Goal: Task Accomplishment & Management: Use online tool/utility

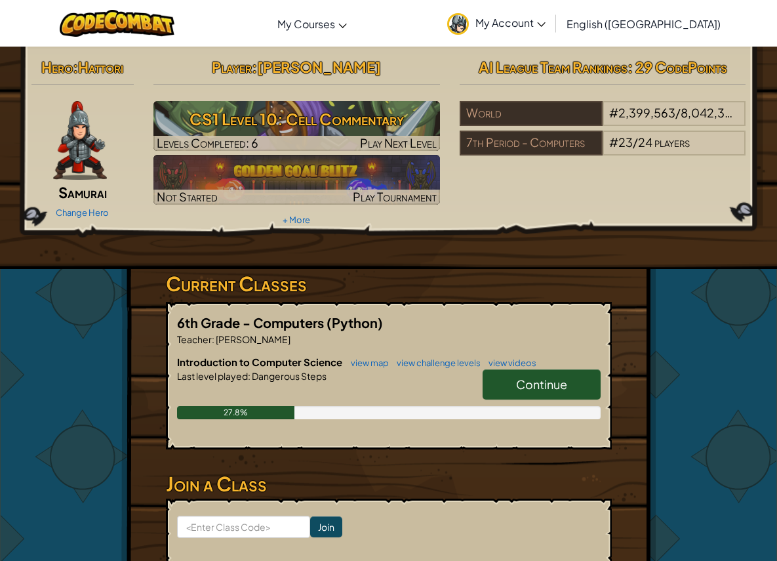
click at [537, 382] on span "Continue" at bounding box center [541, 383] width 51 height 15
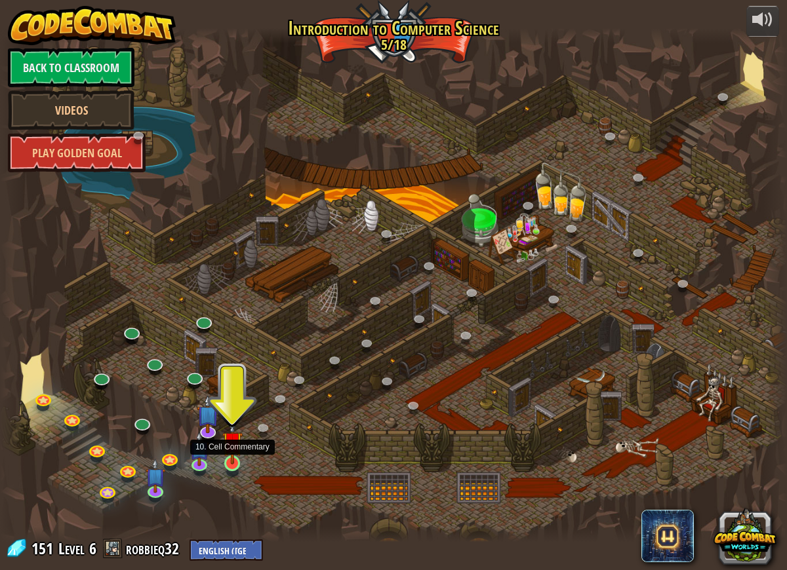
click at [230, 461] on img at bounding box center [232, 442] width 20 height 46
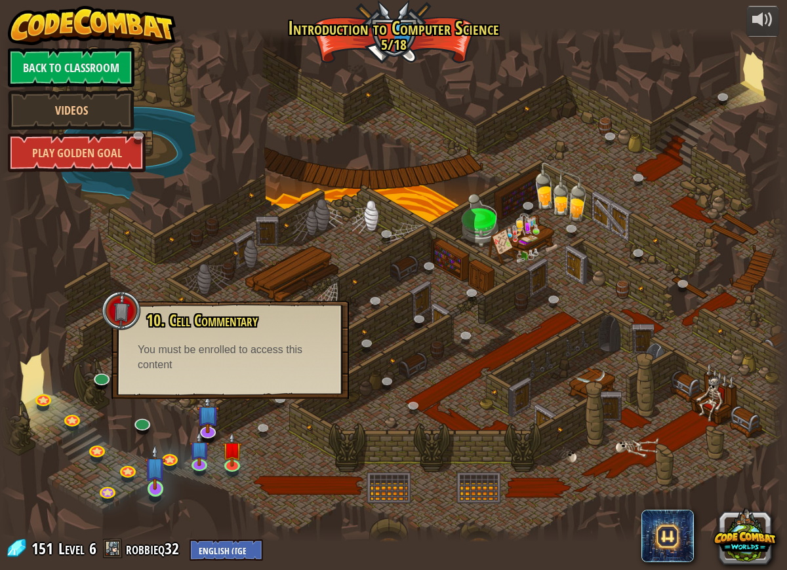
drag, startPoint x: 183, startPoint y: 492, endPoint x: 167, endPoint y: 492, distance: 16.4
click at [183, 492] on div at bounding box center [393, 285] width 787 height 514
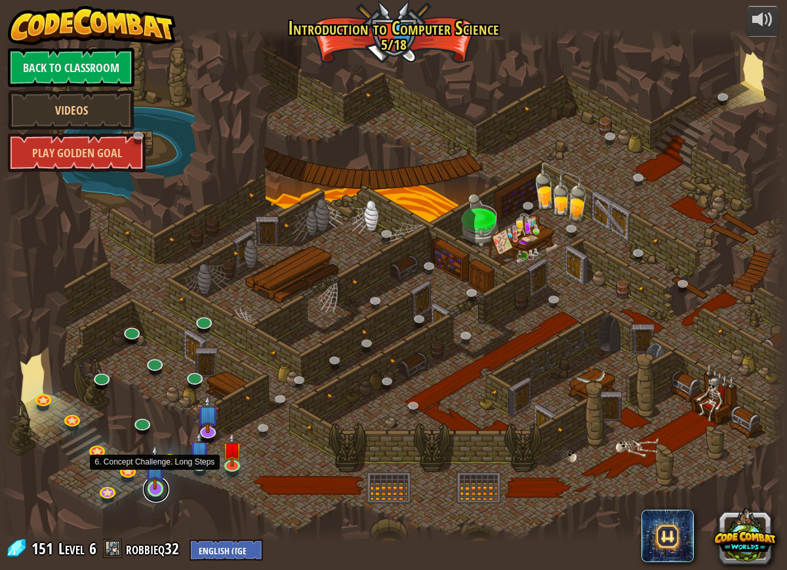
click at [150, 490] on link at bounding box center [156, 490] width 26 height 26
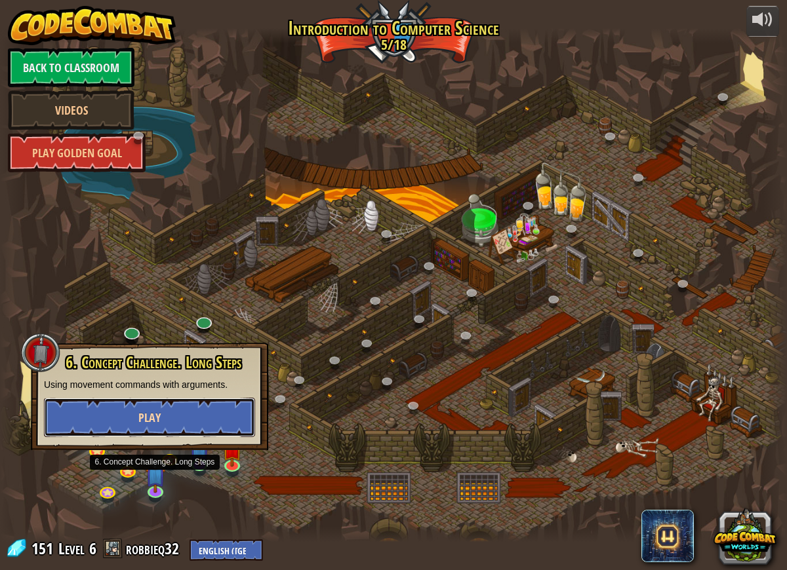
click at [190, 406] on button "Play" at bounding box center [149, 417] width 211 height 39
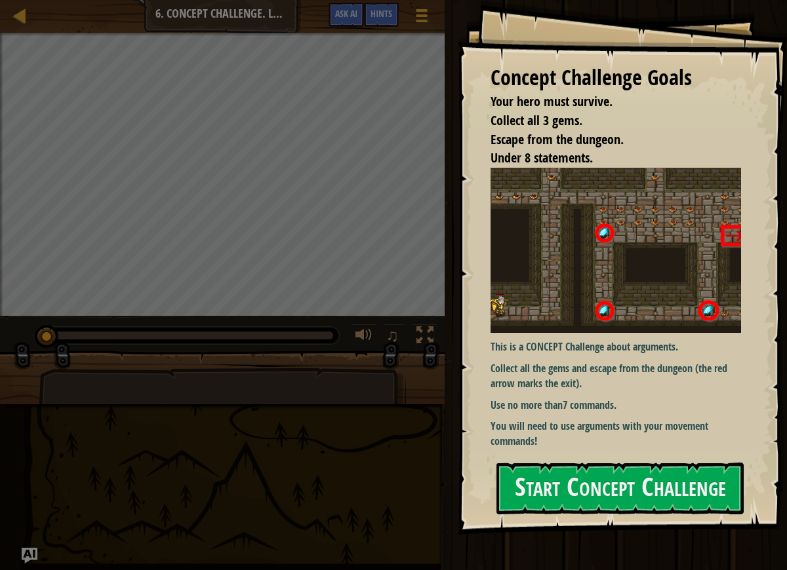
drag, startPoint x: 351, startPoint y: 506, endPoint x: 363, endPoint y: 504, distance: 12.1
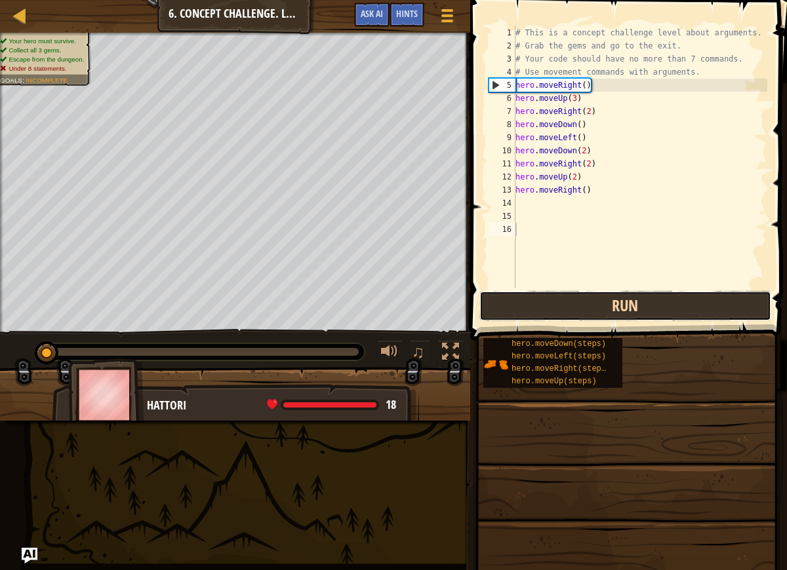
click at [607, 310] on button "Run" at bounding box center [625, 306] width 292 height 30
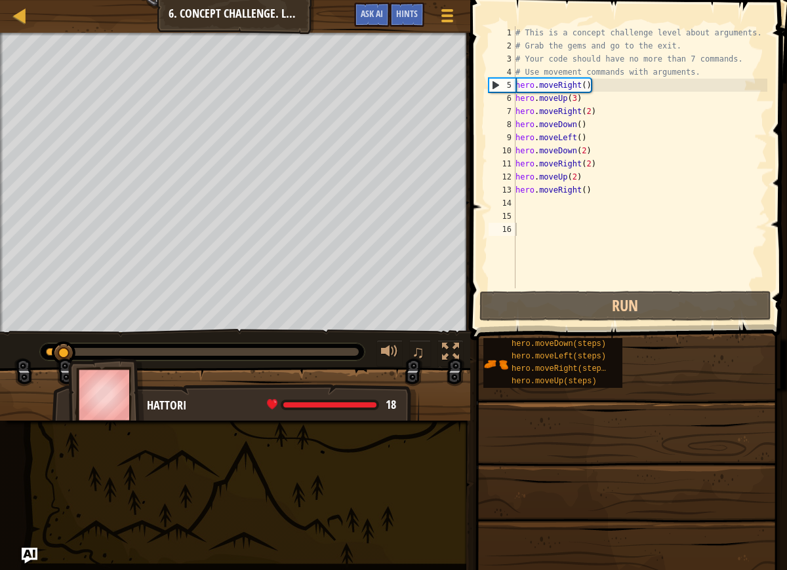
click at [716, 404] on span at bounding box center [627, 519] width 308 height 388
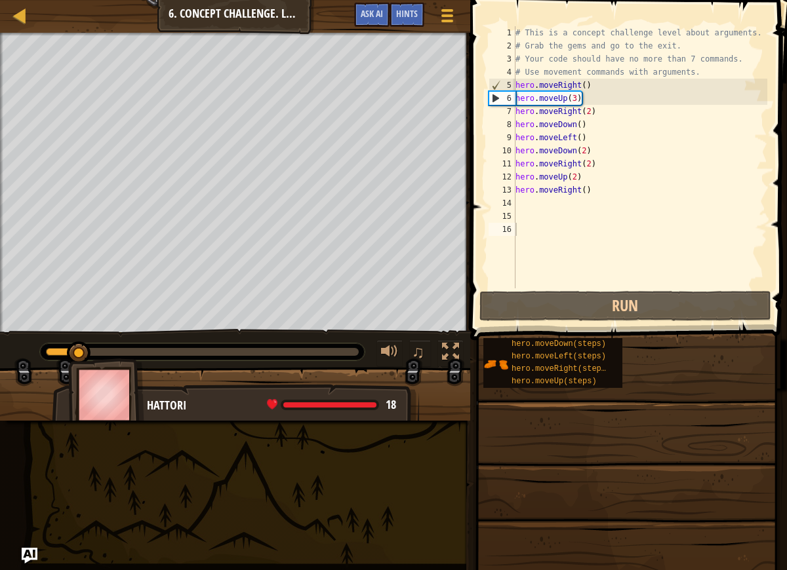
click at [677, 408] on span at bounding box center [627, 519] width 308 height 388
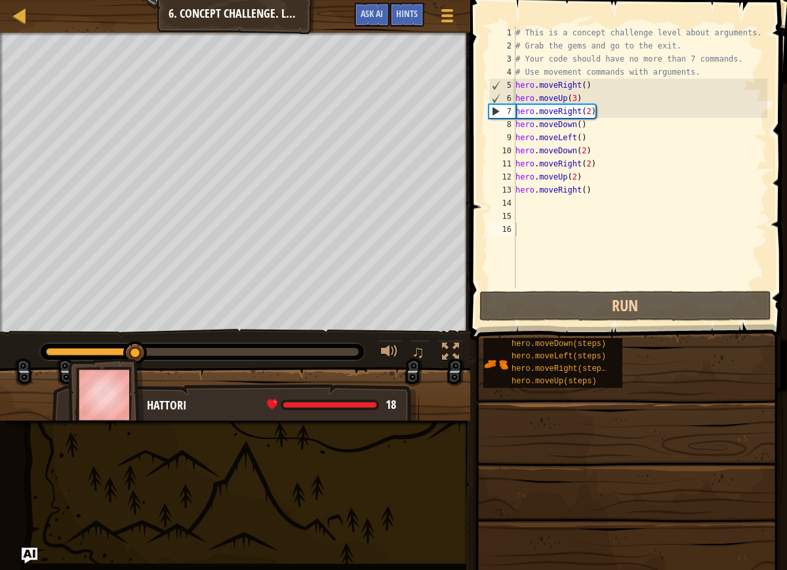
click at [676, 409] on span at bounding box center [627, 519] width 308 height 388
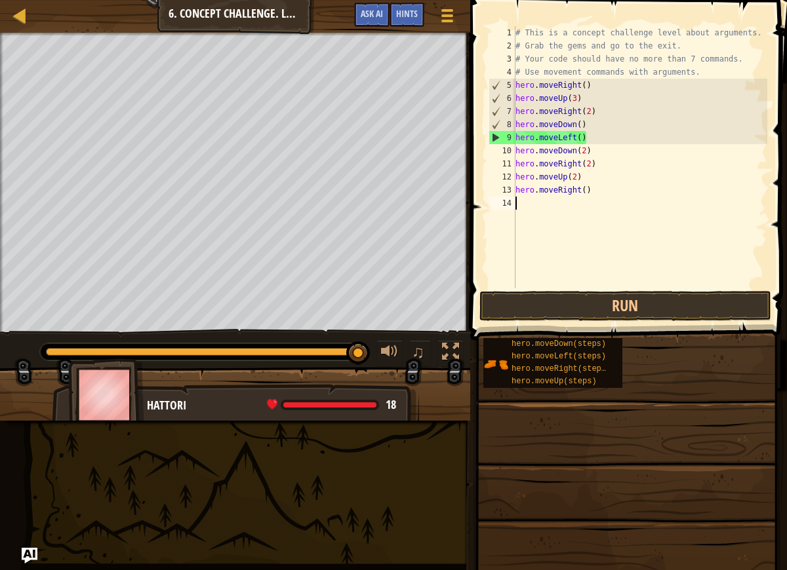
type textarea "hero.moveRight()"
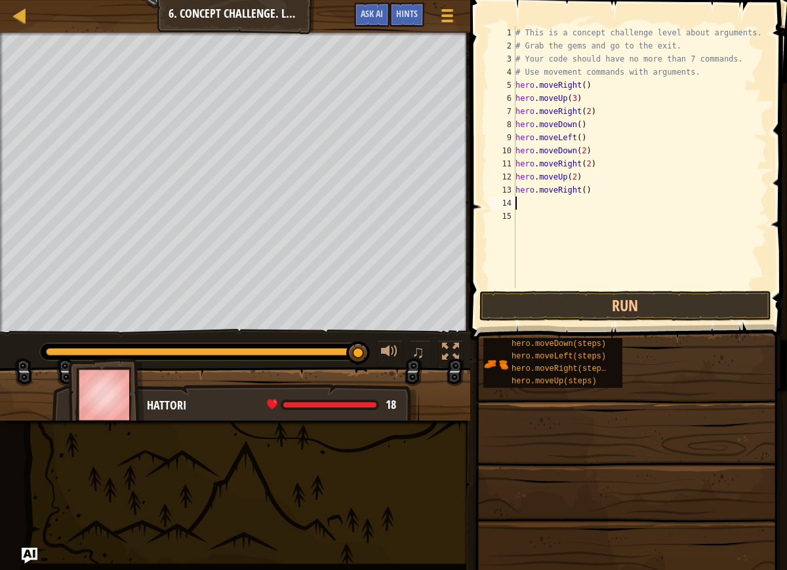
click at [568, 236] on div "# This is a concept challenge level about arguments. # Grab the gems and go to …" at bounding box center [640, 170] width 254 height 289
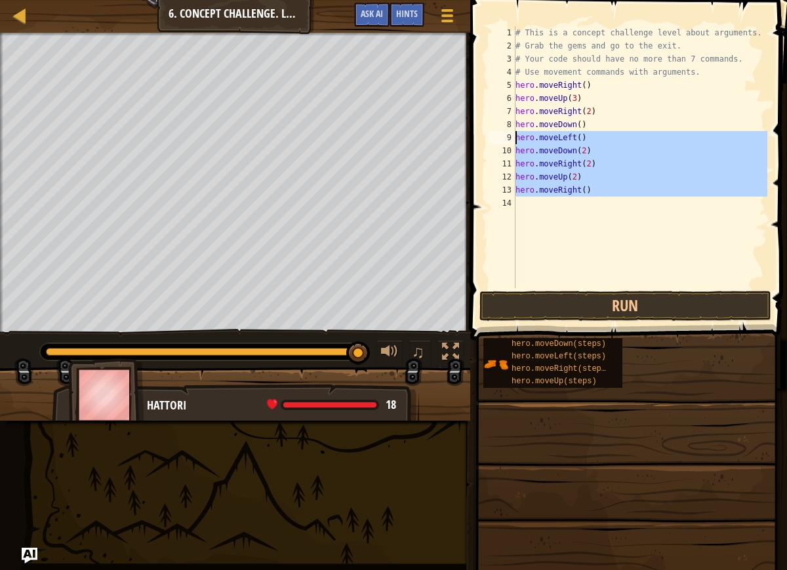
drag, startPoint x: 604, startPoint y: 201, endPoint x: 508, endPoint y: 140, distance: 114.1
click at [508, 140] on div "1 2 3 4 5 6 7 8 9 10 11 12 13 14 # This is a concept challenge level about argu…" at bounding box center [626, 157] width 281 height 262
type textarea "hero.moveLeft() hero.moveDown(2)"
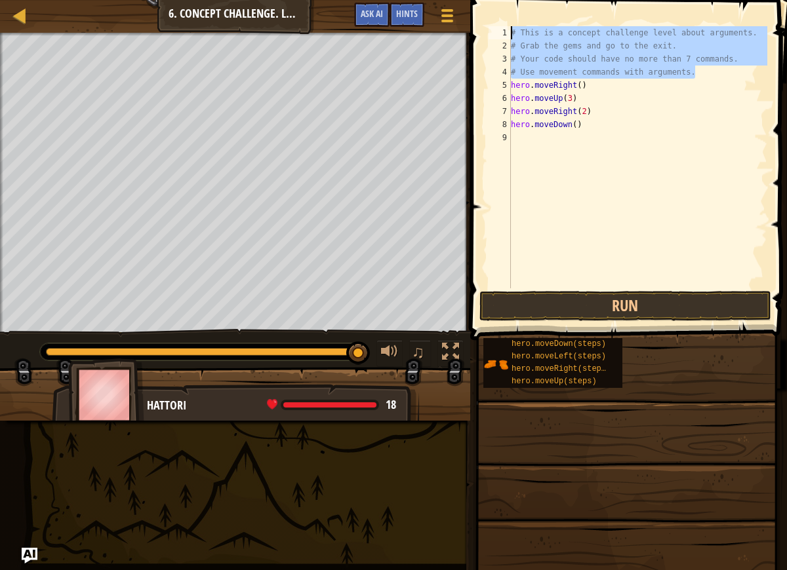
drag, startPoint x: 703, startPoint y: 75, endPoint x: 502, endPoint y: 30, distance: 205.8
click at [502, 30] on div "1 2 3 4 5 6 7 8 9 # This is a concept challenge level about arguments. # Grab t…" at bounding box center [626, 157] width 281 height 262
type textarea "# This is a concept challenge level about arguments. # Grab the gems and go to …"
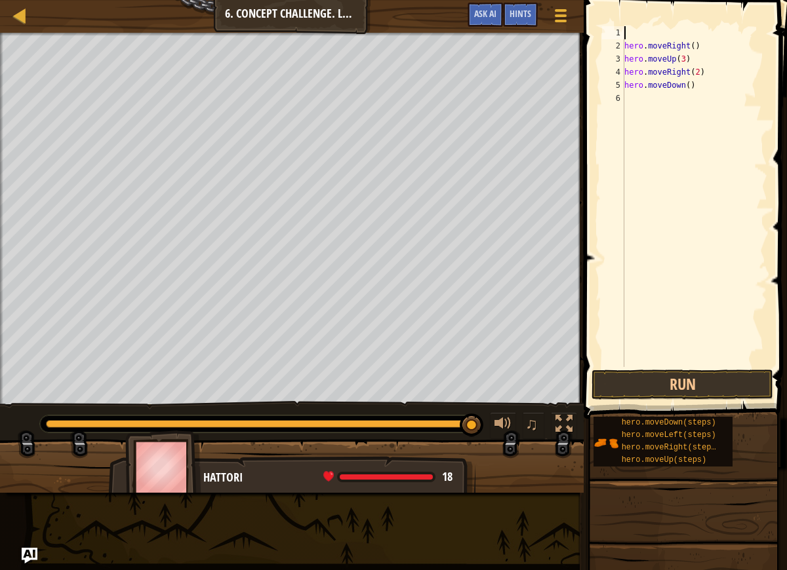
click at [624, 45] on div "2" at bounding box center [613, 45] width 22 height 13
click at [688, 382] on button "Run" at bounding box center [682, 385] width 182 height 30
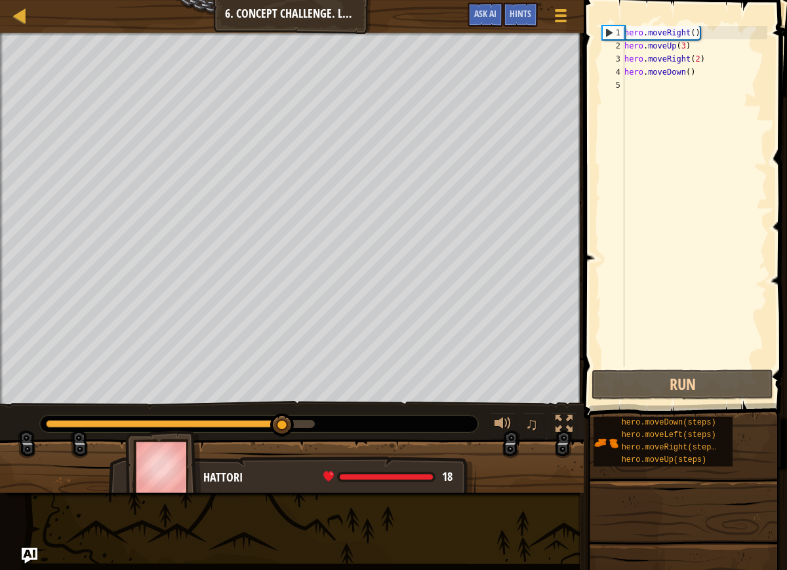
click at [692, 75] on div "hero . moveRight ( ) hero . moveUp ( 3 ) hero . moveRight ( 2 ) hero . moveDown…" at bounding box center [695, 209] width 146 height 367
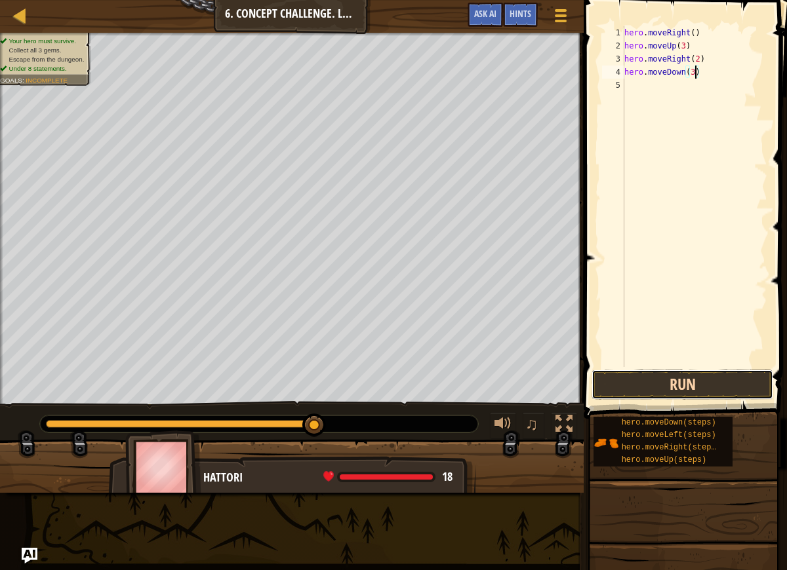
click at [681, 382] on button "Run" at bounding box center [682, 385] width 182 height 30
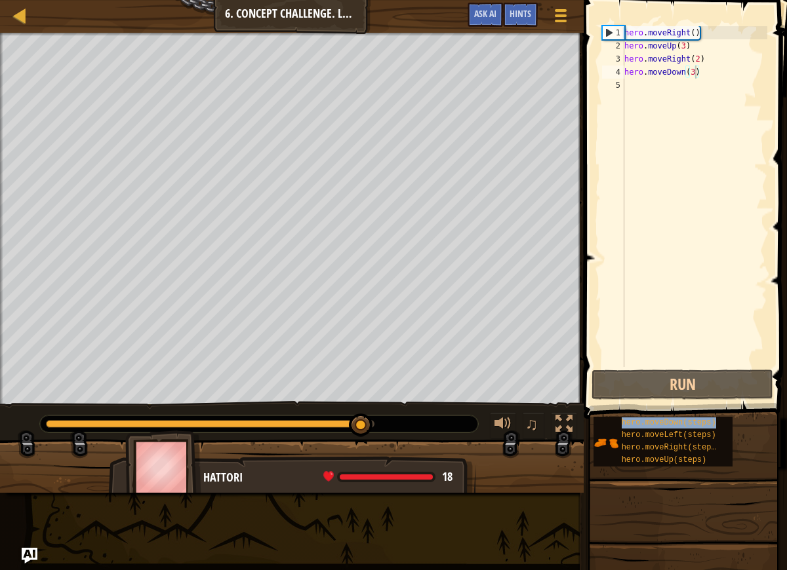
drag, startPoint x: 707, startPoint y: 435, endPoint x: 683, endPoint y: 197, distance: 239.3
click at [692, 130] on div "Hints Videos hero.moveDown(3) 1 2 3 4 5 hero . moveRight ( ) hero . moveUp ( 3 …" at bounding box center [683, 282] width 207 height 564
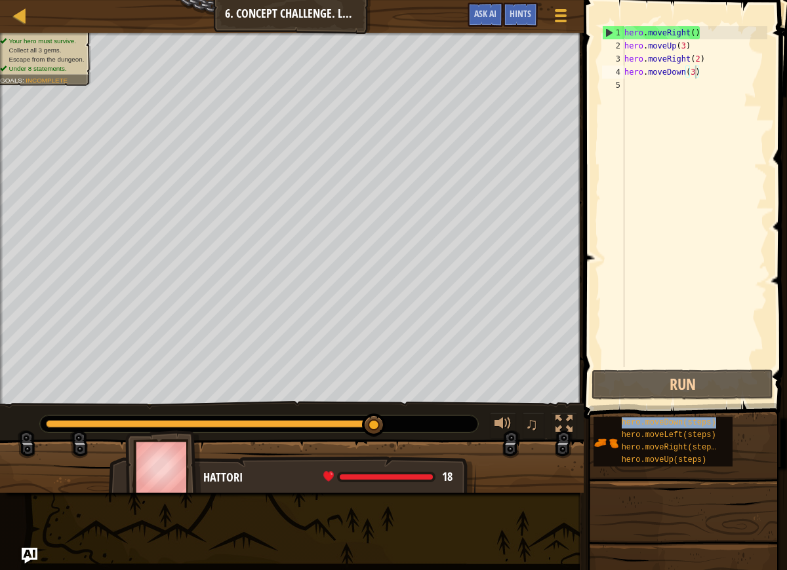
drag, startPoint x: 670, startPoint y: 433, endPoint x: 685, endPoint y: 144, distance: 289.5
click at [685, 135] on div "Hints Videos hero.moveDown(3) 1 2 3 4 5 hero . moveRight ( ) hero . moveUp ( 3 …" at bounding box center [683, 282] width 207 height 564
drag, startPoint x: 647, startPoint y: 431, endPoint x: 637, endPoint y: 409, distance: 24.4
click at [650, 359] on div "Hints Videos hero.moveDown(3) 1 2 3 4 5 hero . moveRight ( ) hero . moveUp ( 3 …" at bounding box center [683, 282] width 207 height 564
drag, startPoint x: 635, startPoint y: 436, endPoint x: 639, endPoint y: 386, distance: 50.6
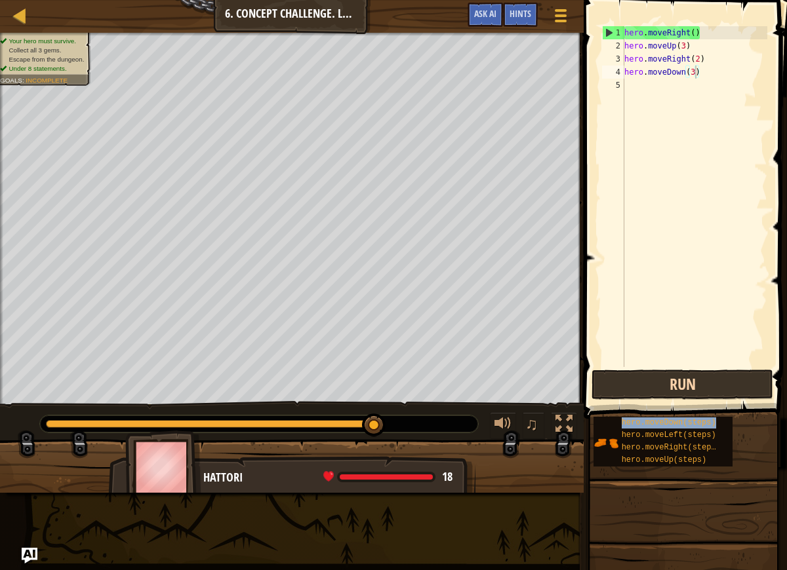
click at [639, 386] on div "Hints Videos hero.moveDown(3) 1 2 3 4 5 hero . moveRight ( ) hero . moveUp ( 3 …" at bounding box center [683, 282] width 207 height 564
click at [713, 85] on div "hero . moveRight ( ) hero . moveUp ( 3 ) hero . moveRight ( 2 ) hero . moveDown…" at bounding box center [695, 209] width 146 height 367
type textarea "hero.moveLeft()"
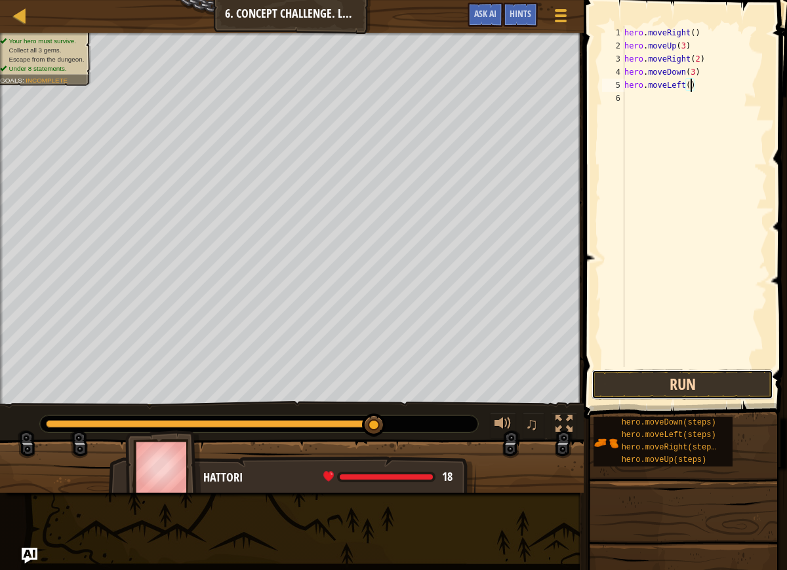
click at [692, 374] on button "Run" at bounding box center [682, 385] width 182 height 30
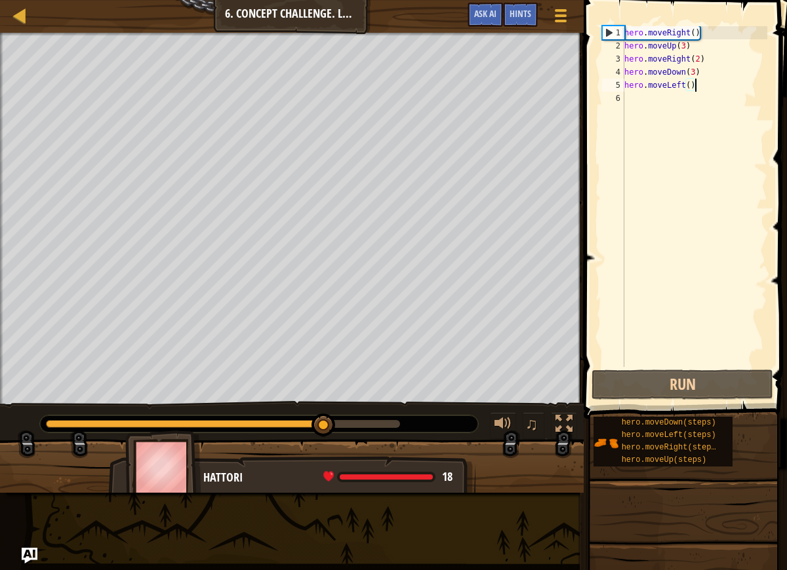
click at [706, 85] on div "hero . moveRight ( ) hero . moveUp ( 3 ) hero . moveRight ( 2 ) hero . moveDown…" at bounding box center [695, 209] width 146 height 367
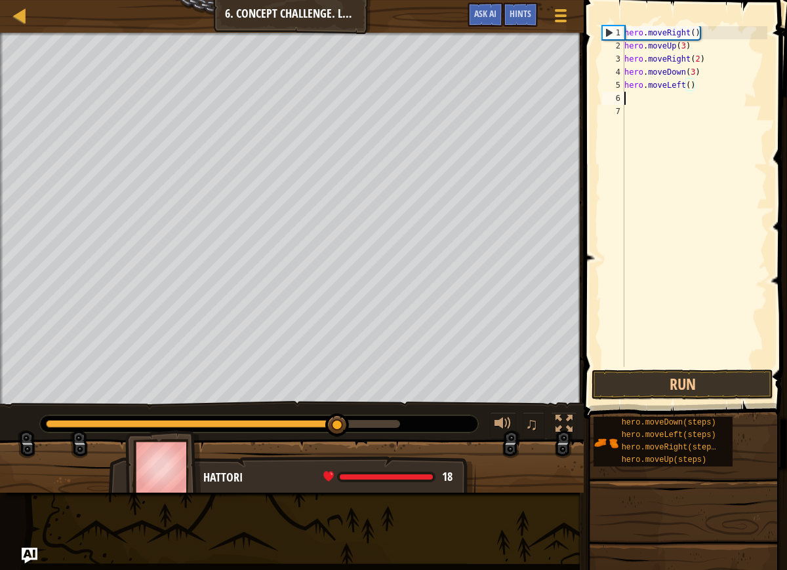
scroll to position [6, 0]
type textarea "u"
click at [670, 129] on div "hero . moveRight ( ) hero . moveUp ( 3 ) hero . moveRight ( 2 ) hero . moveDown…" at bounding box center [695, 209] width 146 height 367
click at [642, 103] on div "hero . moveRight ( ) hero . moveUp ( 3 ) hero . moveRight ( 2 ) hero . moveDown…" at bounding box center [695, 209] width 146 height 367
type textarea "u"
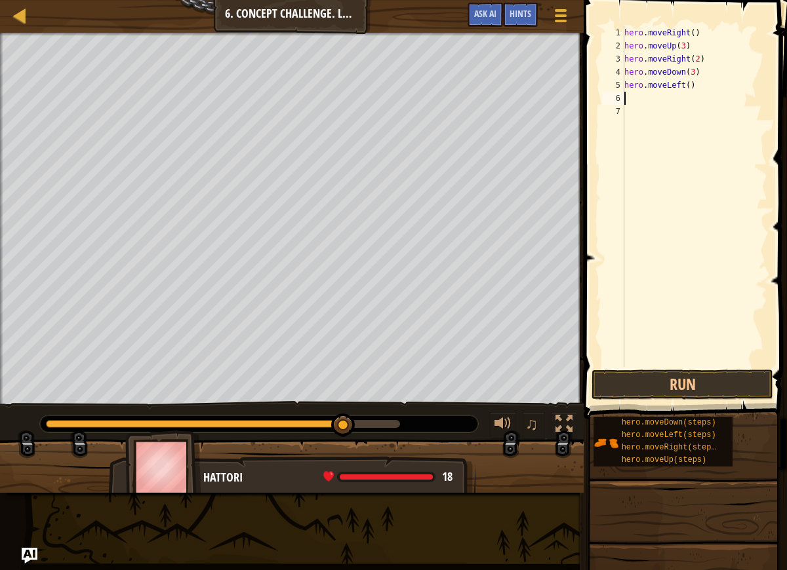
type textarea "u"
click at [685, 114] on div "hero.move U p press enter" at bounding box center [662, 135] width 248 height 59
click at [682, 100] on div "hero . moveRight ( ) hero . moveUp ( 3 ) hero . moveRight ( 2 ) hero . moveDown…" at bounding box center [695, 209] width 146 height 367
type textarea "hero.moveUp(2)"
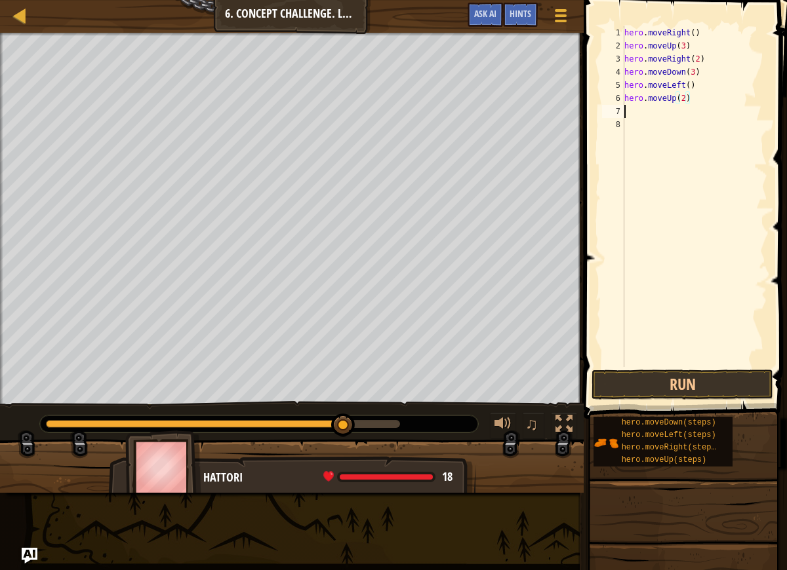
click at [648, 117] on div "hero . moveRight ( ) hero . moveUp ( 3 ) hero . moveRight ( 2 ) hero . moveDown…" at bounding box center [695, 209] width 146 height 367
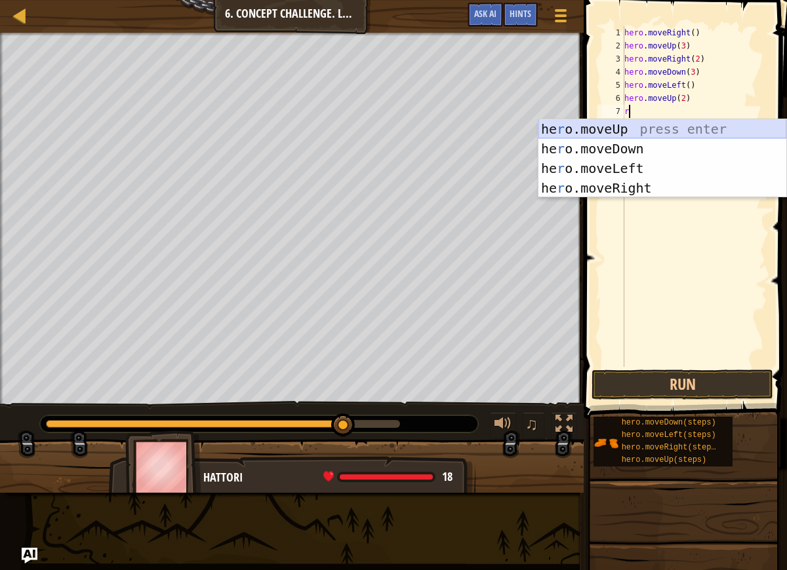
type textarea "ri"
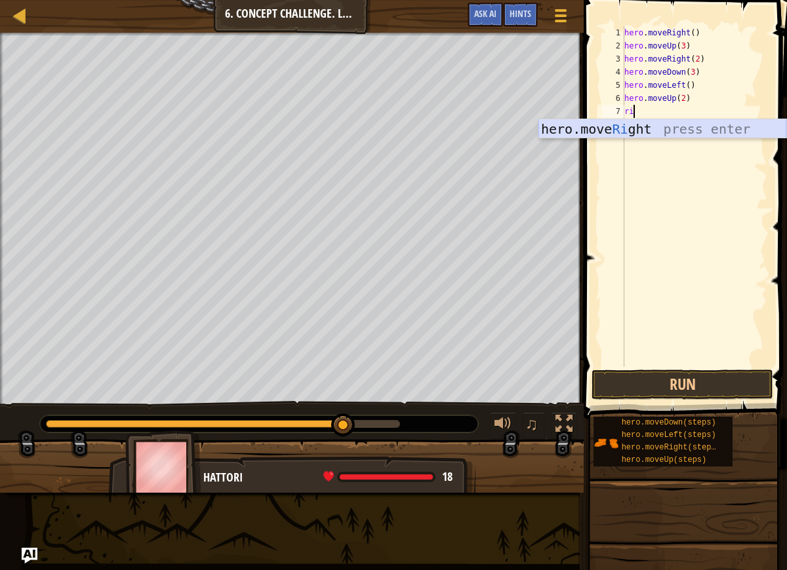
click at [643, 136] on div "hero.move Ri ght press enter" at bounding box center [662, 148] width 248 height 59
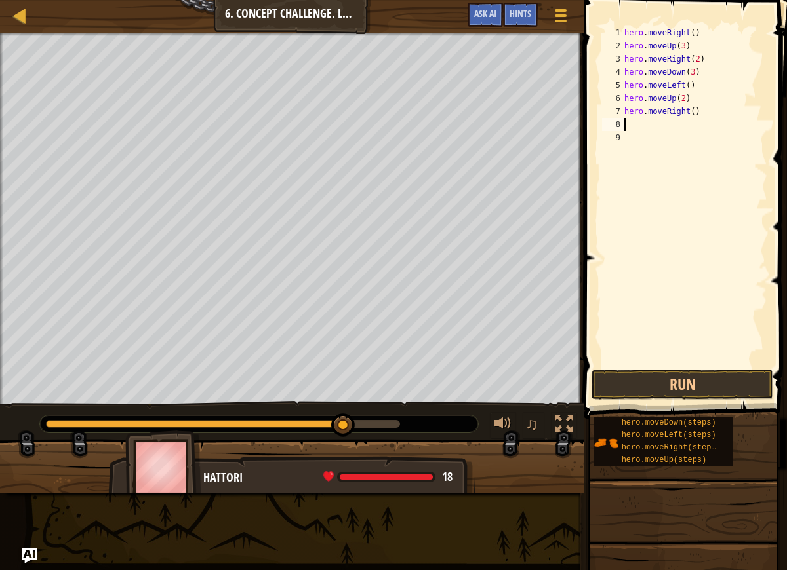
click at [696, 113] on div "hero . moveRight ( ) hero . moveUp ( 3 ) hero . moveRight ( 2 ) hero . moveDown…" at bounding box center [695, 209] width 146 height 367
type textarea "hero.moveRight(3)"
click at [678, 380] on button "Run" at bounding box center [682, 385] width 182 height 30
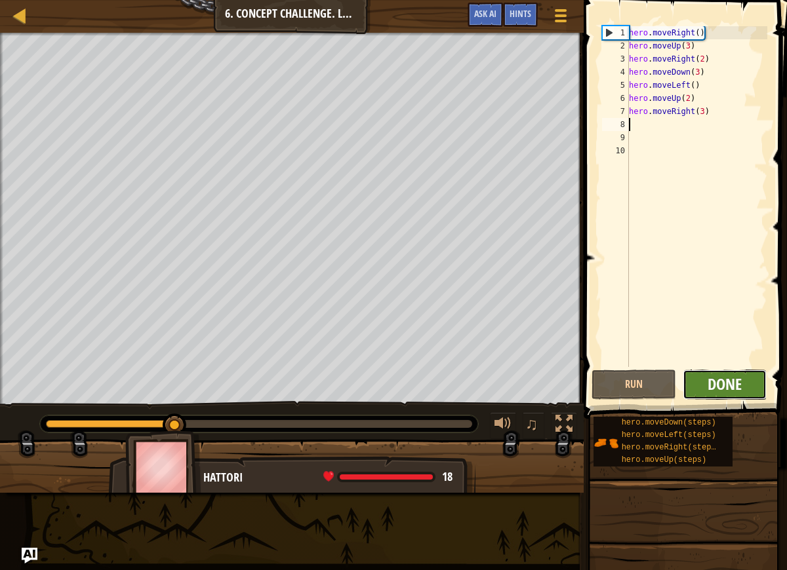
click at [717, 379] on span "Done" at bounding box center [725, 384] width 34 height 21
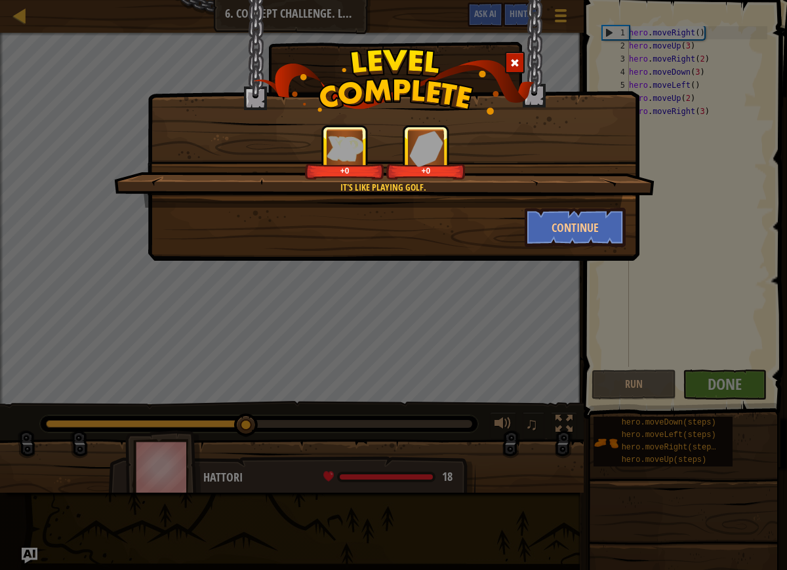
click at [556, 275] on div "It's like playing golf. +0 +0 Continue" at bounding box center [393, 285] width 787 height 570
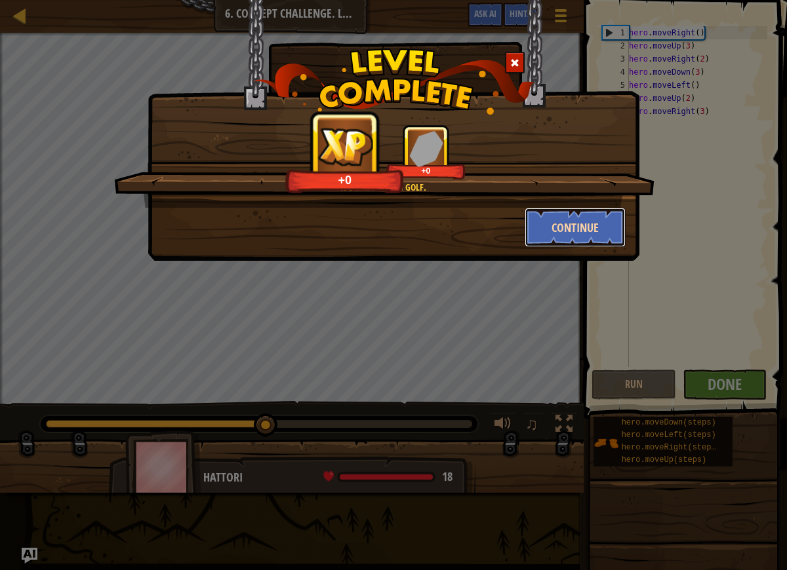
click at [583, 230] on button "Continue" at bounding box center [576, 227] width 102 height 39
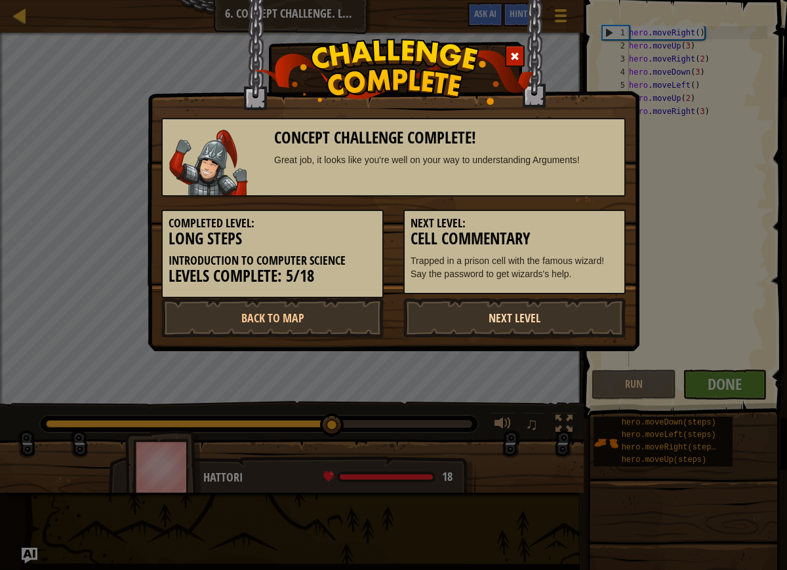
drag, startPoint x: 410, startPoint y: 395, endPoint x: 492, endPoint y: 323, distance: 108.3
click at [418, 388] on div "Concept Challenge Complete! Great job, it looks like you're well on your way to…" at bounding box center [393, 285] width 787 height 570
click at [370, 200] on div "Completed Level: Long Steps Introduction to Computer Science Levels Complete: 5…" at bounding box center [272, 248] width 242 height 102
click at [332, 316] on link "Back to Map" at bounding box center [272, 317] width 222 height 39
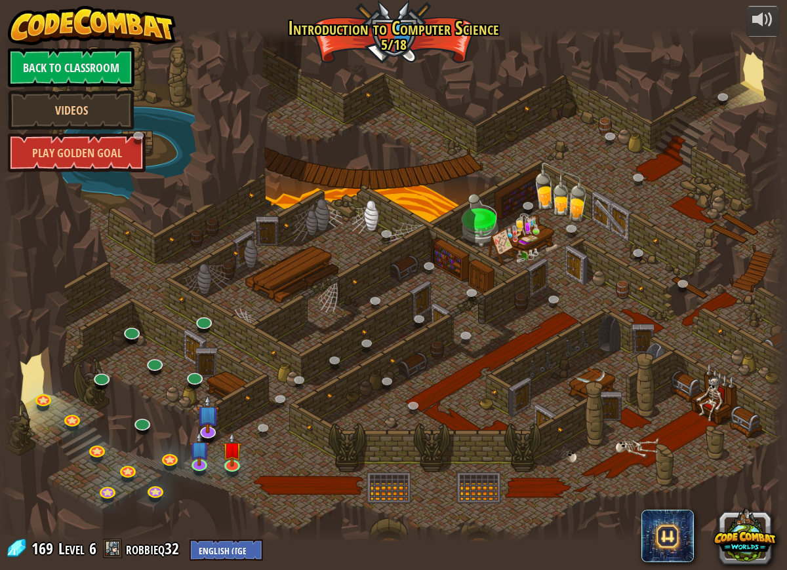
drag, startPoint x: 399, startPoint y: 285, endPoint x: 400, endPoint y: 296, distance: 11.8
click at [202, 467] on link at bounding box center [200, 463] width 26 height 26
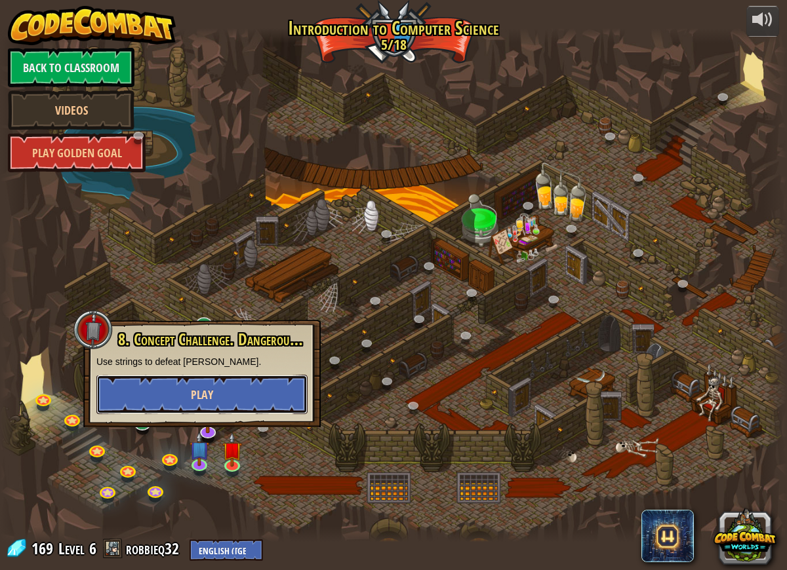
click at [274, 397] on button "Play" at bounding box center [201, 394] width 211 height 39
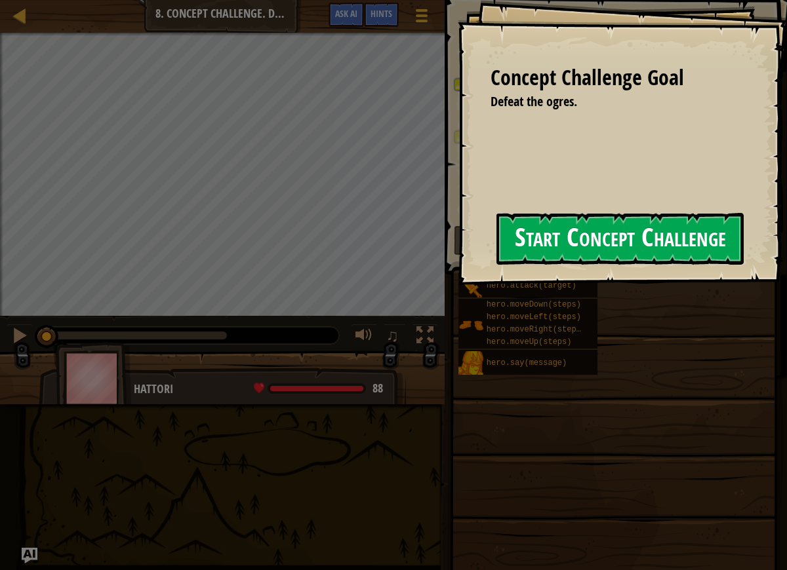
click at [496, 252] on button "Start Concept Challenge" at bounding box center [619, 239] width 247 height 52
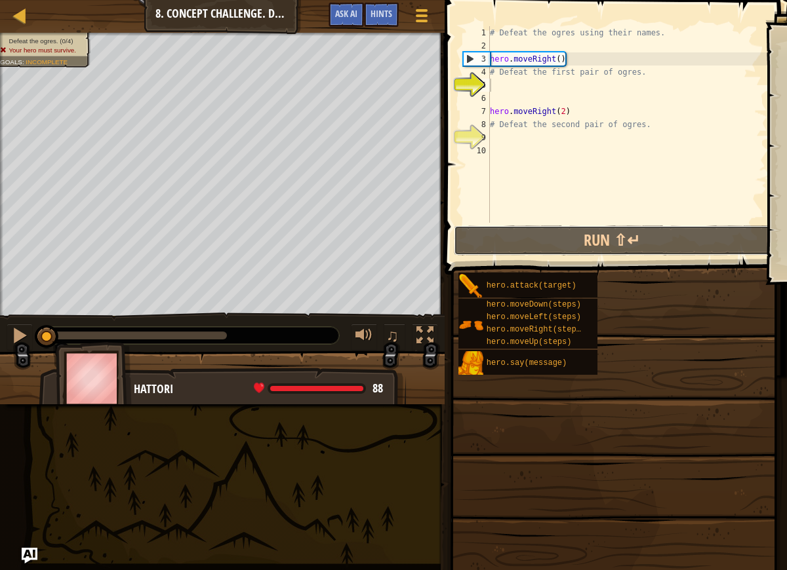
drag, startPoint x: 489, startPoint y: 252, endPoint x: 538, endPoint y: 270, distance: 51.7
click at [538, 270] on div "Hints Videos 1 2 3 4 5 6 7 8 9 10 # Defeat the ogres using their names. hero . …" at bounding box center [614, 282] width 346 height 564
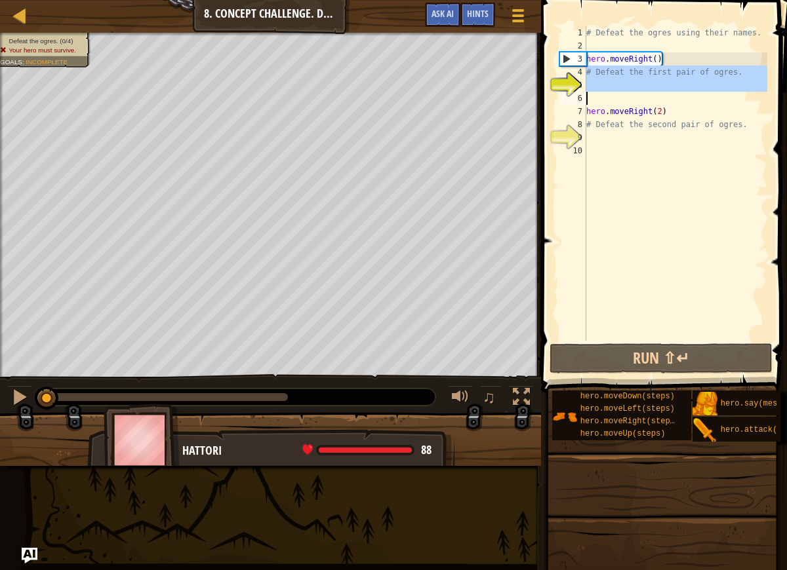
drag, startPoint x: 588, startPoint y: 70, endPoint x: 721, endPoint y: 104, distance: 136.9
click at [721, 104] on div "# Defeat the ogres using their names. hero . moveRight ( ) # Defeat the first p…" at bounding box center [676, 196] width 184 height 341
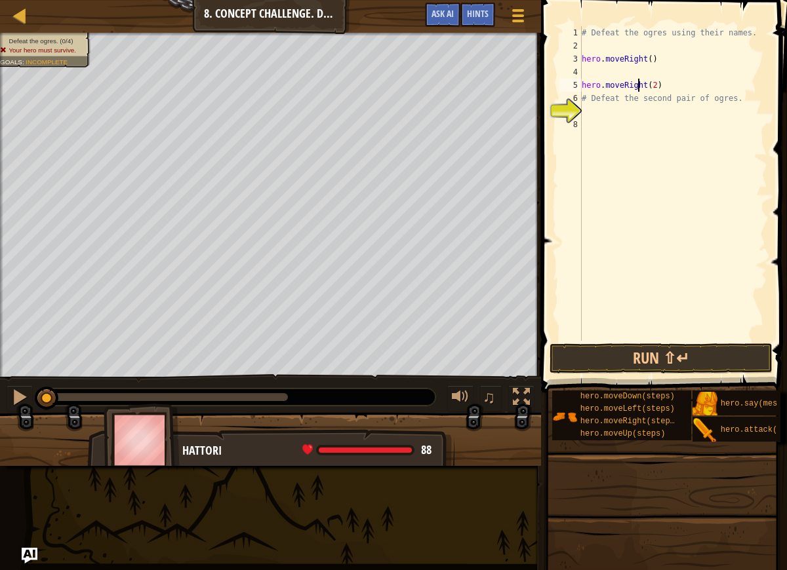
click at [640, 79] on div "# Defeat the ogres using their names. hero . moveRight ( ) hero . moveRight ( 2…" at bounding box center [673, 196] width 189 height 341
type textarea "hero.moveRight(2)"
click at [644, 75] on div "# Defeat the ogres using their names. hero . moveRight ( ) hero . moveRight ( 2…" at bounding box center [673, 196] width 189 height 341
type textarea "hero.moveRight()"
click at [657, 44] on div "# Defeat the ogres using their names. hero . moveRight ( ) hero . moveRight ( 2…" at bounding box center [673, 196] width 189 height 341
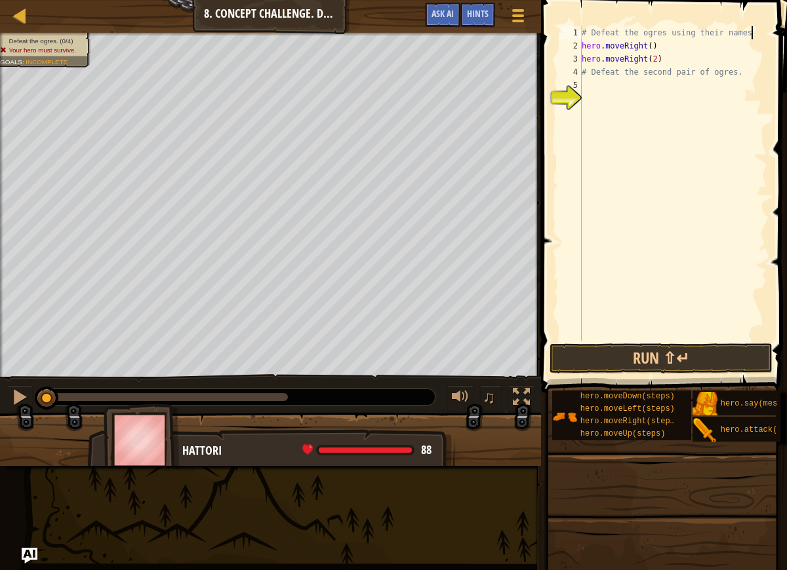
type textarea "# Defeat the ogres using their nam"
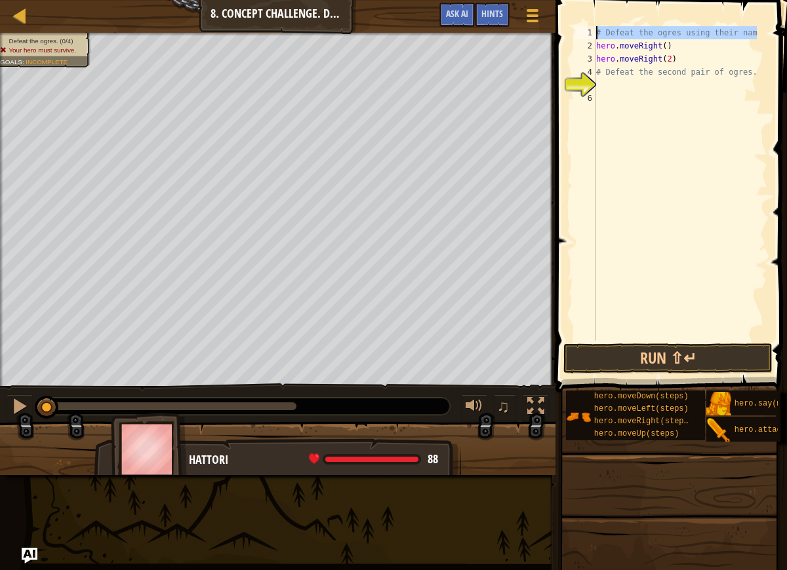
drag, startPoint x: 759, startPoint y: 38, endPoint x: 551, endPoint y: 29, distance: 208.1
click at [547, 31] on div "Map Introduction to Computer Science 8. Concept Challenge. Dangerous Steps Game…" at bounding box center [393, 285] width 787 height 570
click at [618, 121] on div "hero . moveRight ( ) hero . moveRight ( 2 ) # Defeat the second pair of ogres." at bounding box center [680, 196] width 174 height 341
drag, startPoint x: 645, startPoint y: 36, endPoint x: 673, endPoint y: 38, distance: 28.9
click at [657, 37] on div "hero . moveRight ( ) hero . moveRight ( 2 ) # Defeat the second pair of ogres." at bounding box center [680, 196] width 174 height 341
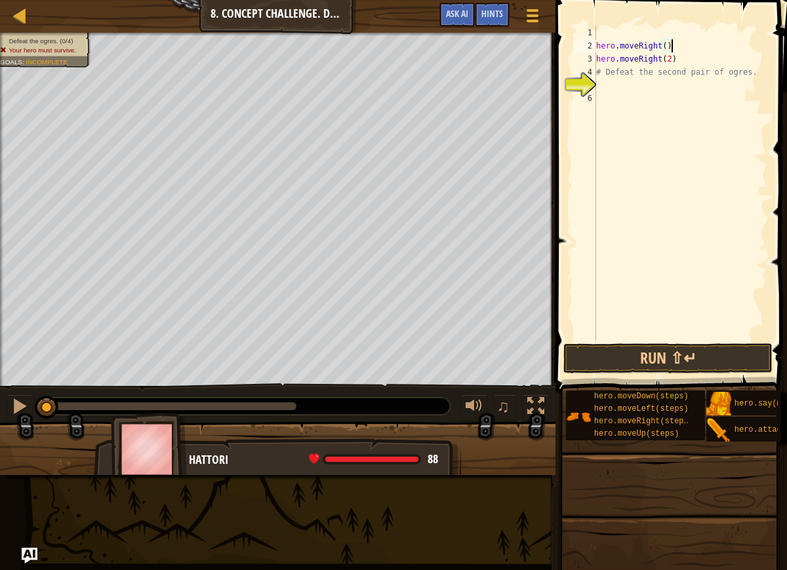
click at [696, 40] on div "hero . moveRight ( ) hero . moveRight ( 2 ) # Defeat the second pair of ogres." at bounding box center [680, 196] width 174 height 341
type textarea "hero.moveRight()"
drag, startPoint x: 744, startPoint y: 37, endPoint x: 738, endPoint y: 19, distance: 18.7
click at [744, 37] on div "hero . moveRight ( ) hero . moveRight ( 2 ) # Defeat the second pair of ogres." at bounding box center [680, 196] width 174 height 341
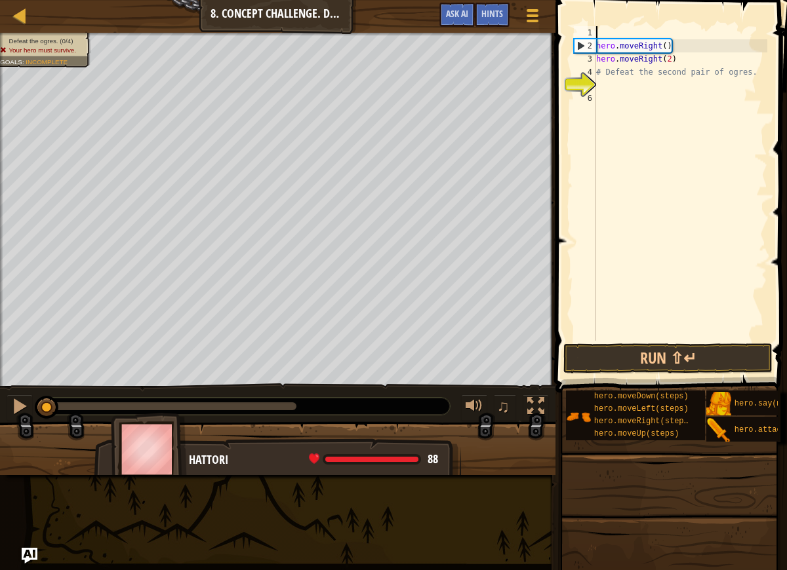
scroll to position [6, 0]
click at [598, 39] on div "hero . moveRight ( ) hero . moveRight ( 2 ) # Defeat the second pair of ogres." at bounding box center [680, 196] width 174 height 341
click at [584, 35] on div "1" at bounding box center [585, 32] width 22 height 13
type textarea "hero.moveRight()"
type textarea "\"
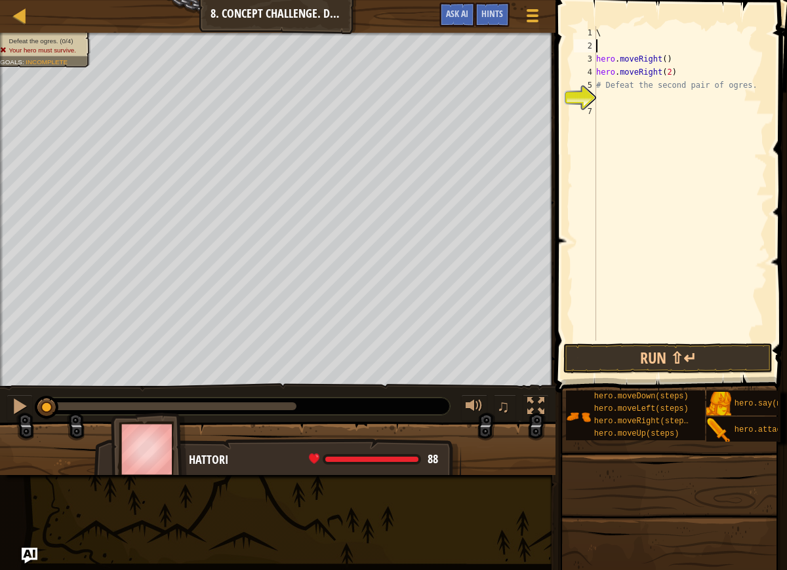
type textarea "\"
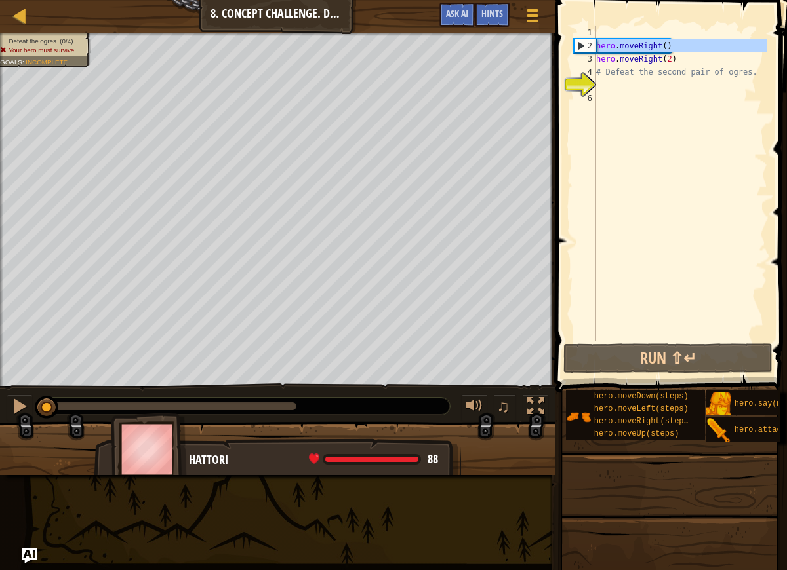
click at [588, 49] on div "2" at bounding box center [585, 45] width 22 height 13
type textarea "hero.moveRight()"
drag, startPoint x: 607, startPoint y: 99, endPoint x: 582, endPoint y: 105, distance: 25.6
click at [582, 105] on div "hero.moveRight() 1 2 3 4 5 6 hero . moveRight ( ) hero . moveRight ( 2 ) # Defe…" at bounding box center [669, 183] width 196 height 315
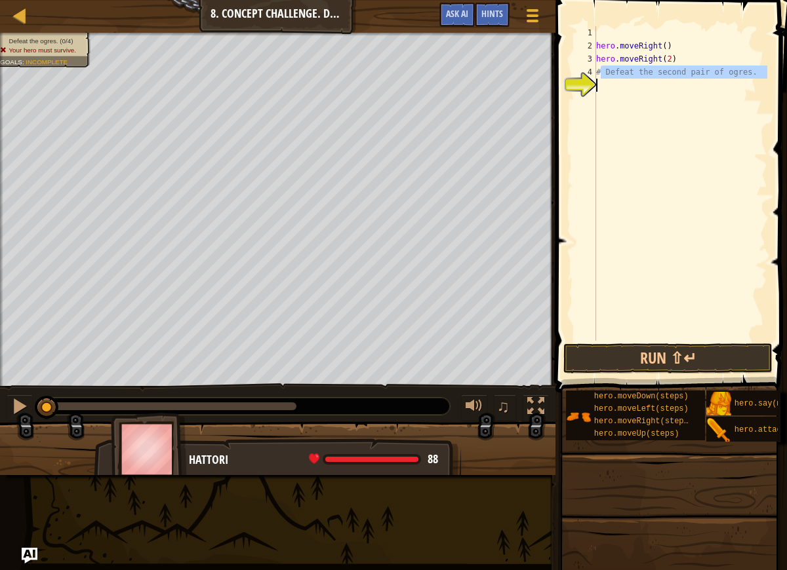
drag, startPoint x: 599, startPoint y: 71, endPoint x: 821, endPoint y: 83, distance: 222.0
click at [776, 0] on html "Map Introduction to Computer Science 8. Concept Challenge. Dangerous Steps Game…" at bounding box center [393, 0] width 787 height 0
type textarea "#"
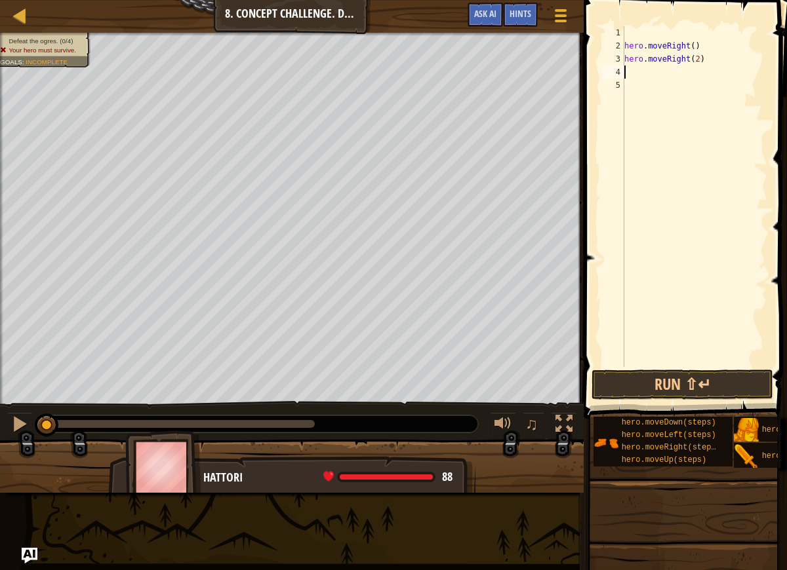
type textarea "hero.moveRight(2)"
click at [641, 85] on div "hero . moveRight ( ) hero . moveRight ( 2 )" at bounding box center [695, 209] width 146 height 367
click at [643, 81] on div "hero . moveRight ( ) hero . moveRight ( 2 )" at bounding box center [695, 209] width 146 height 367
click at [656, 75] on div "hero . moveRight ( ) hero . moveRight ( 2 )" at bounding box center [695, 209] width 146 height 367
click at [645, 56] on div "hero . moveRight ( ) hero . moveRight ( 2 )" at bounding box center [695, 209] width 146 height 367
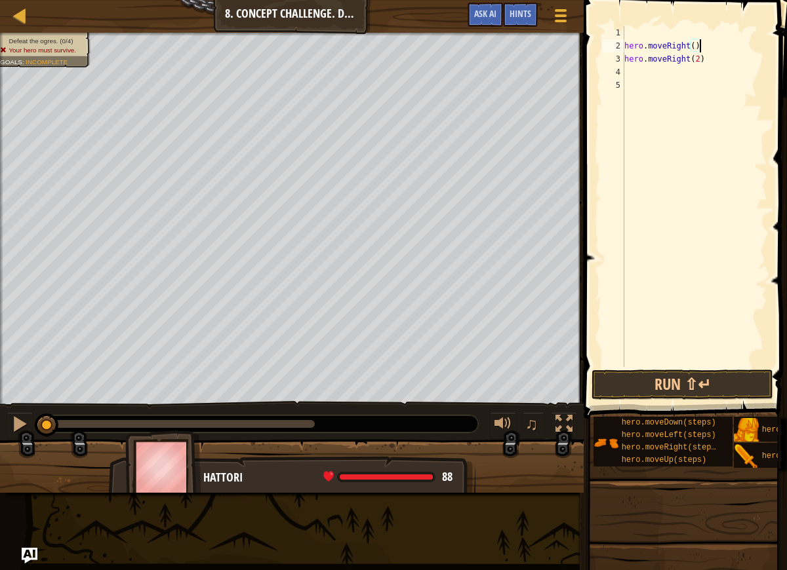
click at [714, 46] on div "hero . moveRight ( ) hero . moveRight ( 2 )" at bounding box center [695, 209] width 146 height 367
type textarea "hero.moveRight()"
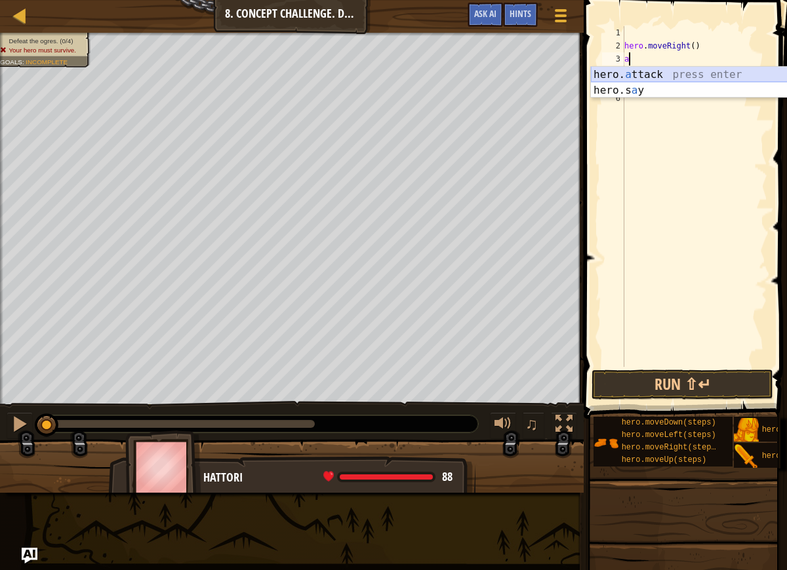
click at [652, 75] on div "hero. a ttack press enter hero.s a y press enter" at bounding box center [715, 98] width 248 height 63
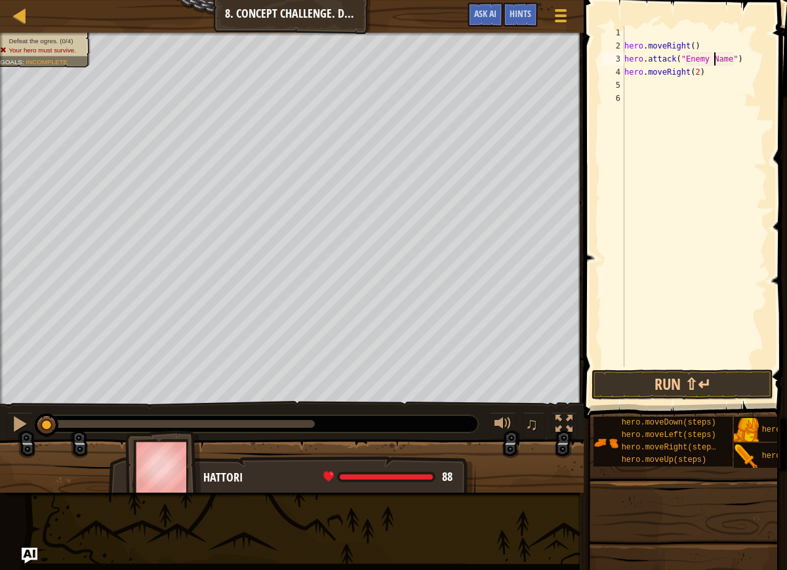
click at [688, 57] on div "hero . moveRight ( ) hero . attack ( "Enemy Name" ) hero . moveRight ( 2 )" at bounding box center [695, 209] width 146 height 367
click at [689, 59] on div "hero . moveRight ( ) hero . attack ( " EnemyName" ) hero . moveRight ( 2 )" at bounding box center [695, 209] width 146 height 367
drag, startPoint x: 689, startPoint y: 59, endPoint x: 713, endPoint y: 63, distance: 24.6
click at [713, 63] on div "hero . moveRight ( ) hero . attack ( " EnemyName" ) hero . moveRight ( 2 )" at bounding box center [695, 209] width 146 height 367
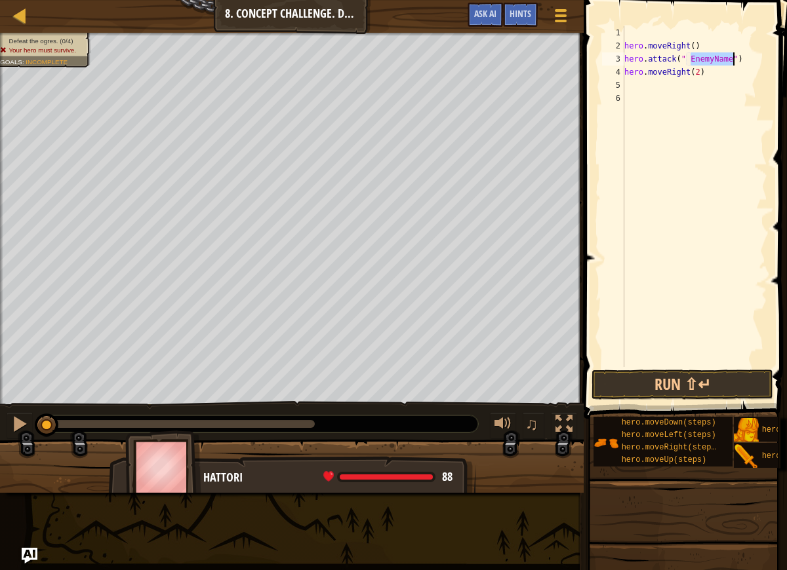
click at [684, 62] on div "hero . moveRight ( ) hero . attack ( " EnemyName" ) hero . moveRight ( 2 )" at bounding box center [695, 209] width 146 height 367
click at [685, 61] on div "hero . moveRight ( ) hero . attack ( " EnemyName" ) hero . moveRight ( 2 )" at bounding box center [695, 196] width 146 height 341
drag, startPoint x: 685, startPoint y: 61, endPoint x: 734, endPoint y: 64, distance: 48.6
click at [734, 64] on div "hero . moveRight ( ) hero . attack ( " EnemyName" ) hero . moveRight ( 2 )" at bounding box center [695, 209] width 146 height 367
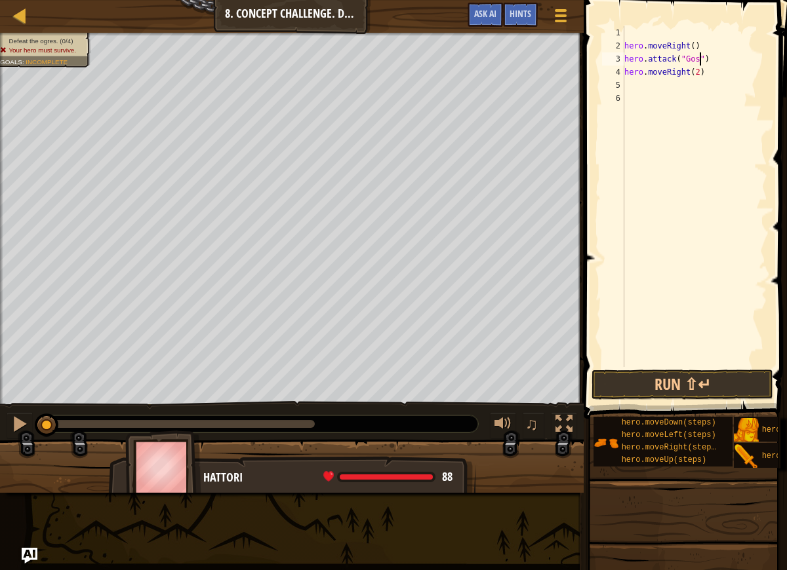
type textarea "hero.attack("Gos")"
click at [713, 59] on div "hero . moveRight ( ) hero . attack ( "Gos" ) hero . moveRight ( 2 )" at bounding box center [695, 209] width 146 height 367
type textarea "hero.attack("Gos")"
click at [702, 62] on div "hero . moveRight ( ) hero . attack ( "Gos" ) hero . moveRight ( 2 )" at bounding box center [695, 209] width 146 height 367
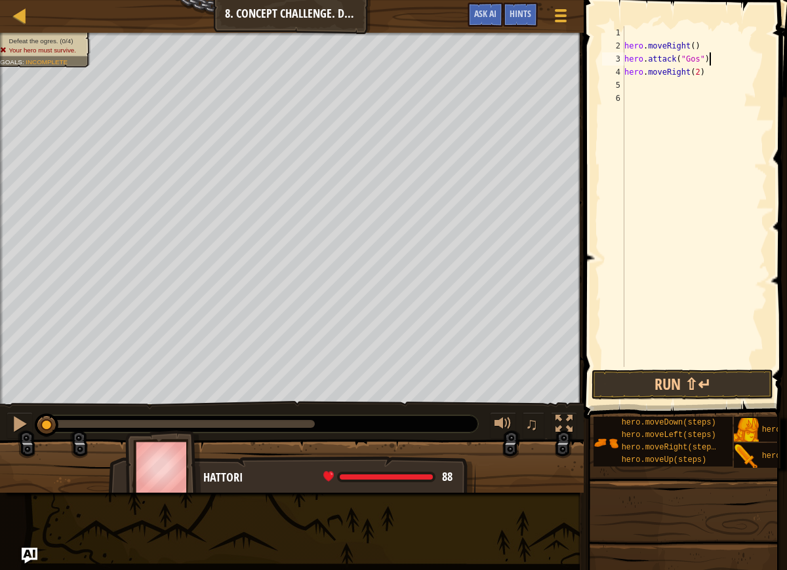
click at [720, 62] on div "hero . moveRight ( ) hero . attack ( "Gos" ) hero . moveRight ( 2 )" at bounding box center [695, 209] width 146 height 367
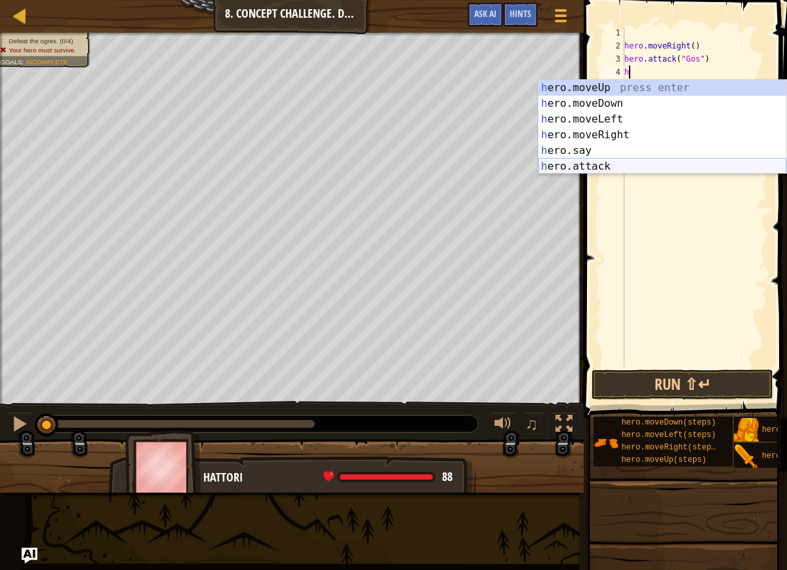
click at [624, 169] on div "h ero.moveUp press enter h ero.moveDown press enter h ero.moveLeft press enter …" at bounding box center [662, 143] width 248 height 126
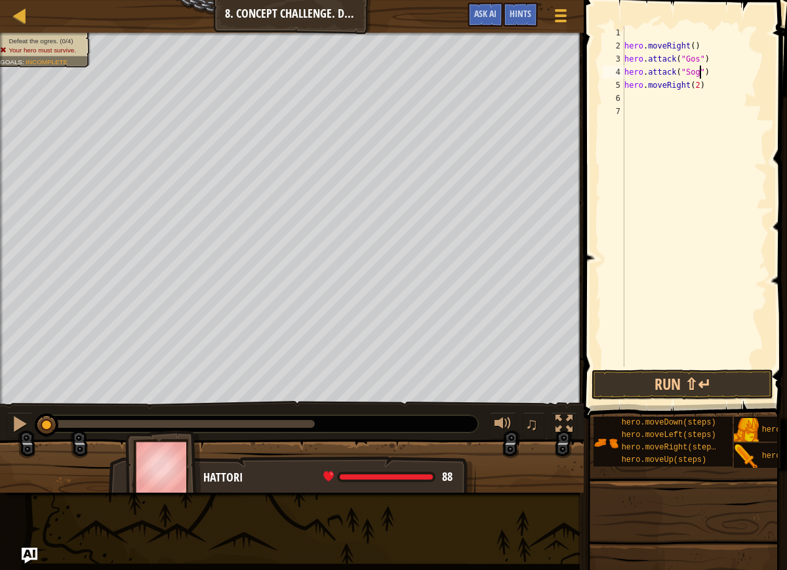
scroll to position [6, 7]
type textarea "hero.attack("Sog")"
click at [736, 71] on div "hero . moveRight ( ) hero . attack ( "Gos" ) hero . attack ( "Sog" ) hero . mov…" at bounding box center [695, 209] width 146 height 367
type textarea "hero.attack("Sog")"
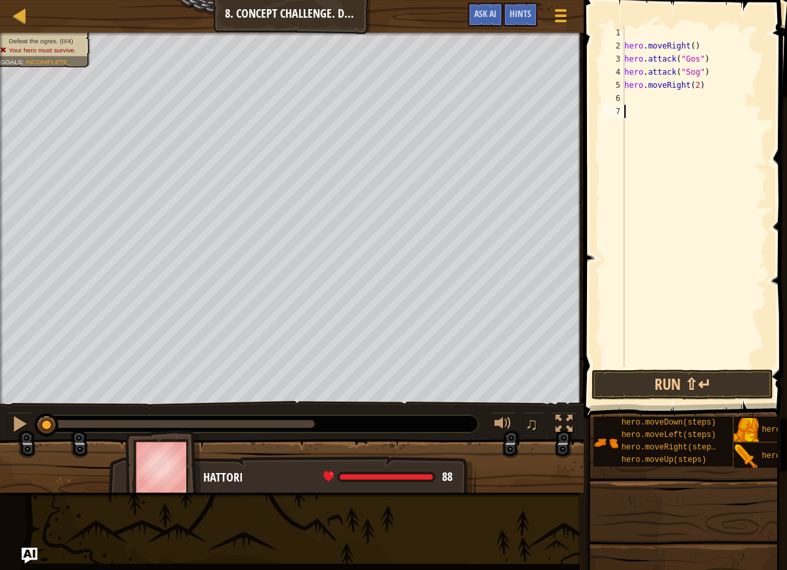
click at [643, 108] on div "hero . moveRight ( ) hero . attack ( "Gos" ) hero . attack ( "Sog" ) hero . mov…" at bounding box center [695, 209] width 146 height 367
click at [723, 68] on div "hero . moveRight ( ) hero . attack ( "Gos" ) hero . attack ( "Sog" ) hero . mov…" at bounding box center [695, 209] width 146 height 367
type textarea "hero.attack("Sog")"
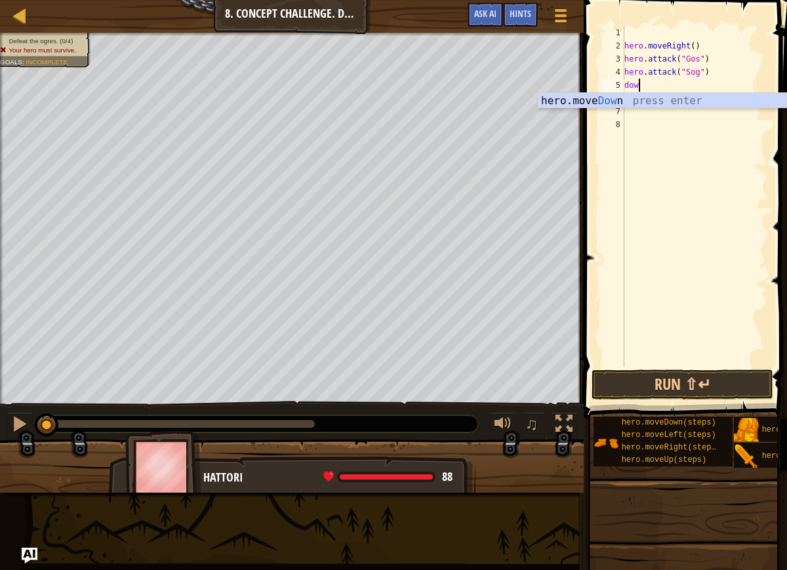
scroll to position [6, 1]
type textarea "down"
drag, startPoint x: 709, startPoint y: 106, endPoint x: 698, endPoint y: 88, distance: 21.5
click at [709, 106] on div "hero.move Down press enter" at bounding box center [662, 116] width 248 height 47
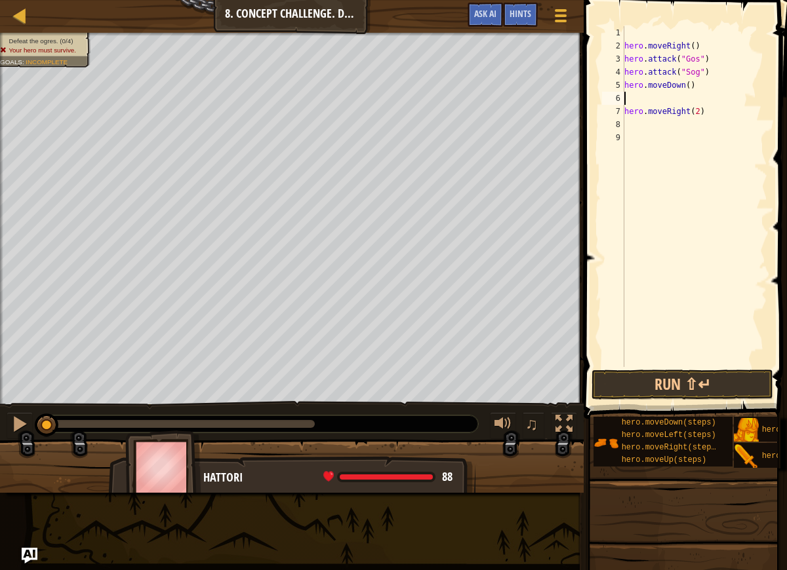
click at [690, 84] on div "hero . moveRight ( ) hero . attack ( "Gos" ) hero . attack ( "Sog" ) hero . mov…" at bounding box center [695, 209] width 146 height 367
type textarea "hero.moveDown()"
click at [656, 101] on div "hero . moveRight ( ) hero . attack ( "Gos" ) hero . attack ( "Sog" ) hero . mov…" at bounding box center [695, 209] width 146 height 367
type textarea "u"
click at [662, 115] on div "hero.move U p press enter" at bounding box center [662, 129] width 248 height 47
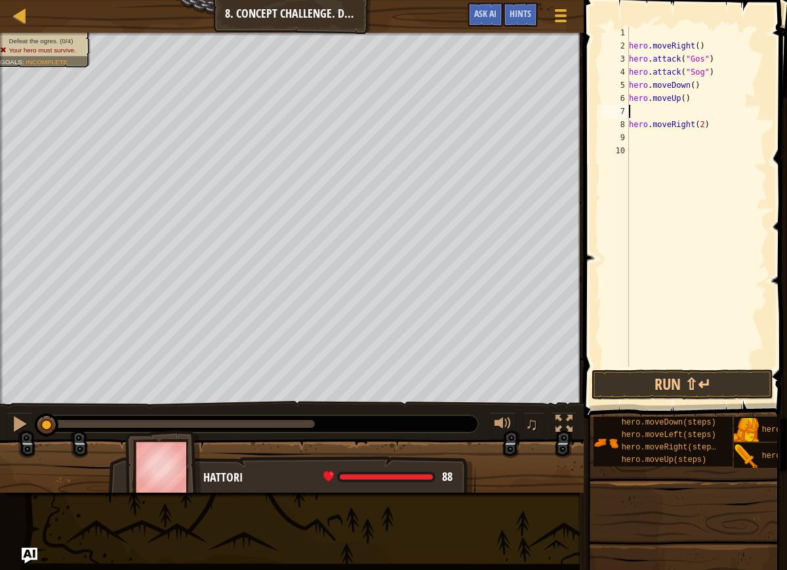
type textarea "hero.moveUp()"
click at [674, 142] on div "hero . moveRight ( ) hero . attack ( "Gos" ) hero . attack ( "Sog" ) hero . mov…" at bounding box center [694, 209] width 146 height 367
click at [685, 128] on div "hero . moveRight ( ) hero . attack ( "Gos" ) hero . attack ( "Sog" ) hero . mov…" at bounding box center [694, 209] width 146 height 367
click at [665, 146] on div "hero . moveRight ( ) hero . attack ( "Gos" ) hero . attack ( "Sog" ) hero . mov…" at bounding box center [694, 209] width 146 height 367
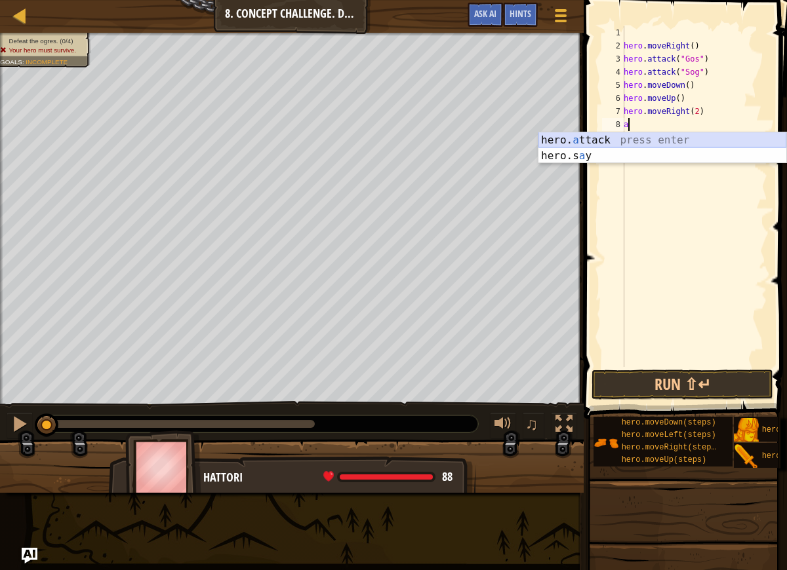
click at [637, 145] on div "hero. a ttack press enter hero.s a y press enter" at bounding box center [662, 163] width 248 height 63
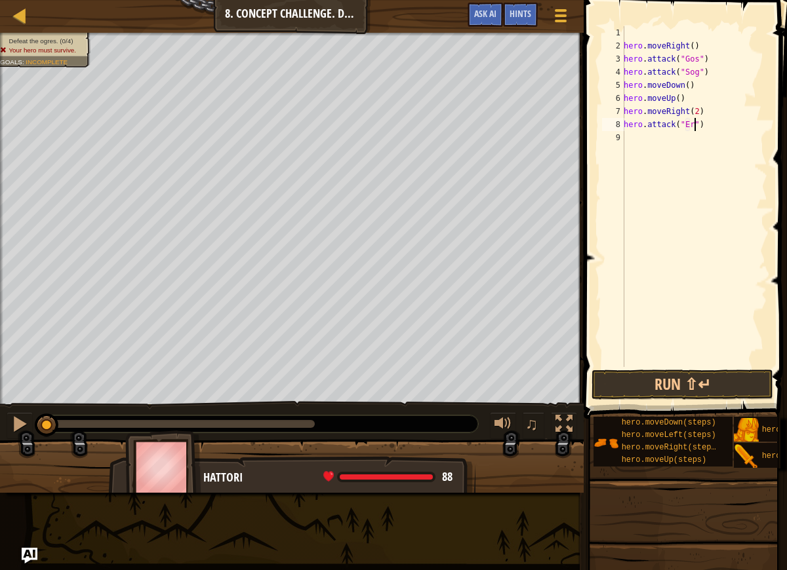
scroll to position [6, 7]
type textarea "hero.attack("Ergo")"
click at [743, 126] on div "hero . moveRight ( ) hero . attack ( "Gos" ) hero . attack ( "Sog" ) hero . mov…" at bounding box center [694, 209] width 146 height 367
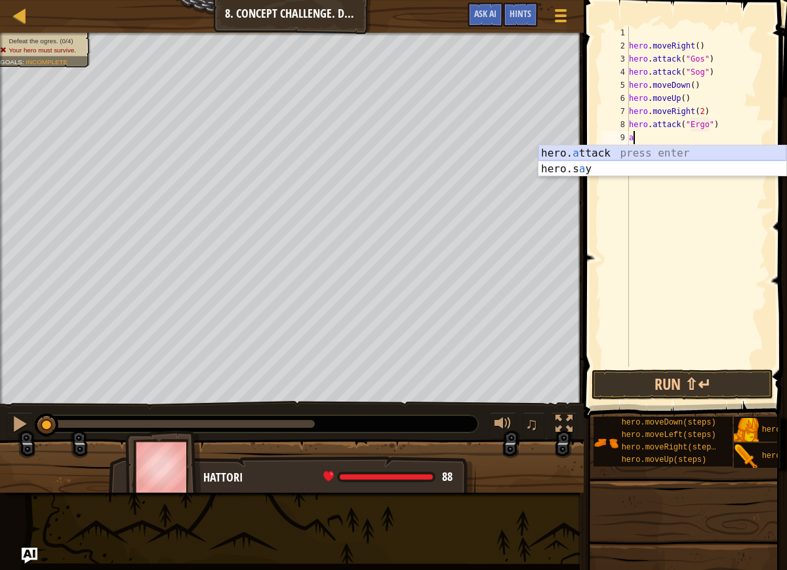
click at [662, 153] on div "hero. a ttack press enter hero.s a y press enter" at bounding box center [662, 177] width 248 height 63
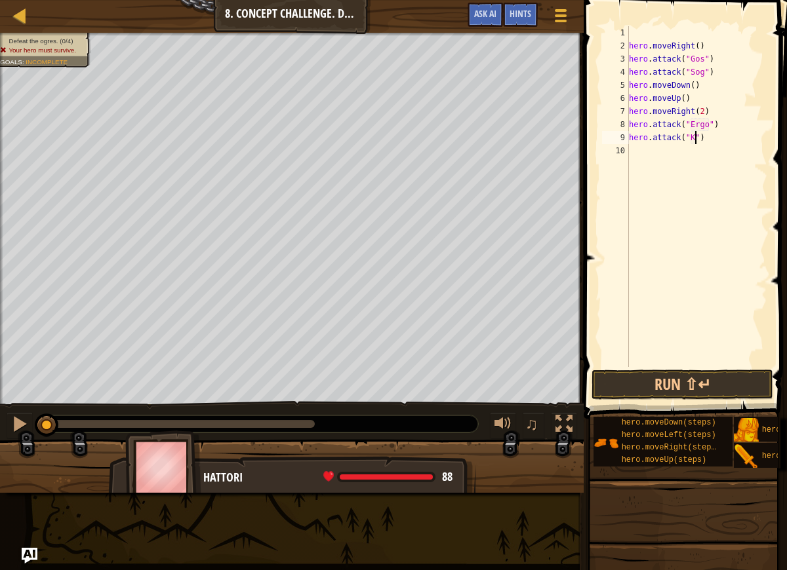
type textarea "hero.attack("Kro")"
click at [738, 149] on div "hero . moveRight ( ) hero . attack ( "Gos" ) hero . attack ( "Sog" ) hero . mov…" at bounding box center [697, 209] width 142 height 367
type textarea "d"
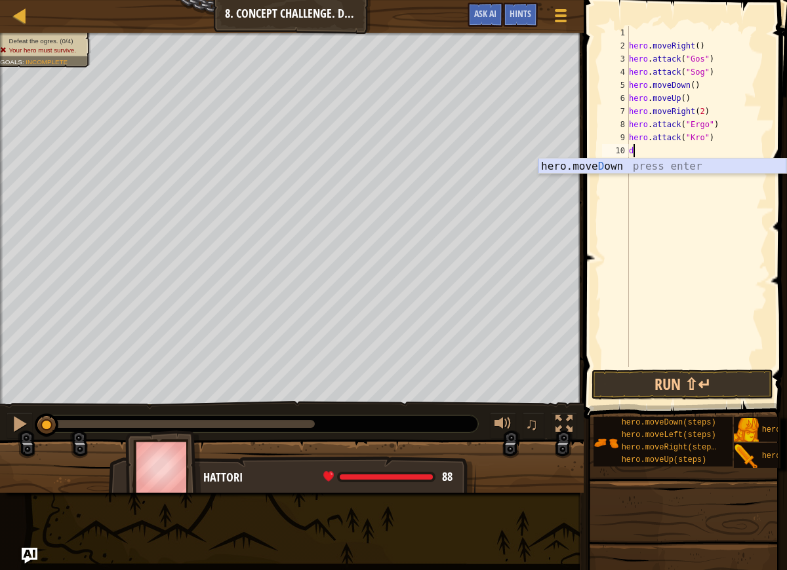
click at [643, 167] on div "hero.[PERSON_NAME] own press enter" at bounding box center [662, 182] width 248 height 47
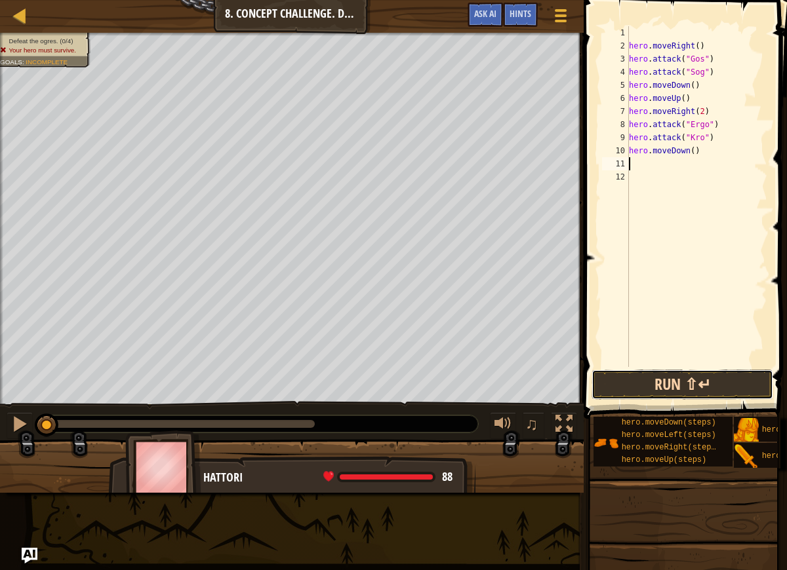
click at [690, 380] on button "Run ⇧↵" at bounding box center [682, 385] width 182 height 30
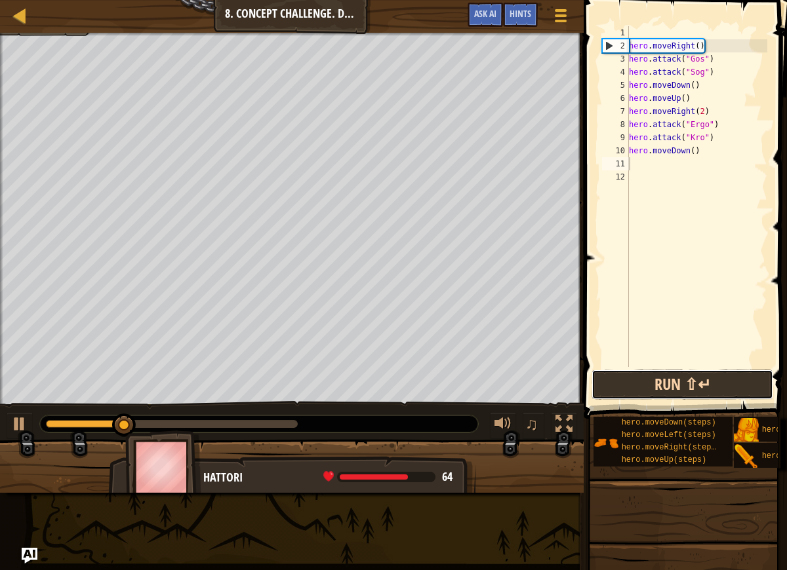
click at [643, 384] on button "Run ⇧↵" at bounding box center [682, 385] width 182 height 30
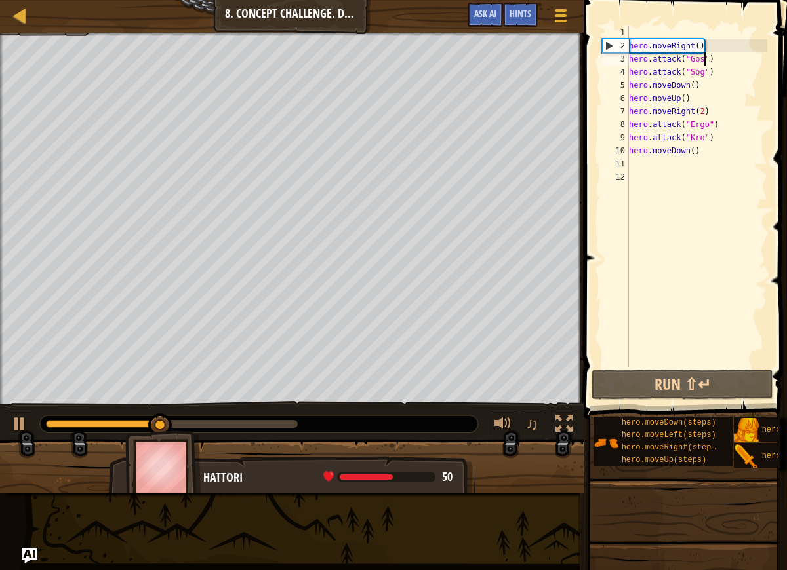
click at [705, 60] on div "hero . moveRight ( ) hero . attack ( "Gos" ) hero . attack ( "Sog" ) hero . mov…" at bounding box center [697, 209] width 142 height 367
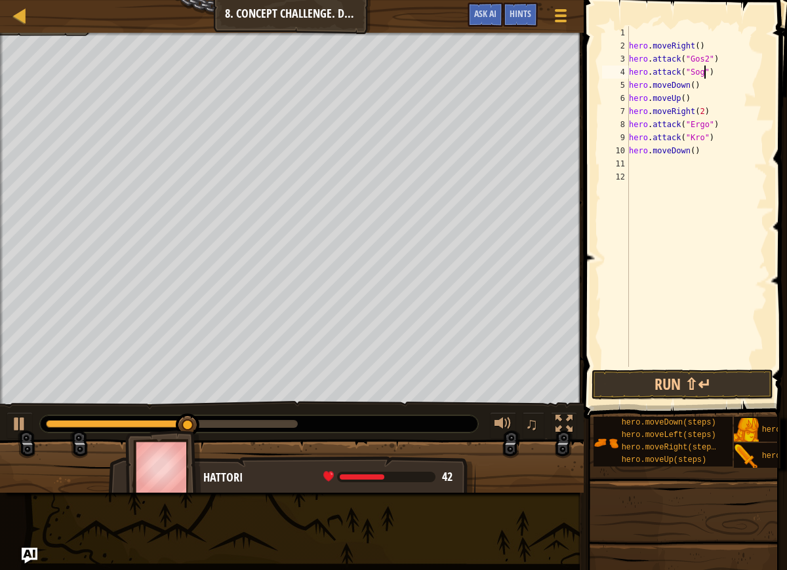
click at [705, 77] on div "hero . moveRight ( ) hero . attack ( "Gos2" ) hero . attack ( "Sog" ) hero . mo…" at bounding box center [697, 209] width 142 height 367
click at [699, 378] on button "Run ⇧↵" at bounding box center [682, 385] width 182 height 30
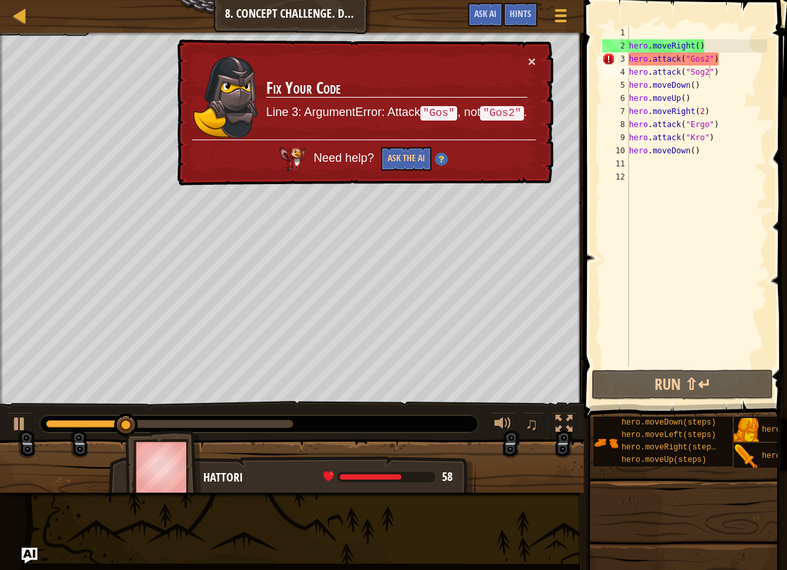
click at [440, 160] on img at bounding box center [441, 159] width 13 height 13
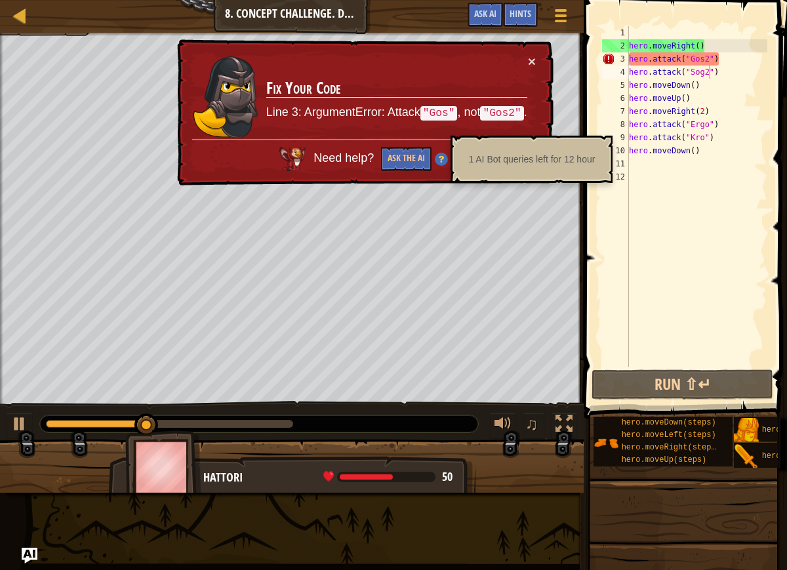
click at [443, 165] on div "Need help? Ask the AI" at bounding box center [364, 155] width 344 height 31
click at [403, 170] on button "Ask the AI" at bounding box center [406, 159] width 50 height 24
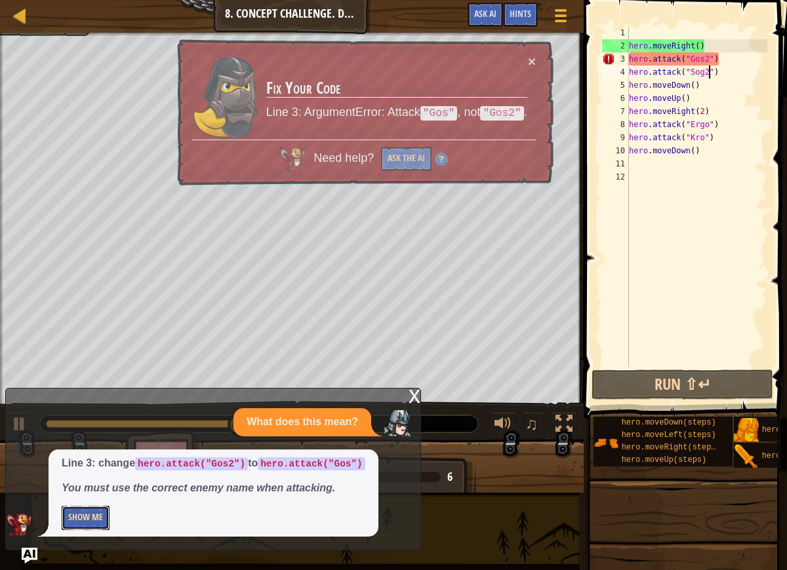
click at [83, 529] on button "Show Me" at bounding box center [86, 518] width 48 height 24
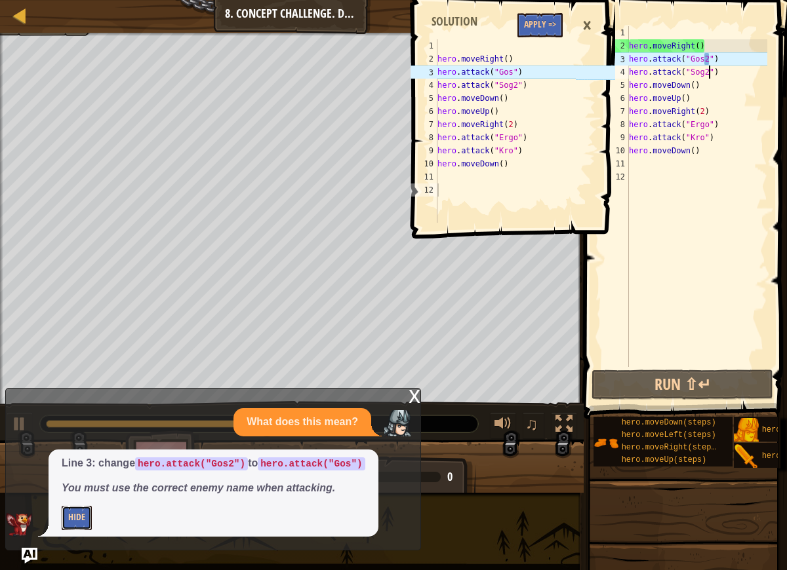
click at [71, 515] on button "Hide" at bounding box center [77, 518] width 30 height 24
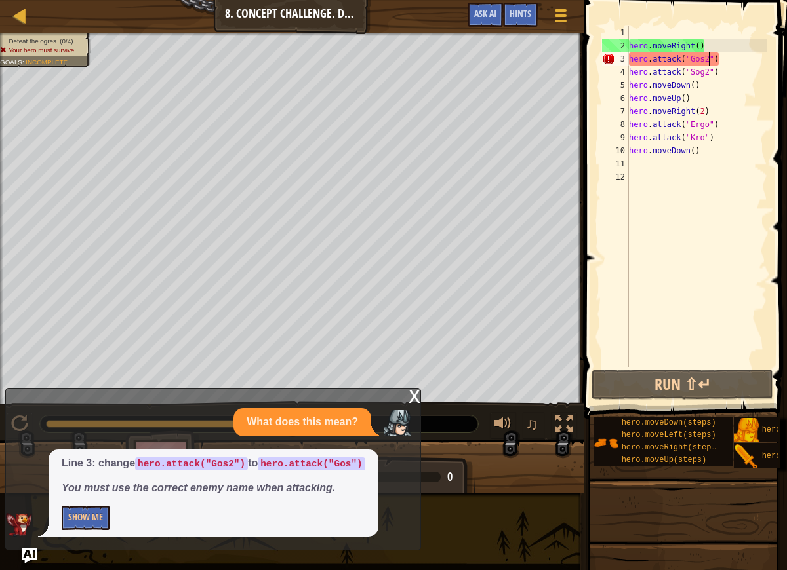
click at [709, 62] on div "hero . moveRight ( ) hero . attack ( "Gos2" ) hero . attack ( "Sog2" ) hero . m…" at bounding box center [696, 209] width 141 height 367
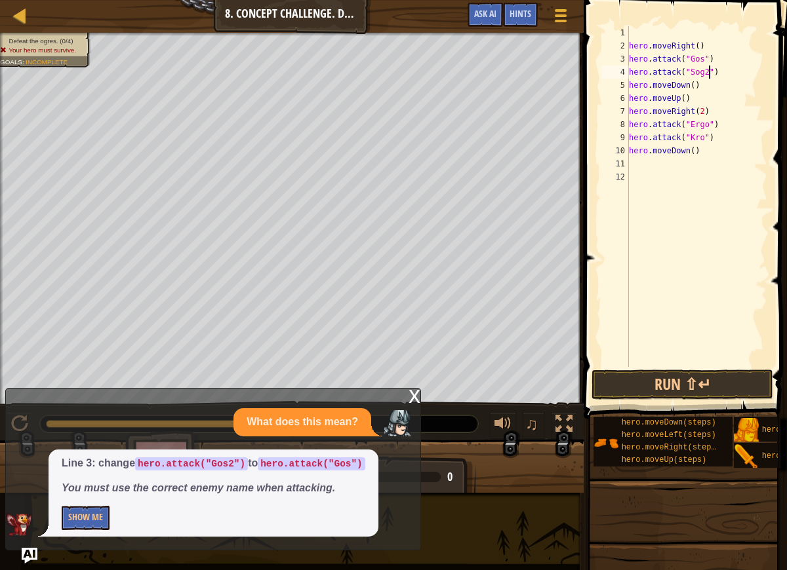
click at [709, 74] on div "hero . moveRight ( ) hero . attack ( "Gos" ) hero . attack ( "Sog2" ) hero . mo…" at bounding box center [696, 209] width 141 height 367
click at [703, 58] on div "hero . moveRight ( ) hero . attack ( "Gos" ) hero . attack ( "Sog" ) hero . mov…" at bounding box center [696, 209] width 141 height 367
click at [711, 59] on div "hero . moveRight ( ) hero . attack ( "Gos" ) hero . attack ( "Sog" ) hero . mov…" at bounding box center [696, 209] width 141 height 367
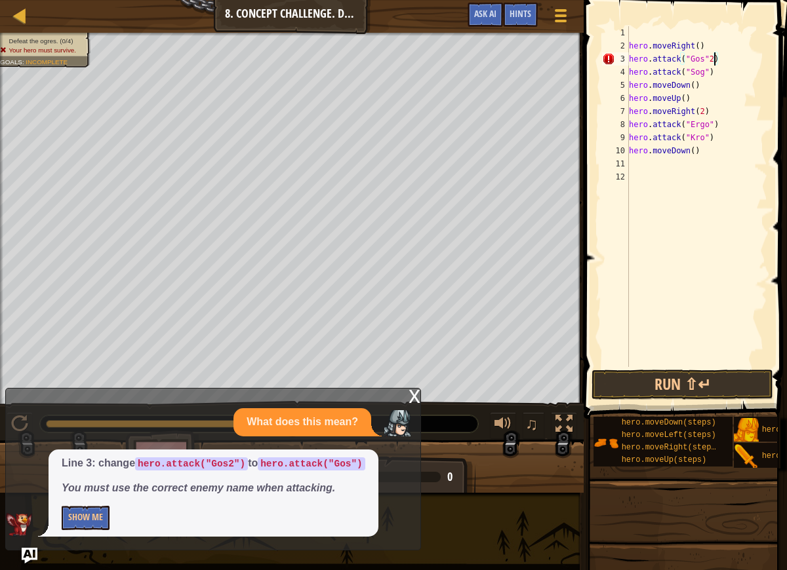
type textarea "hero.attack("Gos")"
click at [527, 21] on div "Hints" at bounding box center [520, 15] width 35 height 24
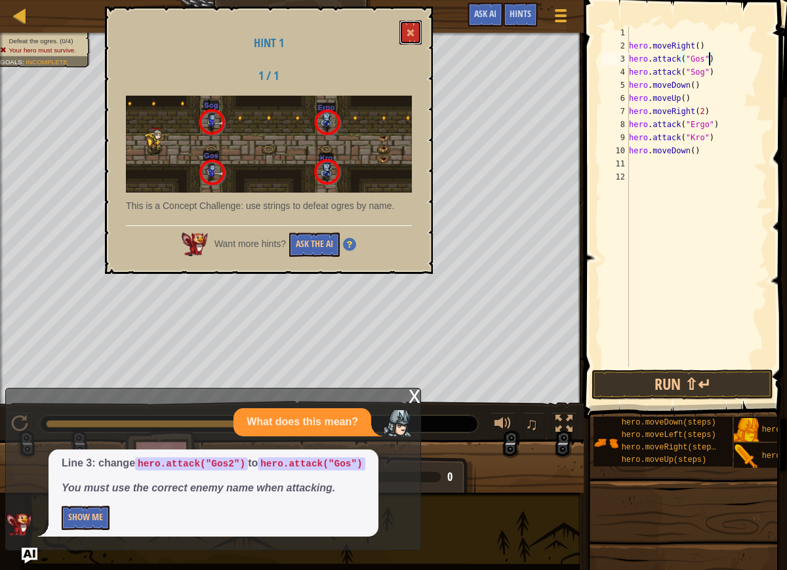
drag, startPoint x: 414, startPoint y: 33, endPoint x: 445, endPoint y: 33, distance: 30.2
click at [431, 33] on div "Hint 1 1 / 1 This is a Concept Challenge: use strings to defeat ogres by name. …" at bounding box center [269, 141] width 328 height 268
click at [409, 26] on button at bounding box center [410, 32] width 22 height 24
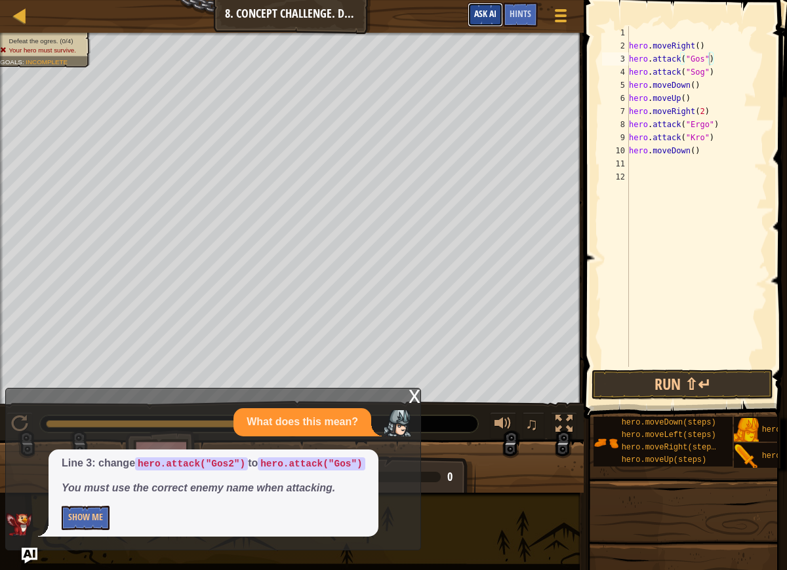
click at [498, 12] on button "Ask AI" at bounding box center [485, 15] width 35 height 24
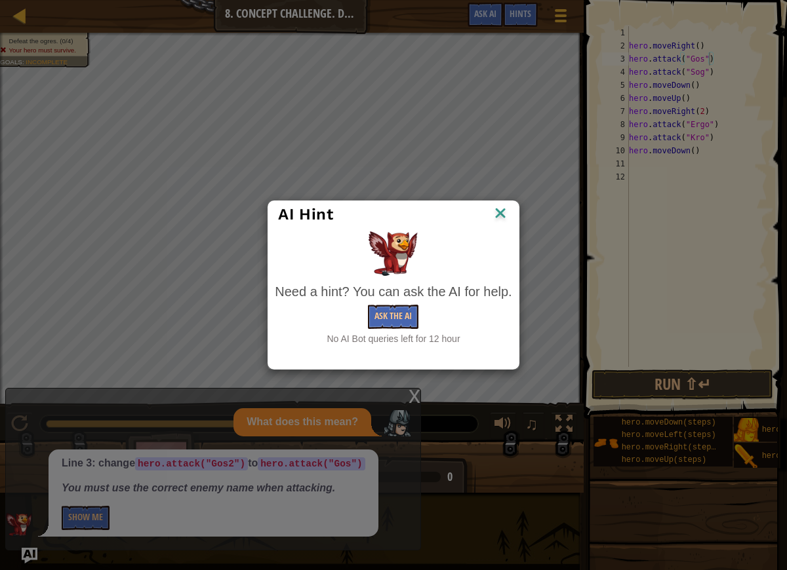
drag, startPoint x: 525, startPoint y: 18, endPoint x: 514, endPoint y: 33, distance: 18.9
click at [523, 20] on div "AI Hint Need a hint? You can ask the AI for help. Ask the AI No AI Bot queries …" at bounding box center [393, 285] width 787 height 570
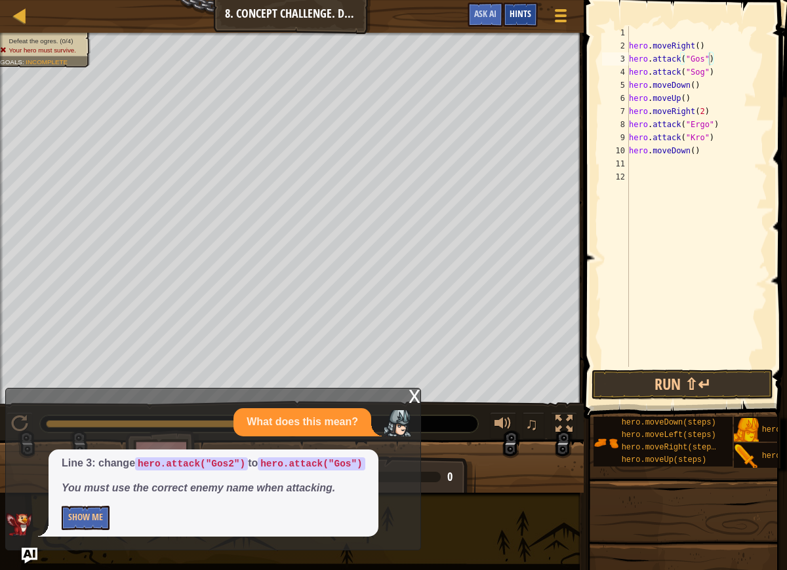
click at [510, 20] on div "Hints" at bounding box center [520, 15] width 35 height 24
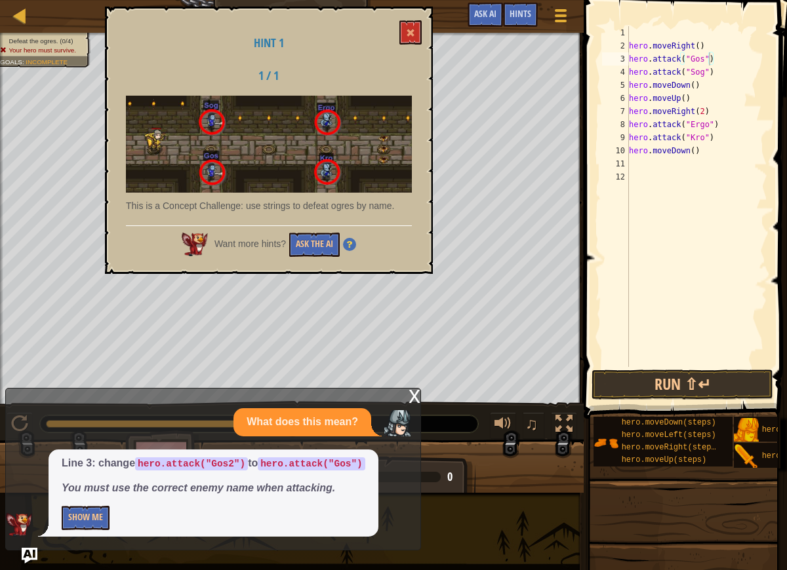
drag, startPoint x: 363, startPoint y: 50, endPoint x: 289, endPoint y: 64, distance: 74.6
click at [344, 58] on div "Hint 1 1 / 1 This is a Concept Challenge: use strings to defeat ogres by name. …" at bounding box center [269, 141] width 328 height 268
click at [279, 78] on h2 "1 / 1" at bounding box center [269, 76] width 82 height 13
click at [404, 50] on div "Hint 1 1 / 1 This is a Concept Challenge: use strings to defeat ogres by name. …" at bounding box center [269, 141] width 328 height 268
drag, startPoint x: 410, startPoint y: 38, endPoint x: 418, endPoint y: 45, distance: 10.7
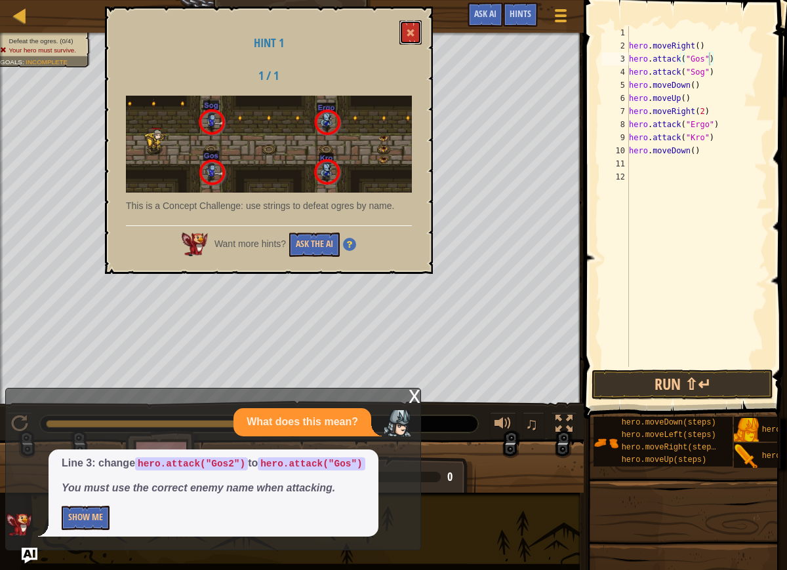
click at [418, 45] on div "Hint 1 1 / 1 This is a Concept Challenge: use strings to defeat ogres by name. …" at bounding box center [269, 141] width 328 height 268
click at [372, 57] on div "Hint 1 1 / 1 This is a Concept Challenge: use strings to defeat ogres by name. …" at bounding box center [269, 141] width 328 height 268
click at [319, 239] on button "Ask the AI" at bounding box center [314, 245] width 50 height 24
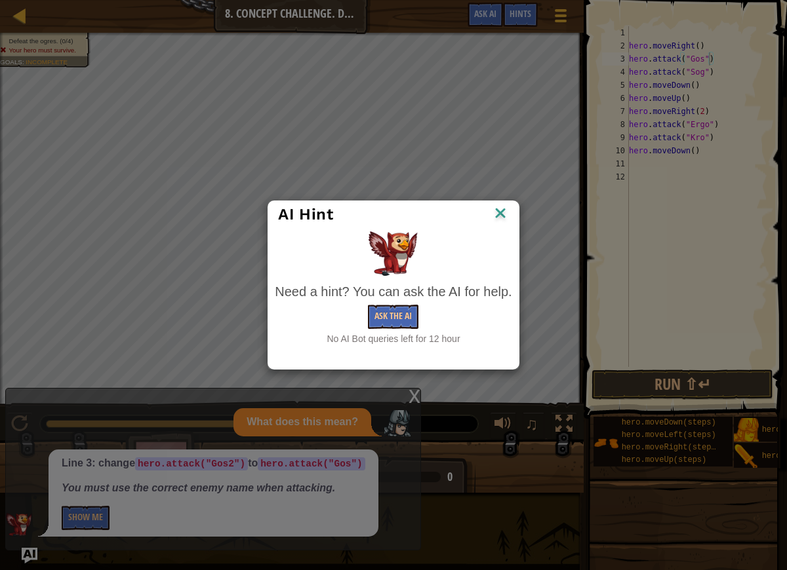
click at [502, 216] on img at bounding box center [500, 215] width 17 height 20
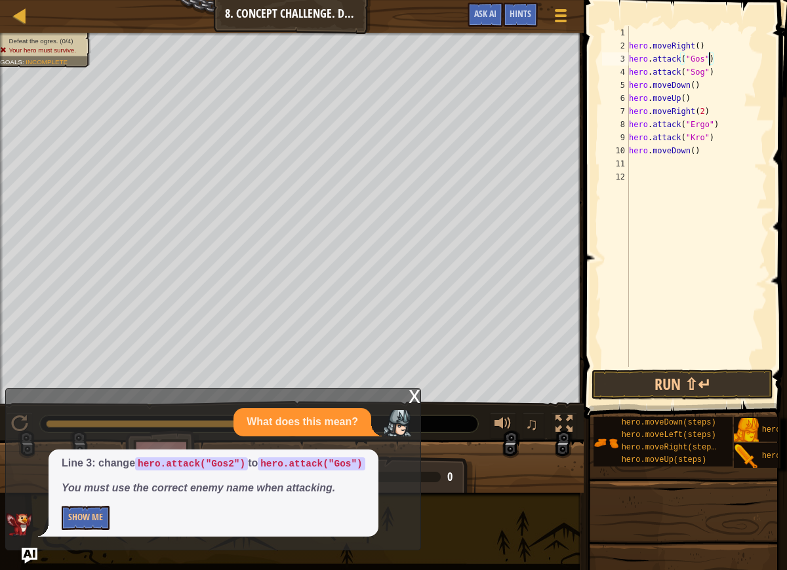
click at [710, 56] on div "hero . moveRight ( ) hero . attack ( "Gos" ) hero . attack ( "Sog" ) hero . mov…" at bounding box center [696, 209] width 141 height 367
click at [719, 62] on div "hero . moveRight ( ) hero . attack ( "Gos" ) hero . attack ( "Sog" ) hero . mov…" at bounding box center [696, 209] width 141 height 367
drag, startPoint x: 630, startPoint y: 58, endPoint x: 715, endPoint y: 64, distance: 84.8
click at [715, 64] on div "hero . moveRight ( ) hero . attack ( "Gos" ) hero . attack ( "Sog" ) hero . mov…" at bounding box center [696, 209] width 141 height 367
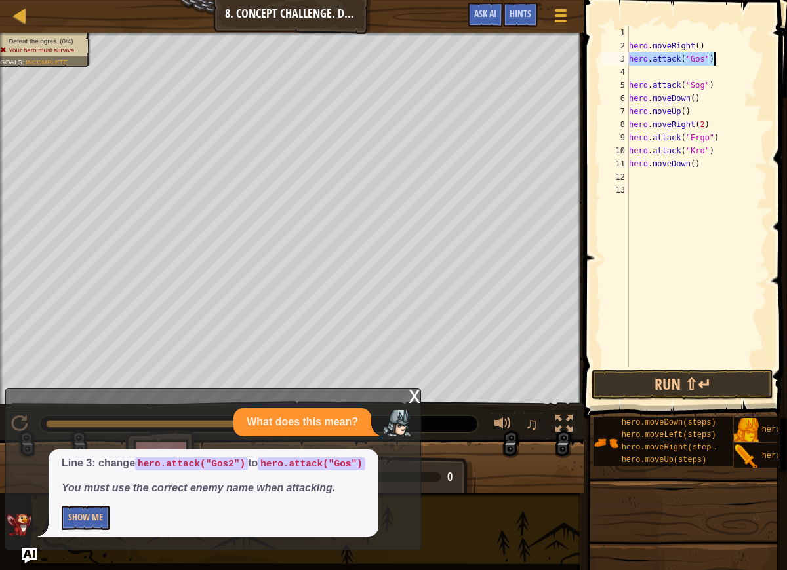
type textarea "c"
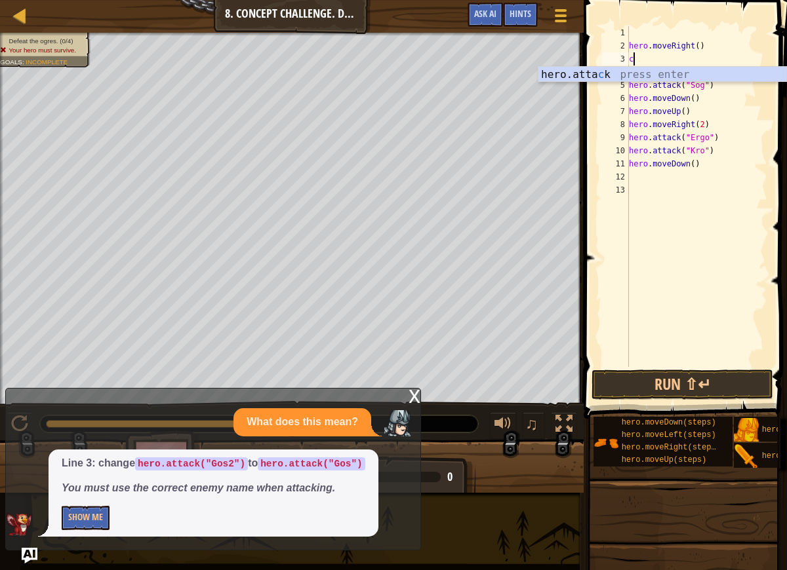
click at [656, 62] on div "hero . moveRight ( ) c hero . attack ( "Sog" ) hero . moveDown ( ) hero . moveU…" at bounding box center [696, 209] width 141 height 367
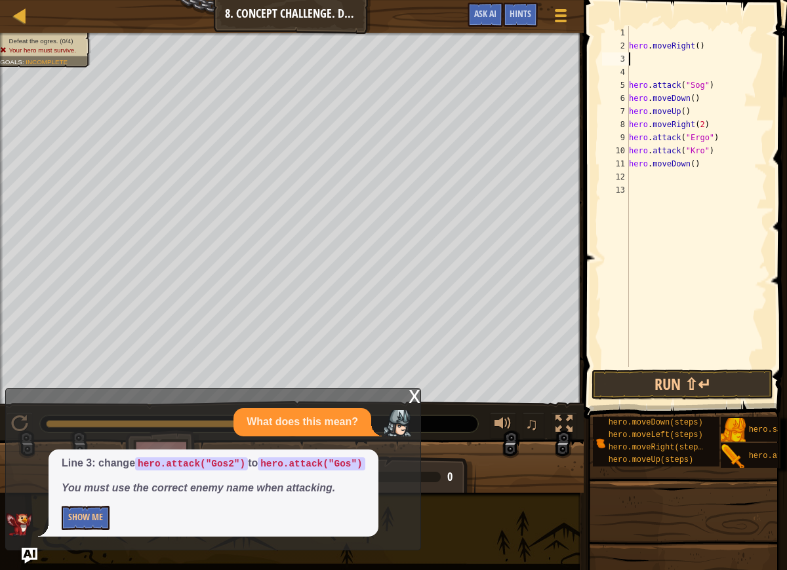
scroll to position [0, 0]
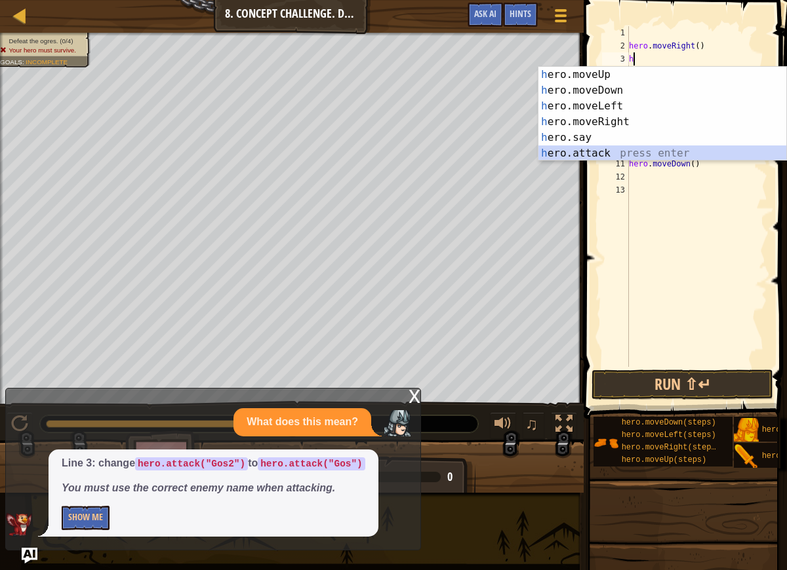
drag, startPoint x: 618, startPoint y: 152, endPoint x: 656, endPoint y: 111, distance: 56.2
click at [619, 150] on div "h ero.moveUp press enter h ero.moveDown press enter h ero.moveLeft press enter …" at bounding box center [662, 130] width 248 height 126
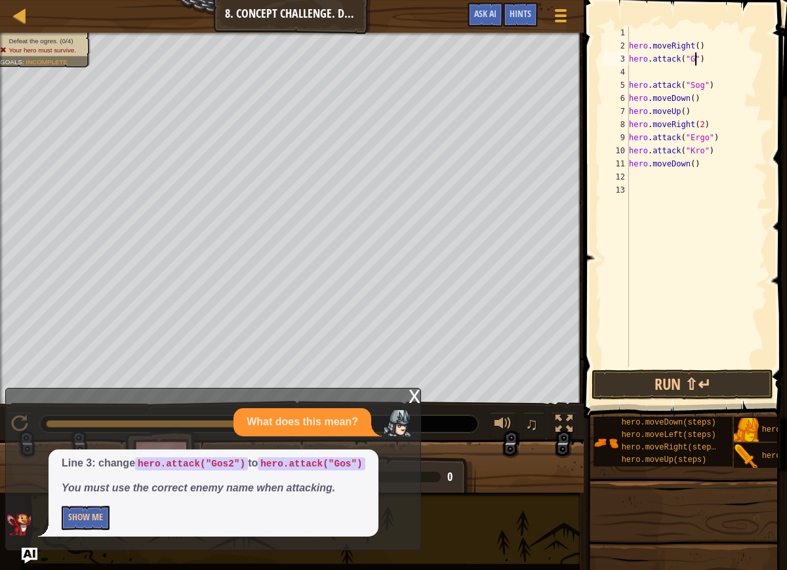
scroll to position [6, 6]
type textarea "hero.attack("Gos")"
click at [635, 70] on div "hero . moveRight ( ) hero . attack ( "Gos" ) hero . attack ( "Sog" ) hero . mov…" at bounding box center [696, 209] width 141 height 367
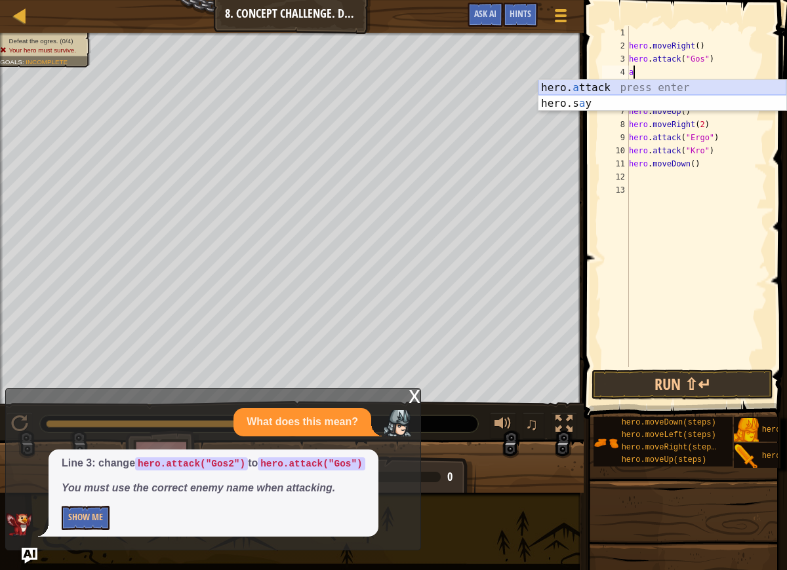
click at [633, 92] on div "hero. a ttack press enter hero.s a y press enter" at bounding box center [662, 111] width 248 height 63
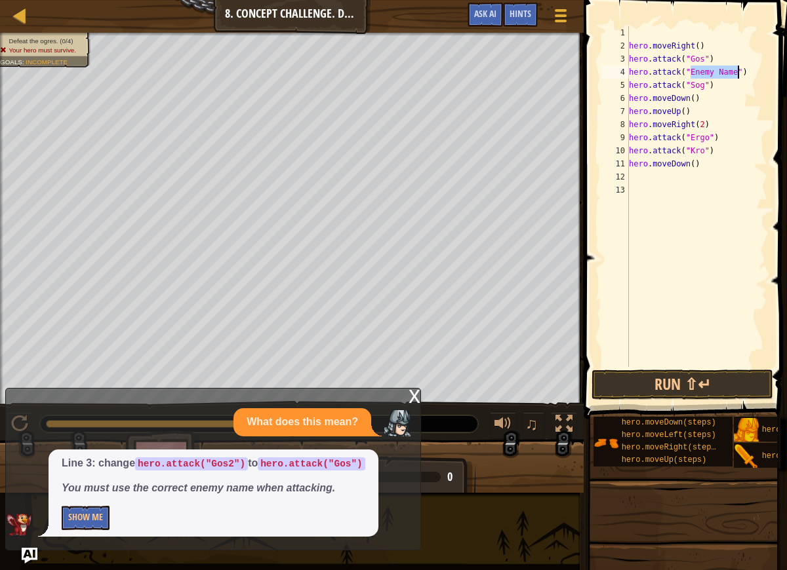
scroll to position [6, 6]
type textarea "hero.attack("Gos")"
click at [727, 76] on div "hero . moveRight ( ) hero . attack ( "Gos" ) hero . attack ( "Gos" ) hero . att…" at bounding box center [696, 209] width 141 height 367
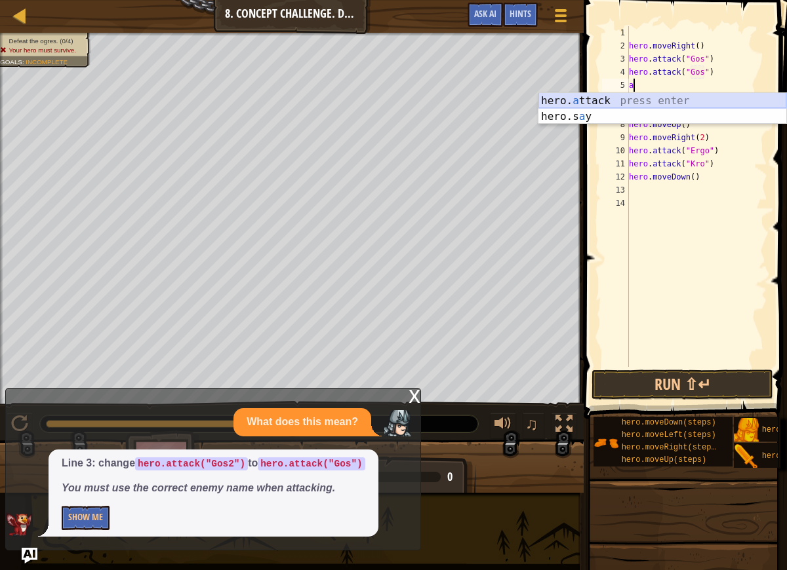
click at [702, 106] on div "hero. a ttack press enter hero.s a y press enter" at bounding box center [662, 124] width 248 height 63
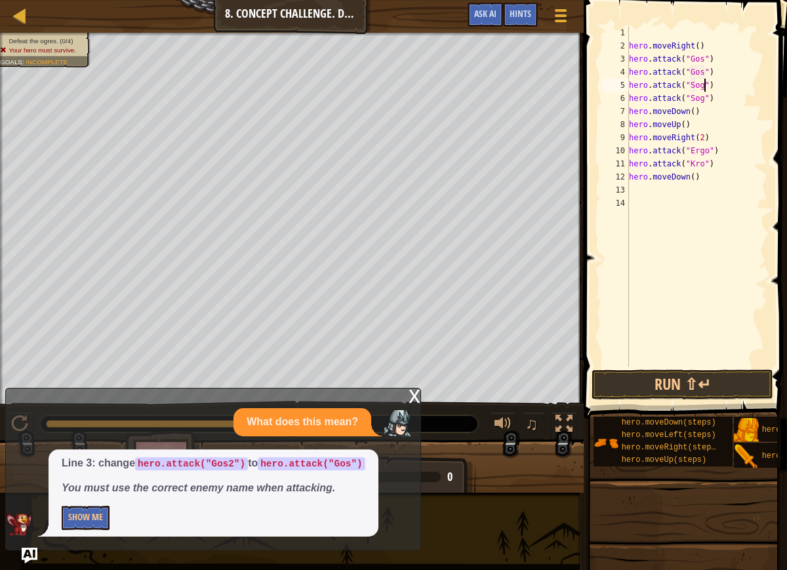
scroll to position [6, 7]
click at [736, 156] on div "hero . moveRight ( ) hero . attack ( "Gos" ) hero . attack ( "Gos" ) hero . att…" at bounding box center [696, 209] width 141 height 367
type textarea "hero.attack("Ergo")"
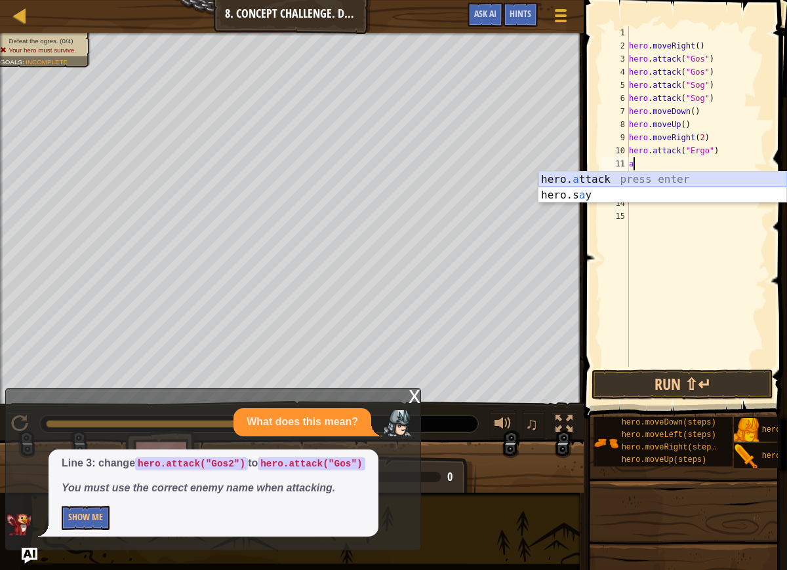
click at [649, 183] on div "hero. a ttack press enter hero.s a y press enter" at bounding box center [662, 203] width 248 height 63
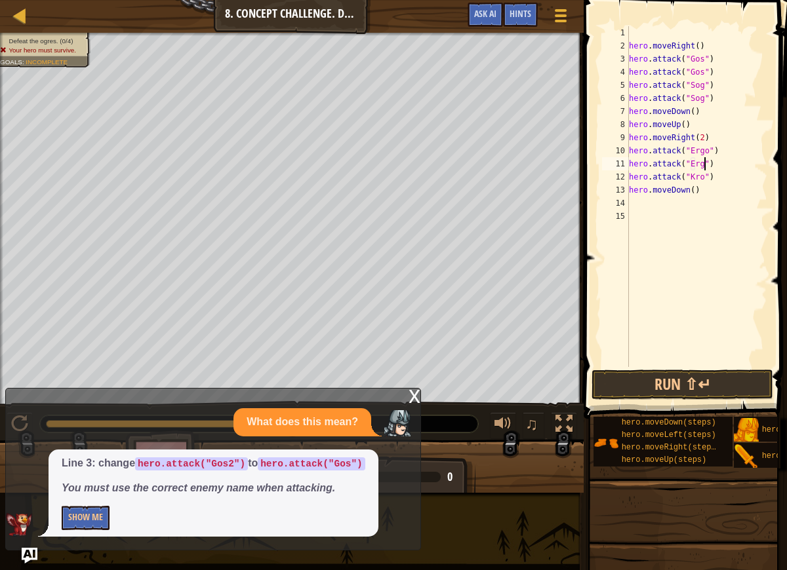
scroll to position [6, 7]
click at [727, 182] on div "hero . moveRight ( ) hero . attack ( "Gos" ) hero . attack ( "Gos" ) hero . att…" at bounding box center [696, 209] width 141 height 367
type textarea "hero.attack("Kro")"
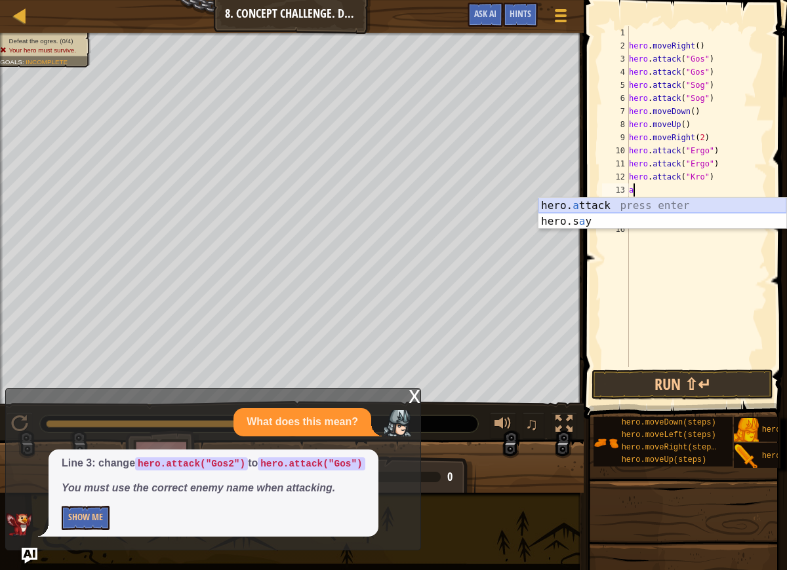
click at [728, 207] on div "hero. a ttack press enter hero.s a y press enter" at bounding box center [662, 229] width 248 height 63
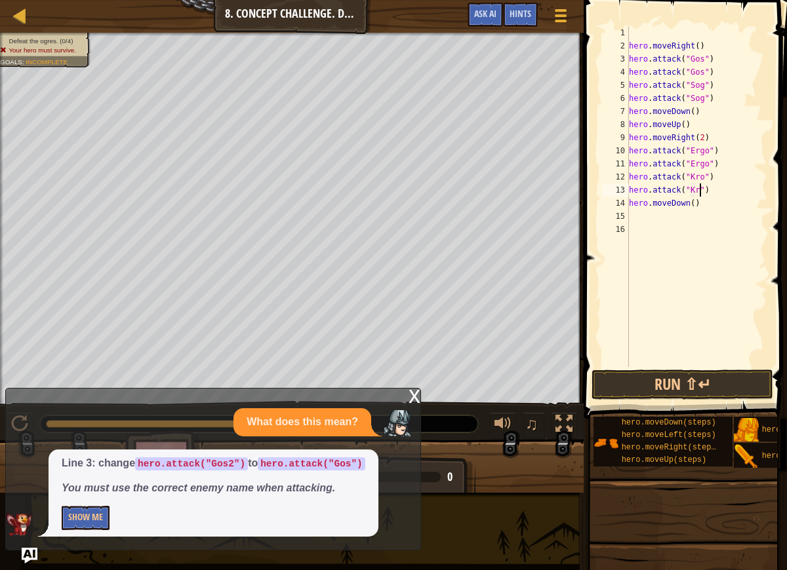
scroll to position [6, 7]
type textarea "hero.attack("Kro")"
click at [715, 378] on button "Run ⇧↵" at bounding box center [682, 385] width 182 height 30
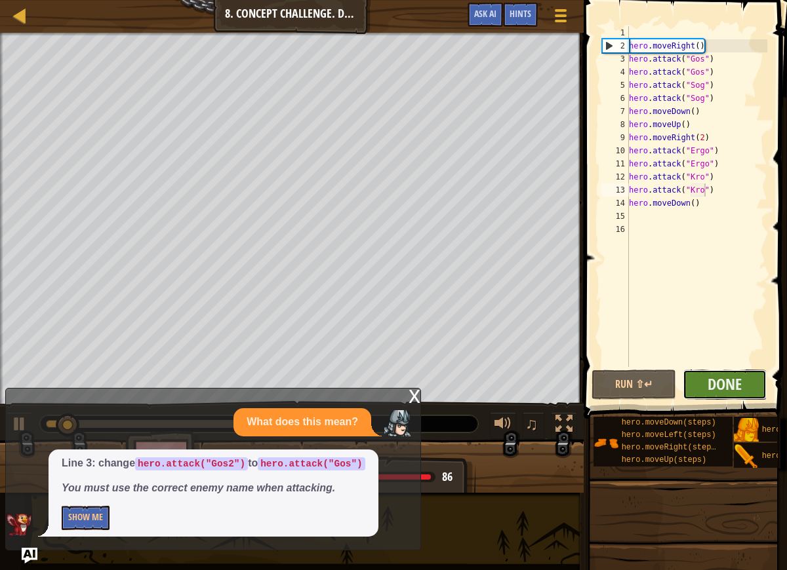
click at [704, 391] on button "Done" at bounding box center [725, 385] width 85 height 30
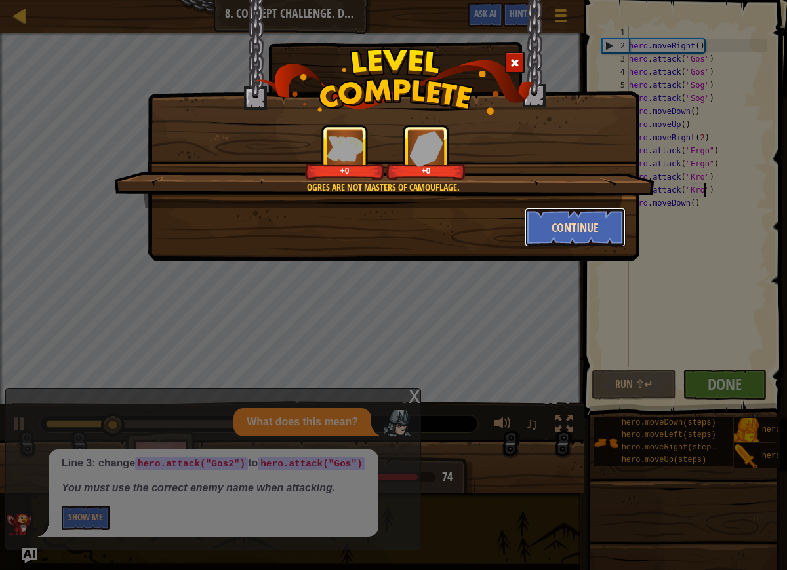
click at [583, 230] on button "Continue" at bounding box center [576, 227] width 102 height 39
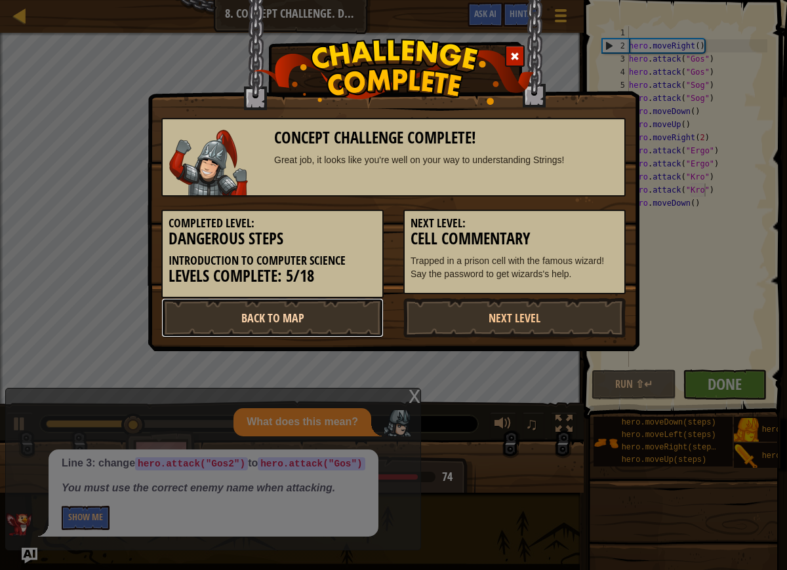
click at [355, 320] on link "Back to Map" at bounding box center [272, 317] width 222 height 39
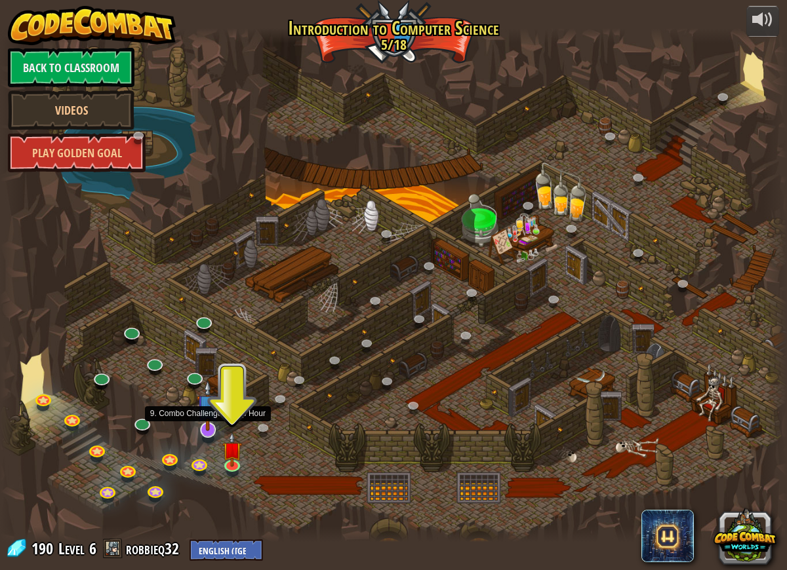
click at [208, 427] on img at bounding box center [208, 405] width 22 height 51
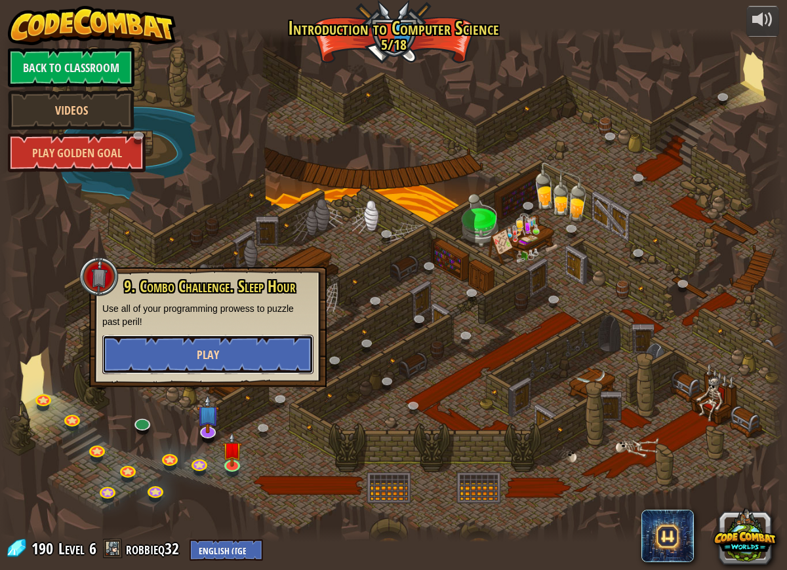
click at [230, 356] on button "Play" at bounding box center [207, 354] width 211 height 39
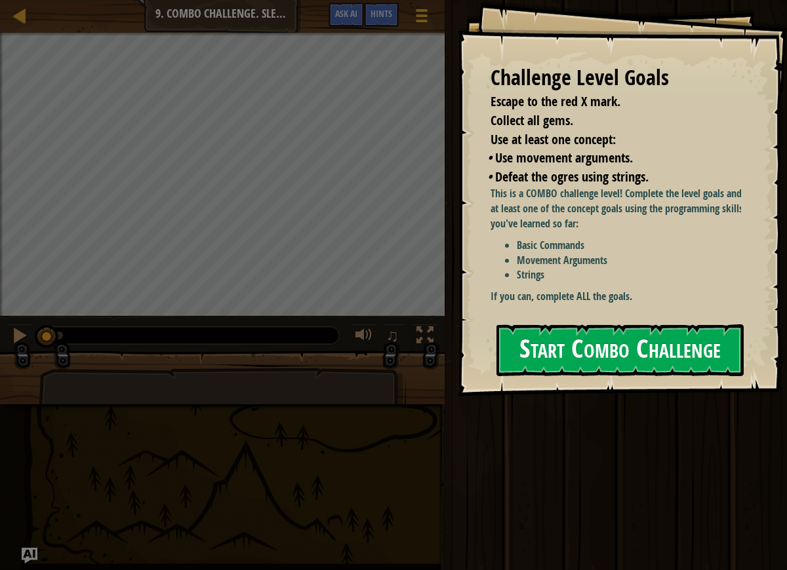
click at [513, 325] on button "Start Combo Challenge" at bounding box center [619, 351] width 247 height 52
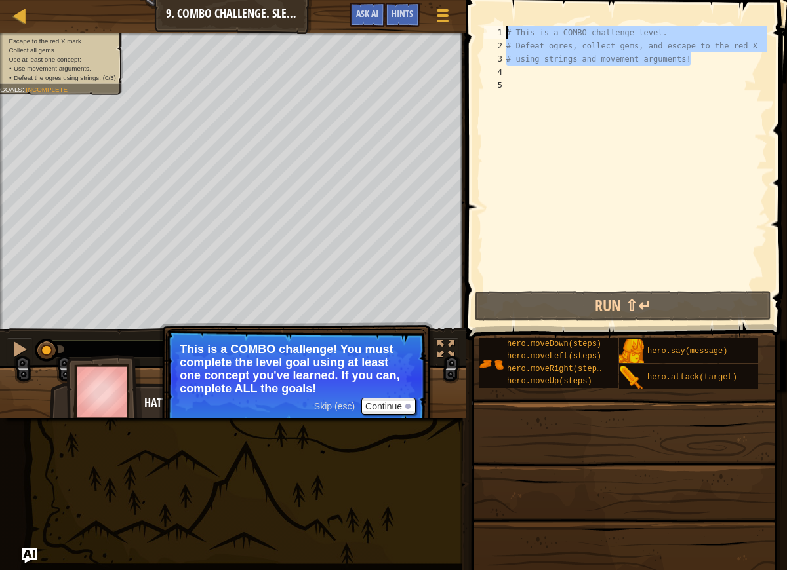
drag, startPoint x: 634, startPoint y: 54, endPoint x: 481, endPoint y: 23, distance: 155.9
click at [481, 23] on div "1 2 3 4 5 # This is a COMBO challenge level. # Defeat [PERSON_NAME], collect ge…" at bounding box center [624, 196] width 325 height 379
type textarea "# This is a COMBO challenge level. # Defeat ogres, collect gems, and escape to …"
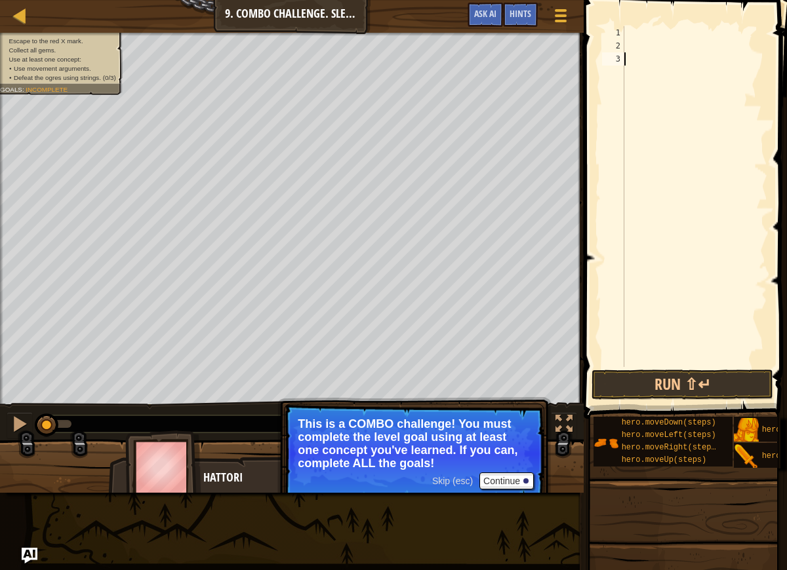
click at [662, 66] on div at bounding box center [695, 209] width 146 height 367
type textarea "d"
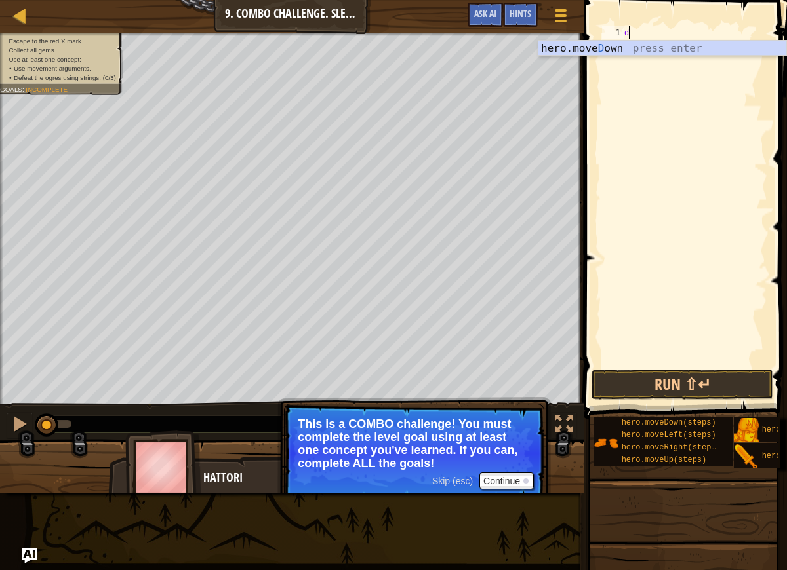
scroll to position [6, 0]
click at [661, 49] on div "hero.[PERSON_NAME] own press enter" at bounding box center [662, 64] width 248 height 47
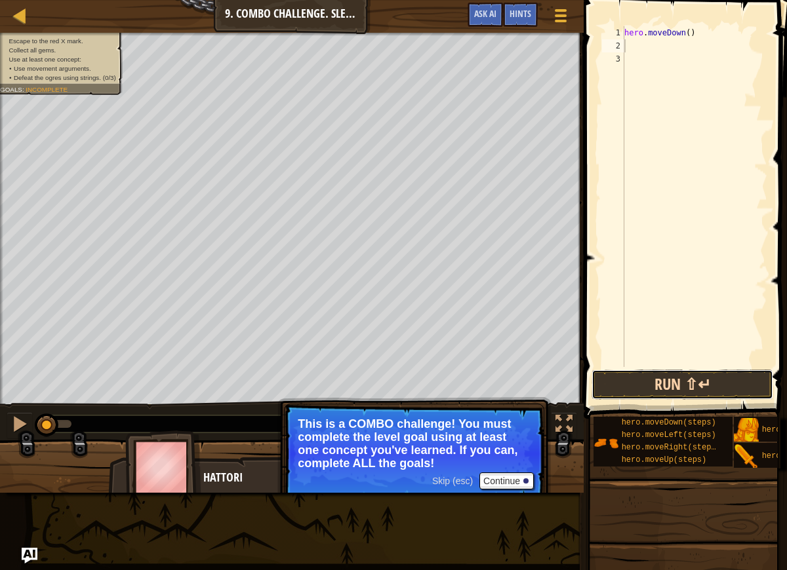
click at [702, 380] on button "Run ⇧↵" at bounding box center [682, 385] width 182 height 30
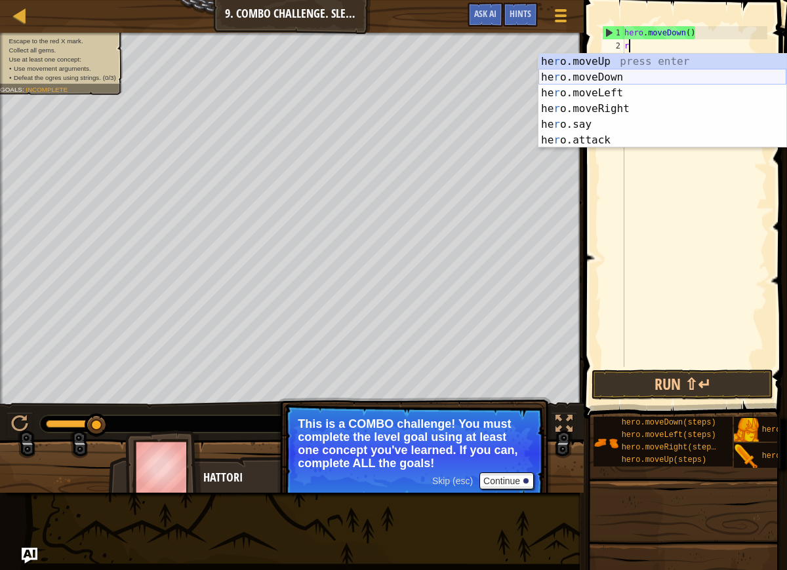
type textarea "ri"
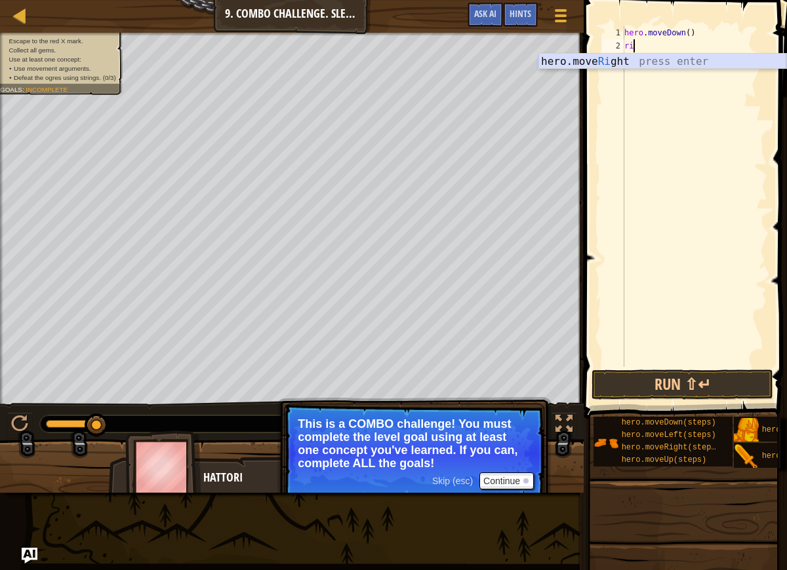
click at [660, 67] on div "hero.move Ri ght press enter" at bounding box center [662, 77] width 248 height 47
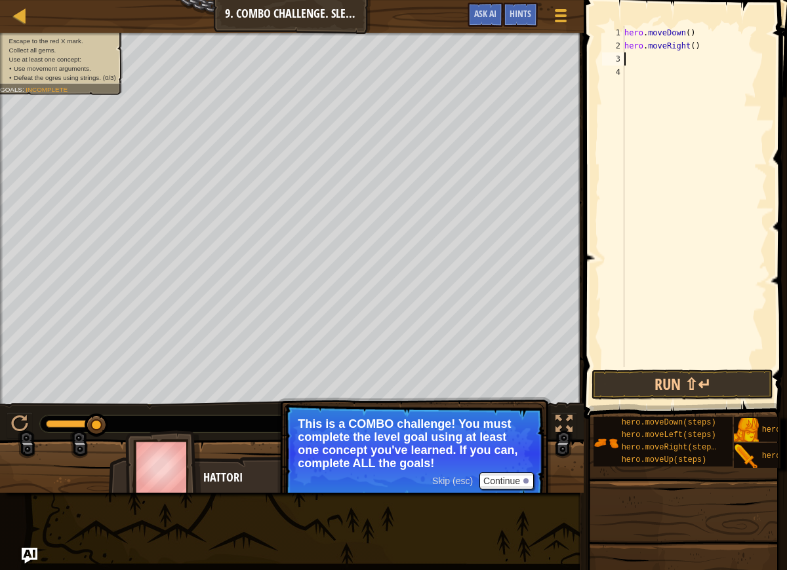
click at [695, 47] on div "hero . moveDown ( ) hero . moveRight ( )" at bounding box center [695, 209] width 146 height 367
type textarea "hero.moveRight(2)"
click at [644, 58] on div "hero . moveDown ( ) hero . moveRight ( 2 )" at bounding box center [695, 209] width 146 height 367
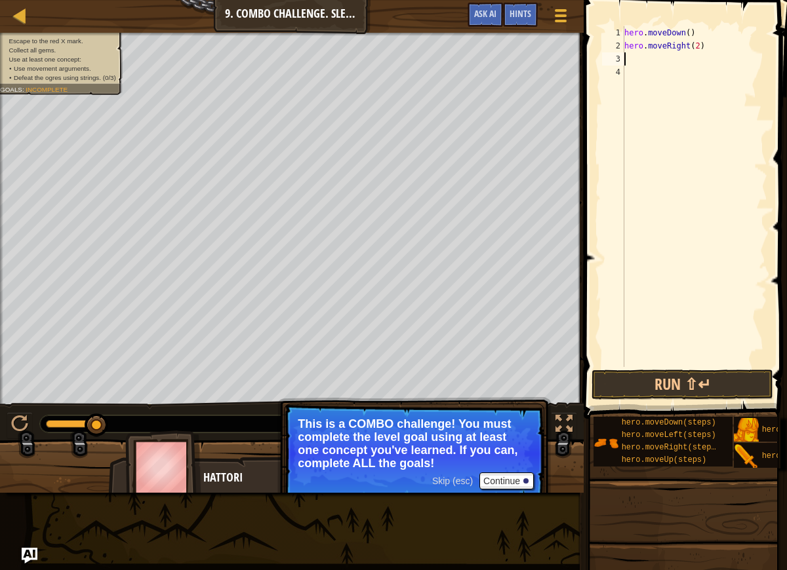
type textarea "u"
click at [629, 82] on div "hero . moveDown ( ) hero . moveRight ( 2 ) u" at bounding box center [695, 209] width 146 height 367
click at [649, 70] on div "hero . moveDown ( ) hero . moveRight ( 2 ) u" at bounding box center [695, 209] width 146 height 367
click at [646, 62] on div "hero . moveDown ( ) hero . moveRight ( 2 ) u" at bounding box center [695, 209] width 146 height 367
type textarea "u"
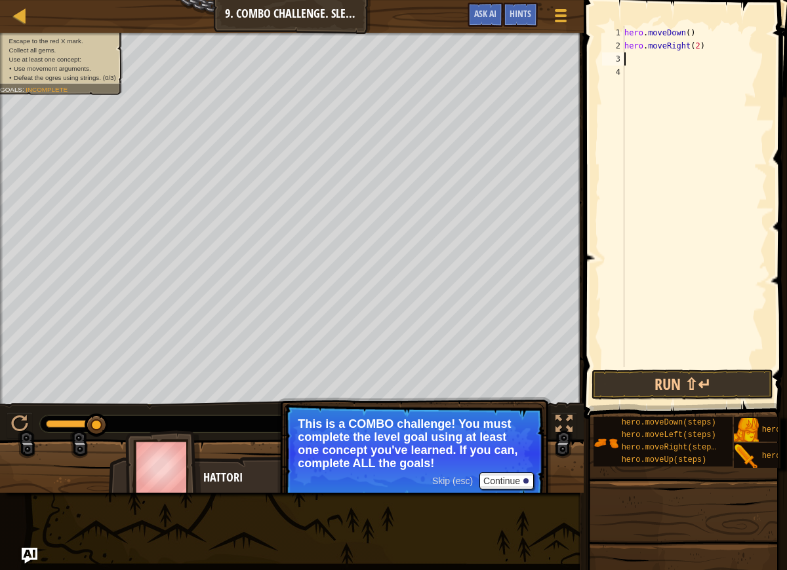
type textarea "u"
click at [645, 75] on div "hero.move U p press enter" at bounding box center [662, 90] width 248 height 47
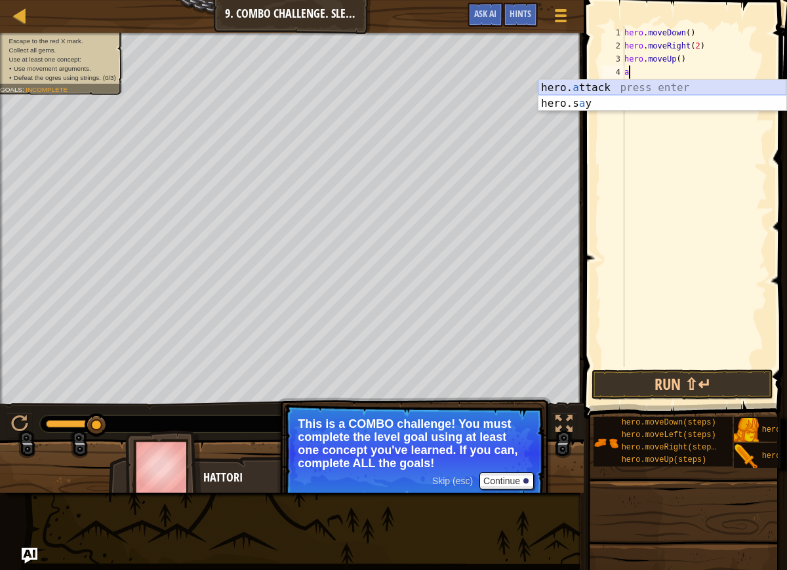
click at [648, 93] on div "hero. a ttack press enter hero.s a y press enter" at bounding box center [662, 111] width 248 height 63
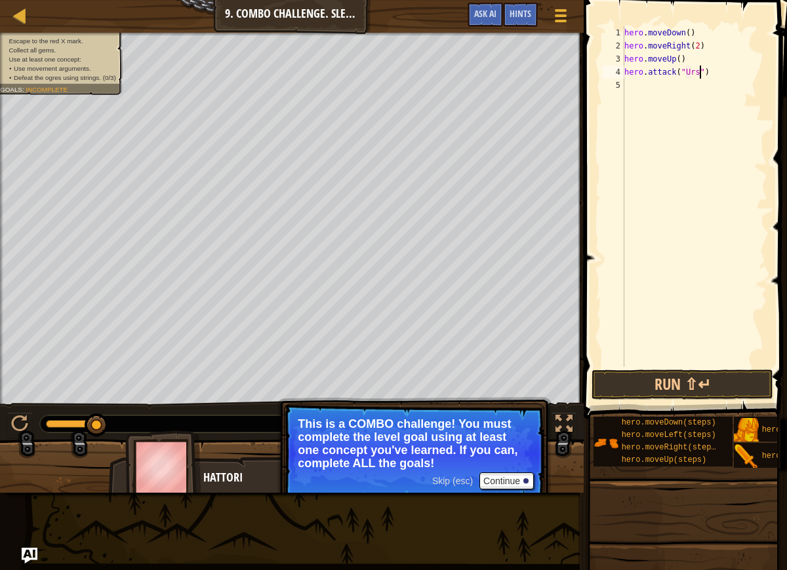
scroll to position [6, 7]
type textarea "hero.attack("Ursa")"
click at [670, 387] on button "Run ⇧↵" at bounding box center [682, 385] width 182 height 30
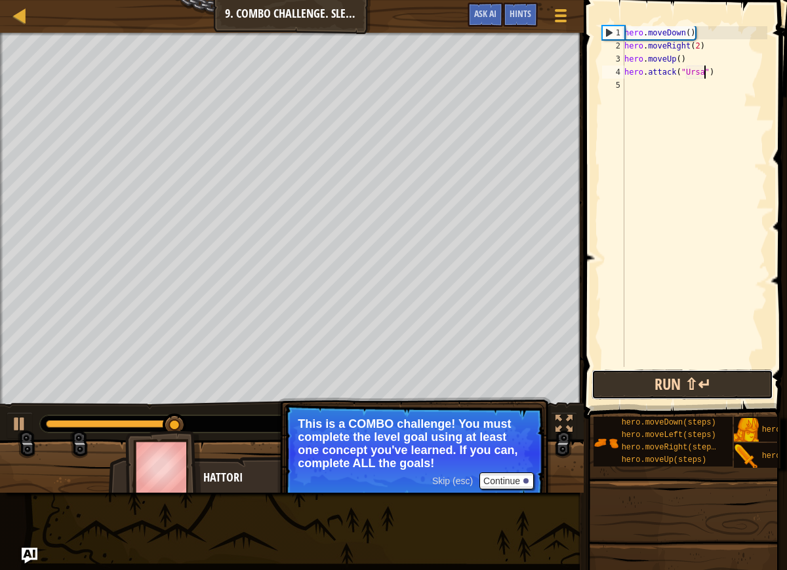
click at [624, 385] on button "Run ⇧↵" at bounding box center [682, 385] width 182 height 30
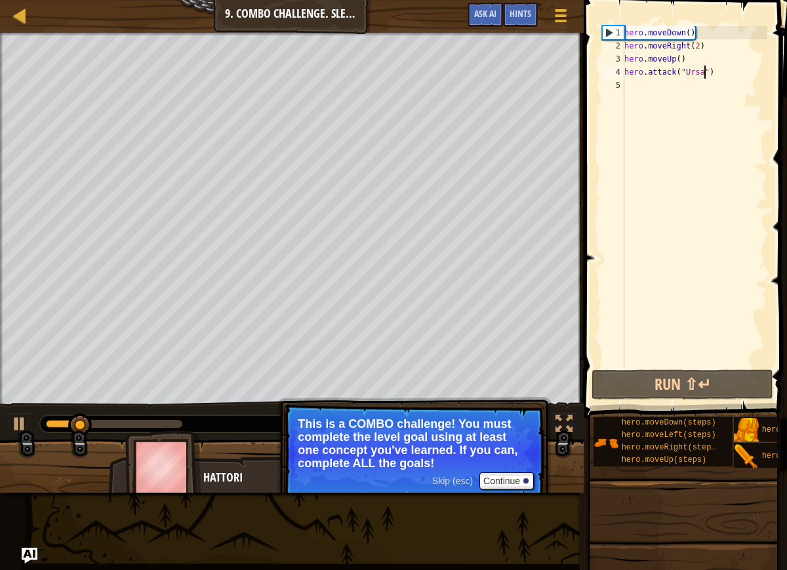
click at [745, 81] on div "hero . moveDown ( ) hero . moveRight ( 2 ) hero . moveUp ( ) hero . attack ( "U…" at bounding box center [695, 209] width 146 height 367
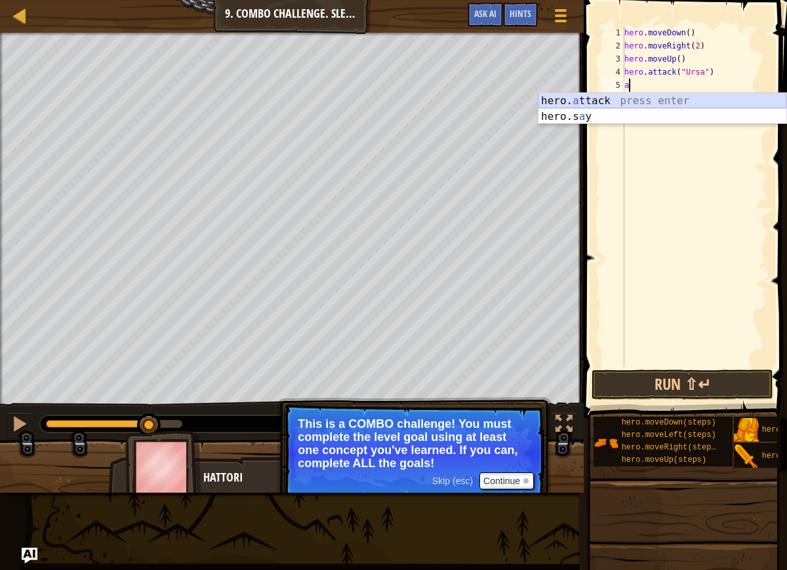
click at [690, 105] on div "hero. a ttack press enter hero.s a y press enter" at bounding box center [662, 124] width 248 height 63
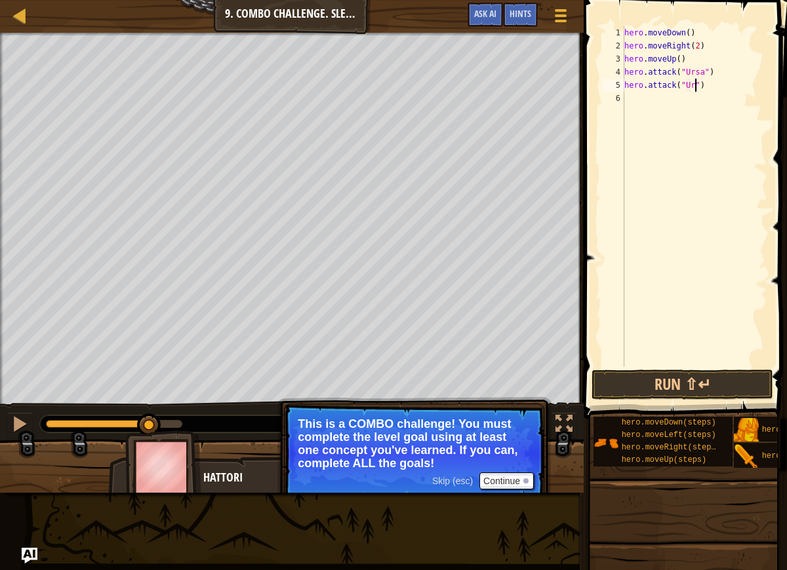
scroll to position [6, 7]
type textarea "hero.attack("Ursa")"
click at [728, 393] on button "Run ⇧↵" at bounding box center [682, 385] width 182 height 30
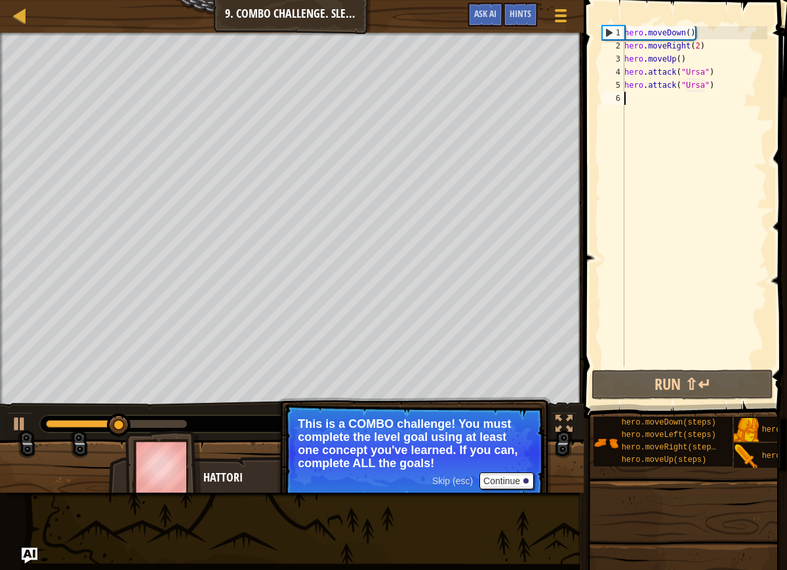
click at [688, 103] on div "hero . moveDown ( ) hero . moveRight ( 2 ) hero . moveUp ( ) hero . attack ( "U…" at bounding box center [695, 209] width 146 height 367
type textarea "r"
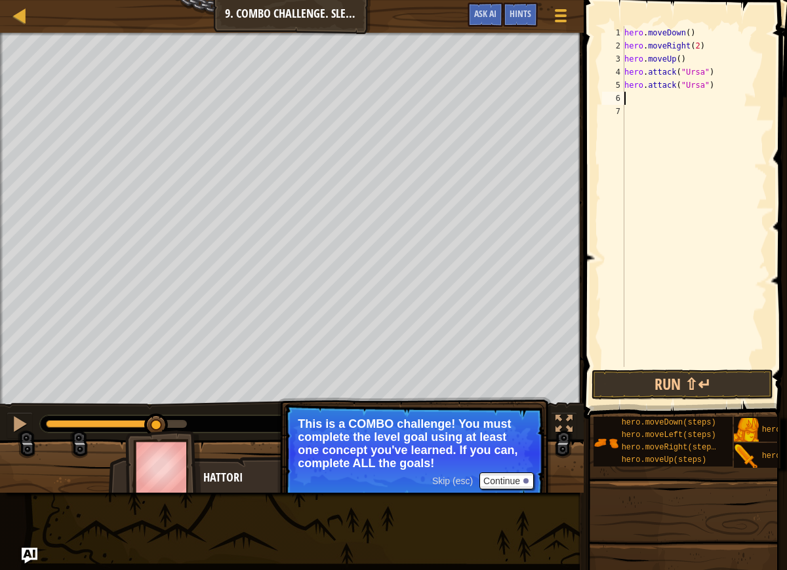
type textarea "hero.attack("Ursa")"
type textarea "l"
click at [723, 119] on div "hero.move L eft press enter" at bounding box center [662, 129] width 248 height 47
click at [691, 99] on div "hero . moveDown ( ) hero . moveRight ( 2 ) hero . moveUp ( ) hero . attack ( "U…" at bounding box center [695, 209] width 146 height 367
type textarea "hero.moveLeft(2)"
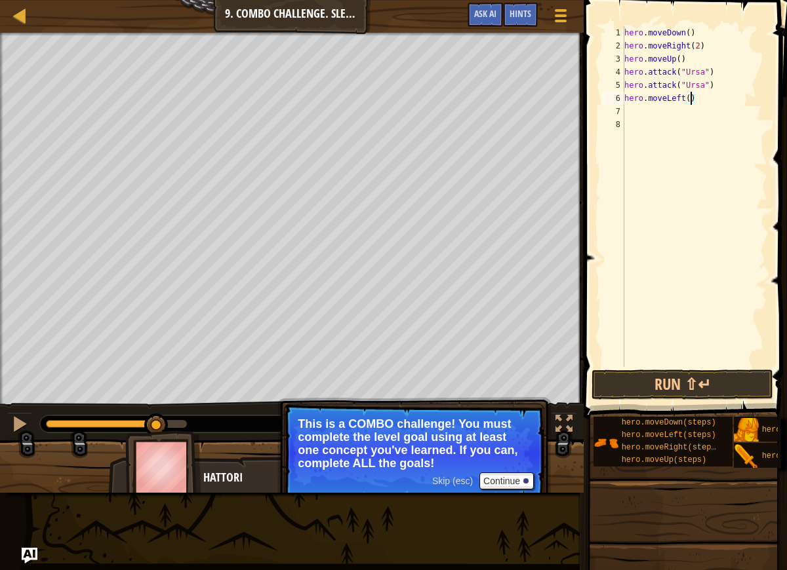
scroll to position [6, 6]
click at [654, 117] on div "hero . moveDown ( ) hero . moveRight ( 2 ) hero . moveUp ( ) hero . attack ( "U…" at bounding box center [695, 209] width 146 height 367
type textarea "u"
click at [669, 0] on body "Map Introduction to Computer Science 9. Combo Challenge. Sleep Hour Game Menu D…" at bounding box center [393, 0] width 787 height 0
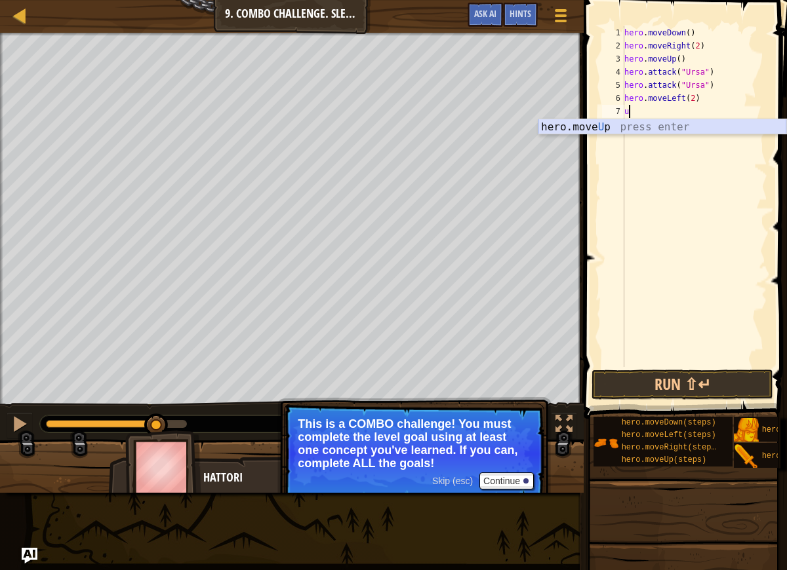
click at [669, 130] on div "hero.move U p press enter" at bounding box center [662, 142] width 248 height 47
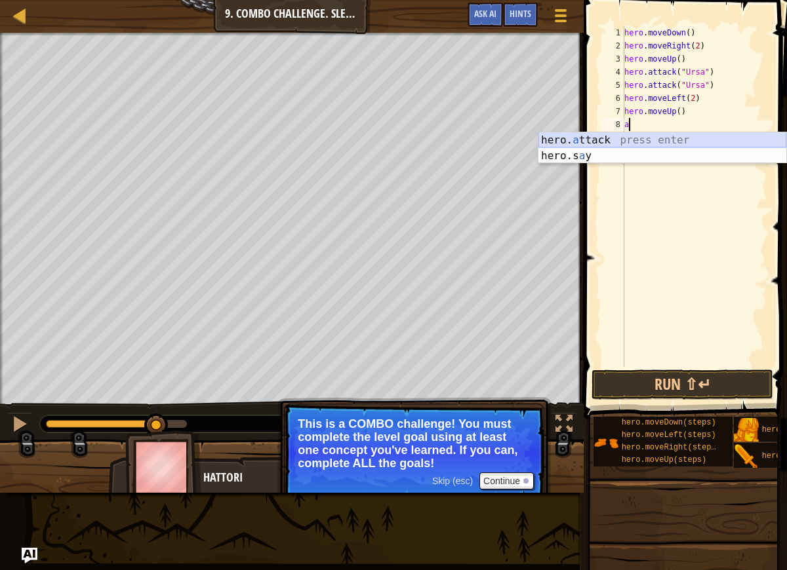
click at [657, 136] on div "hero. a ttack press enter hero.s a y press enter" at bounding box center [662, 163] width 248 height 63
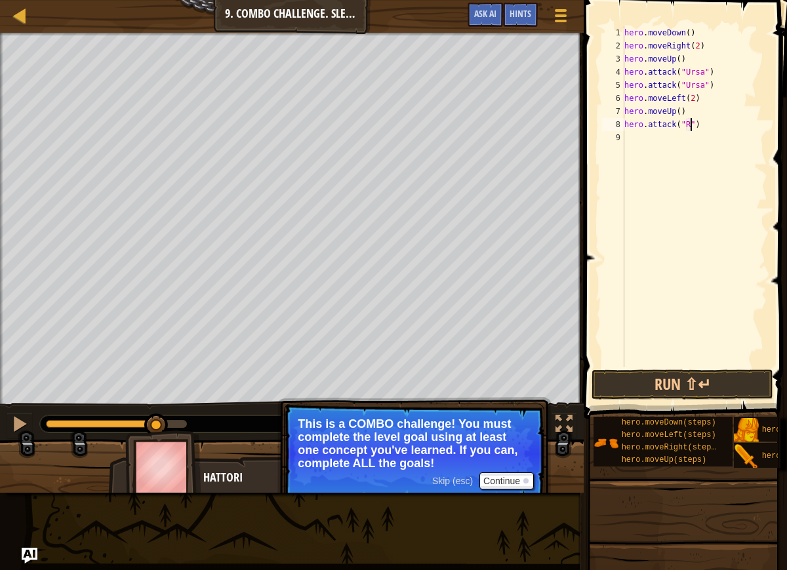
scroll to position [6, 6]
type textarea "hero.attack("Rexxar")"
click at [694, 142] on div "hero . moveDown ( ) hero . moveRight ( 2 ) hero . moveUp ( ) hero . attack ( "U…" at bounding box center [695, 209] width 146 height 367
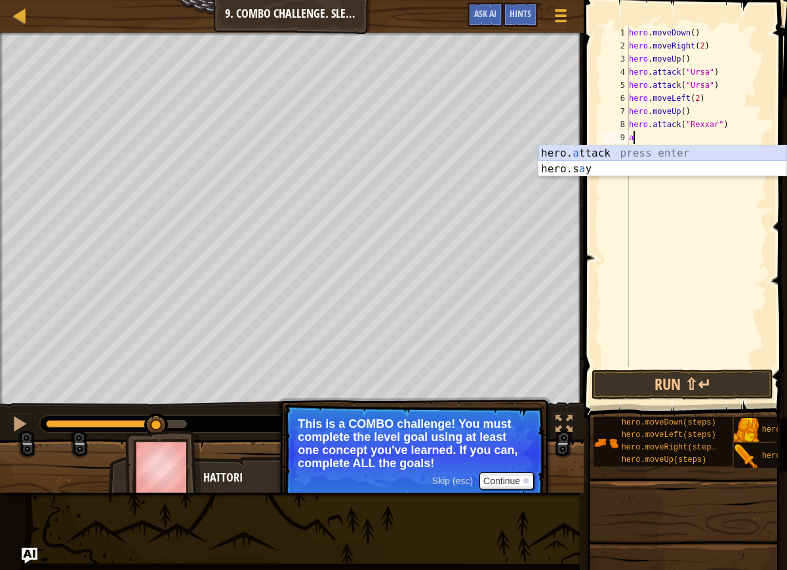
click at [692, 151] on div "hero. a ttack press enter hero.s a y press enter" at bounding box center [662, 177] width 248 height 63
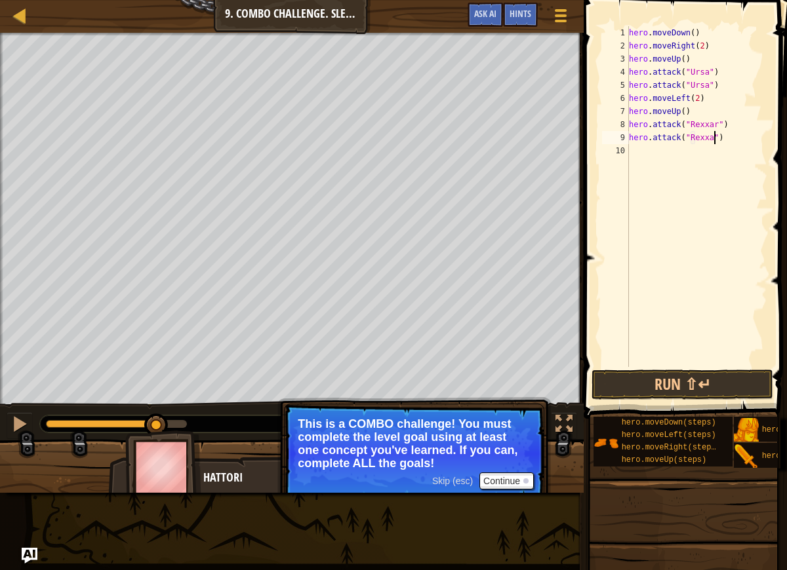
type textarea "hero.attack("Rexxar")"
click at [675, 148] on div "hero . moveDown ( ) hero . moveRight ( 2 ) hero . moveUp ( ) hero . attack ( "U…" at bounding box center [697, 209] width 142 height 367
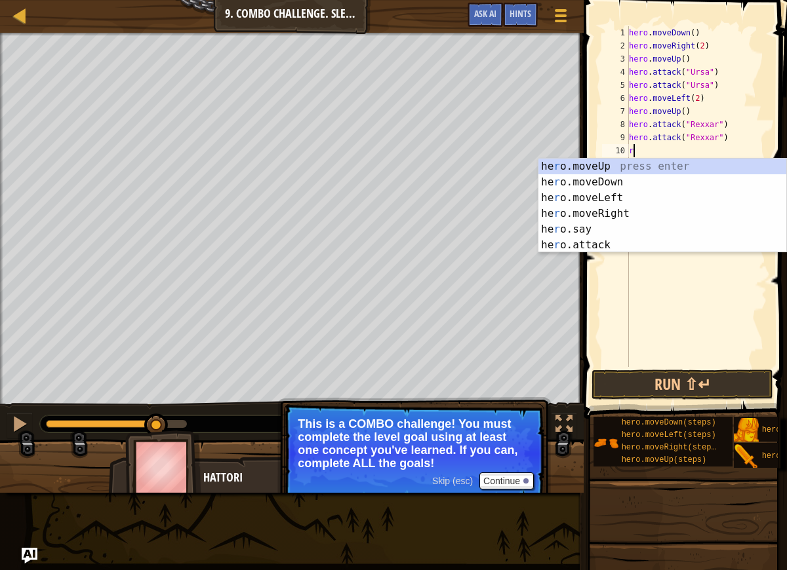
type textarea "ri"
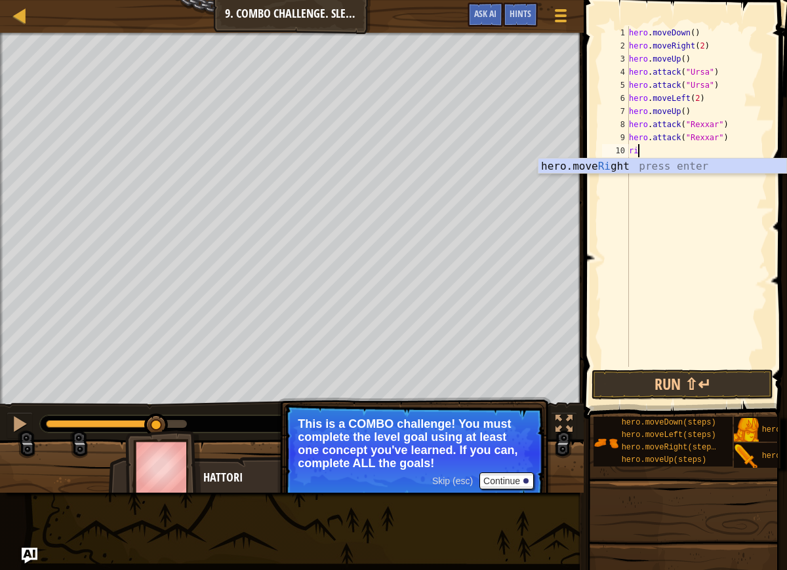
click at [661, 171] on div "hero.move Ri ght press enter" at bounding box center [662, 182] width 248 height 47
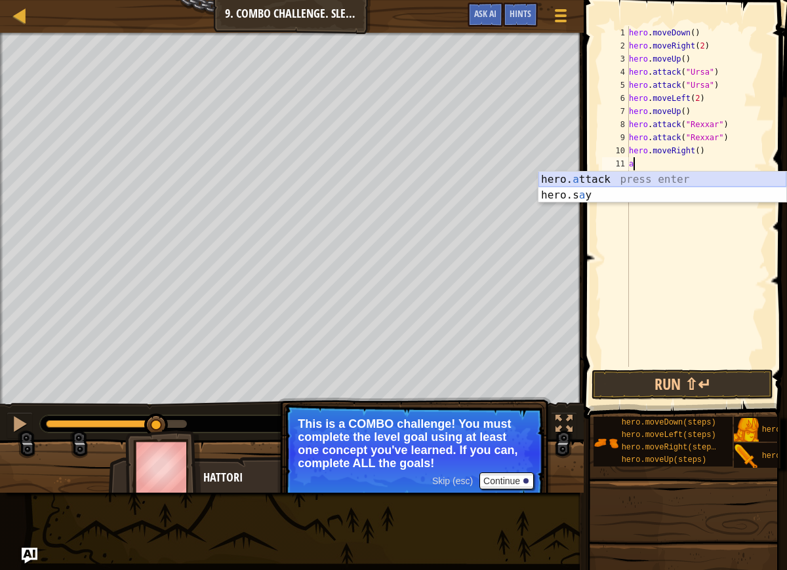
click at [664, 178] on div "hero. a ttack press enter hero.s a y press enter" at bounding box center [662, 203] width 248 height 63
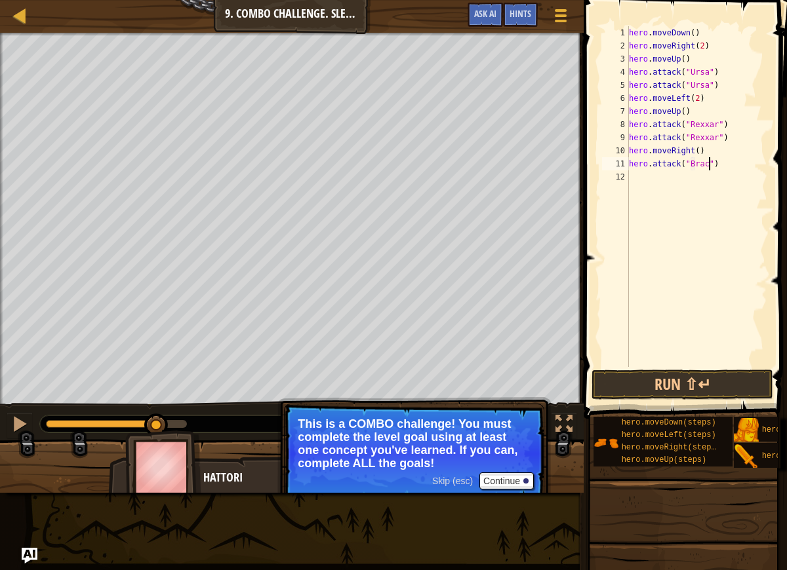
type textarea "hero.attack("Brack")"
click at [711, 185] on div "hero . moveDown ( ) hero . moveRight ( 2 ) hero . moveUp ( ) hero . attack ( "U…" at bounding box center [697, 209] width 142 height 367
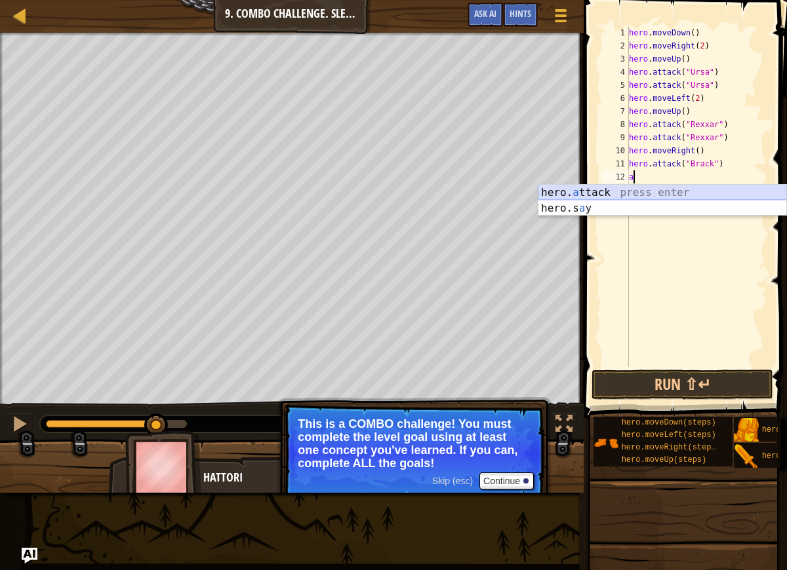
click at [688, 189] on div "hero. a ttack press enter hero.s a y press enter" at bounding box center [662, 216] width 248 height 63
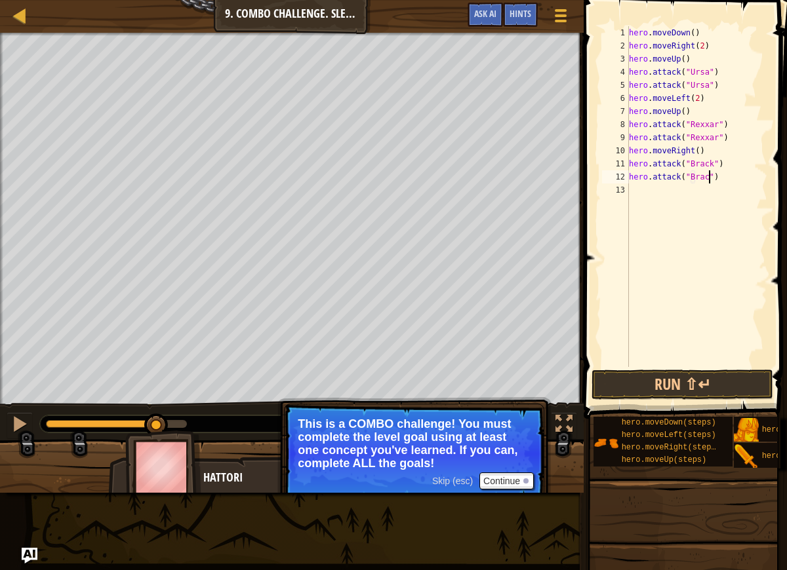
type textarea "hero.attack("Brack")"
click at [700, 193] on div "hero . moveDown ( ) hero . moveRight ( 2 ) hero . moveUp ( ) hero . attack ( "U…" at bounding box center [697, 209] width 142 height 367
type textarea "r"
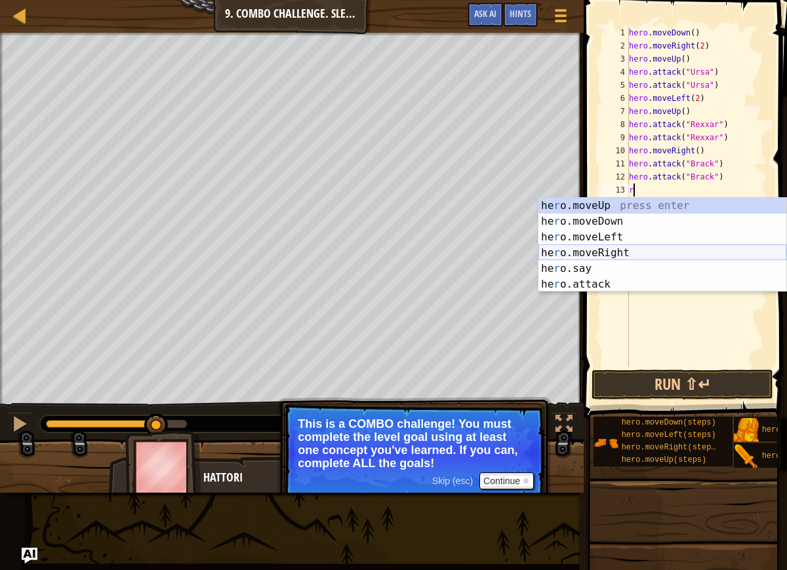
click at [642, 250] on div "he r o.moveUp press enter he r o.moveDown press enter he r o.moveLeft press ent…" at bounding box center [662, 261] width 248 height 126
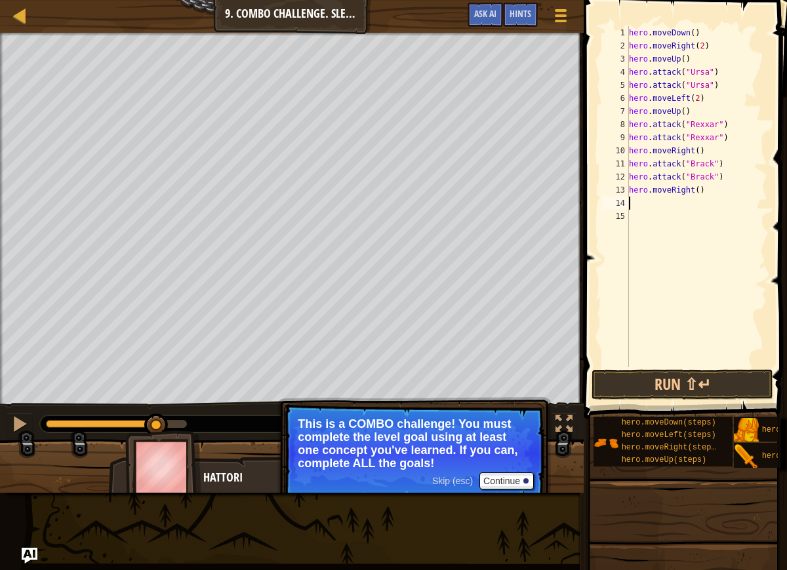
click at [700, 195] on div "hero . moveDown ( ) hero . moveRight ( 2 ) hero . moveUp ( ) hero . attack ( "U…" at bounding box center [697, 209] width 142 height 367
type textarea "hero.moveRight(2)"
click at [687, 389] on button "Run ⇧↵" at bounding box center [682, 385] width 182 height 30
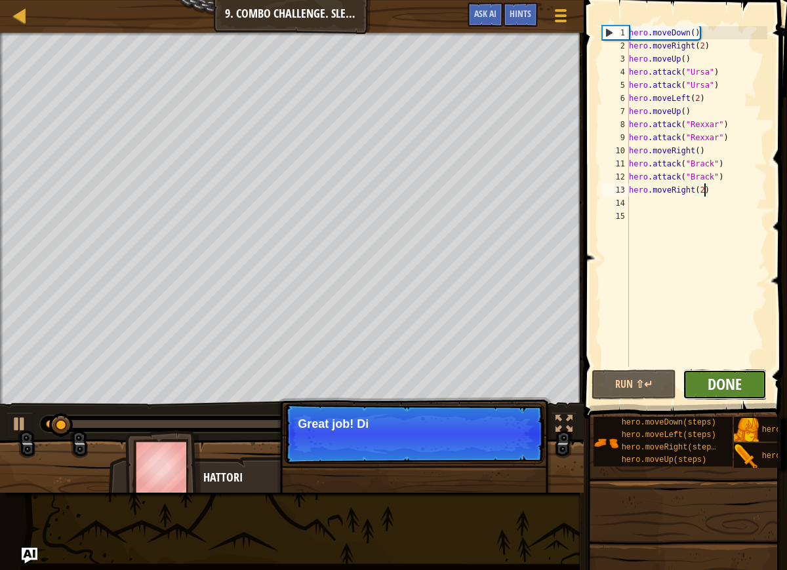
click at [709, 392] on span "Done" at bounding box center [725, 384] width 34 height 21
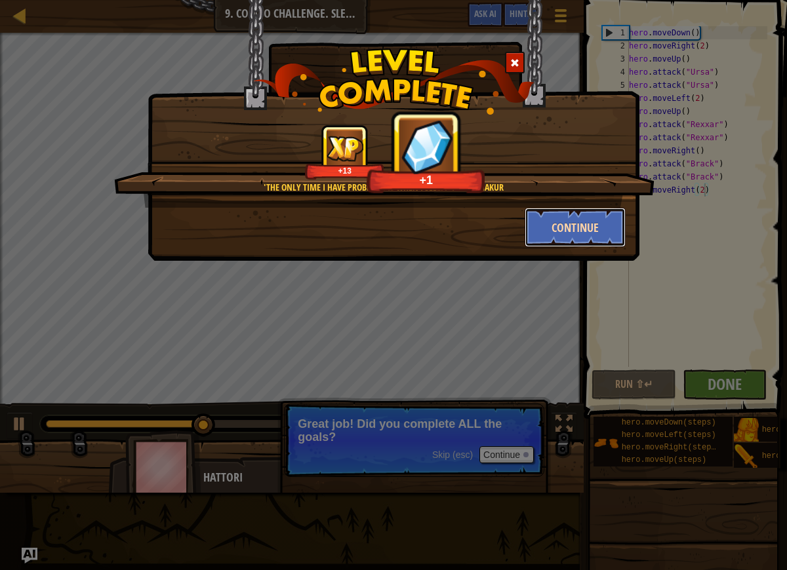
click at [548, 227] on button "Continue" at bounding box center [576, 227] width 102 height 39
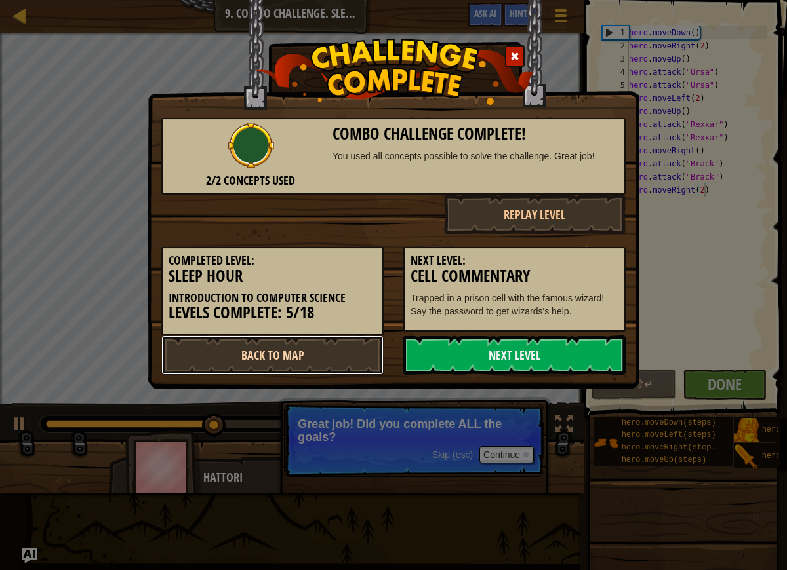
click at [340, 355] on link "Back to Map" at bounding box center [272, 355] width 222 height 39
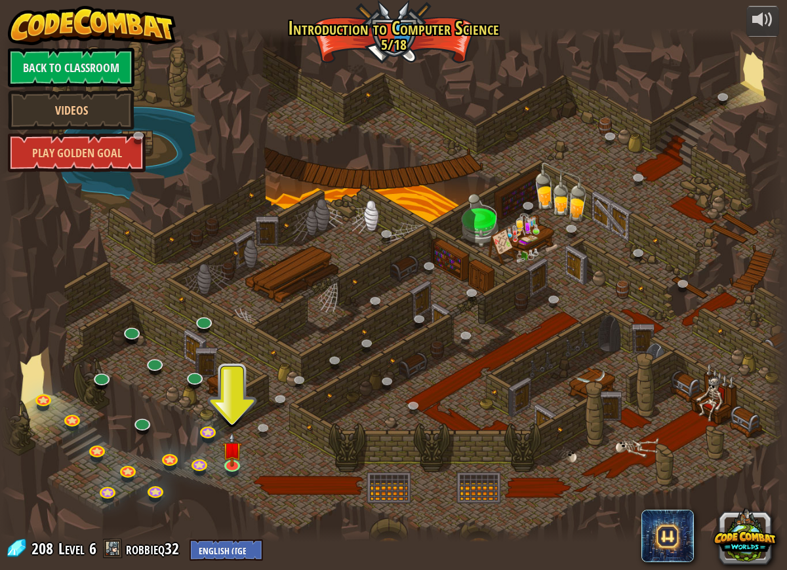
drag, startPoint x: 213, startPoint y: 408, endPoint x: 224, endPoint y: 372, distance: 36.9
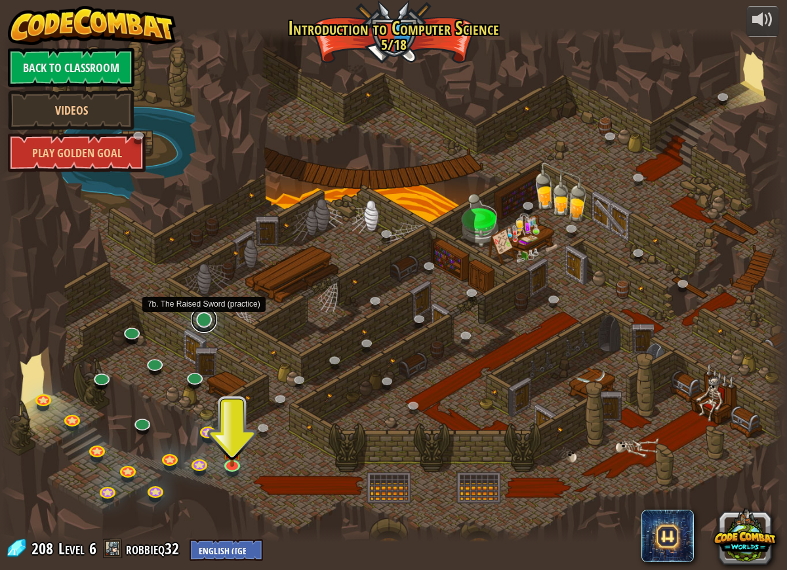
click at [203, 326] on link at bounding box center [204, 320] width 26 height 26
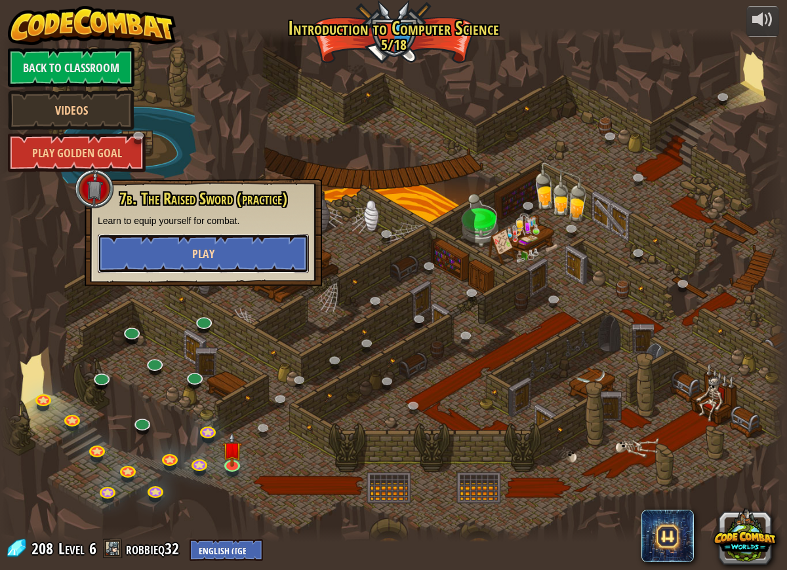
click at [217, 266] on button "Play" at bounding box center [203, 253] width 211 height 39
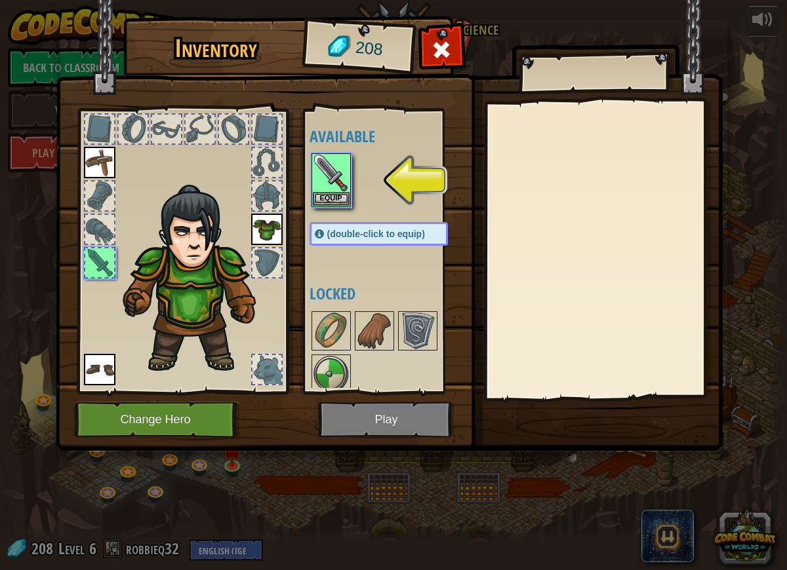
click at [358, 294] on h4 "Locked" at bounding box center [392, 293] width 165 height 17
click at [337, 194] on button "Equip" at bounding box center [331, 198] width 37 height 14
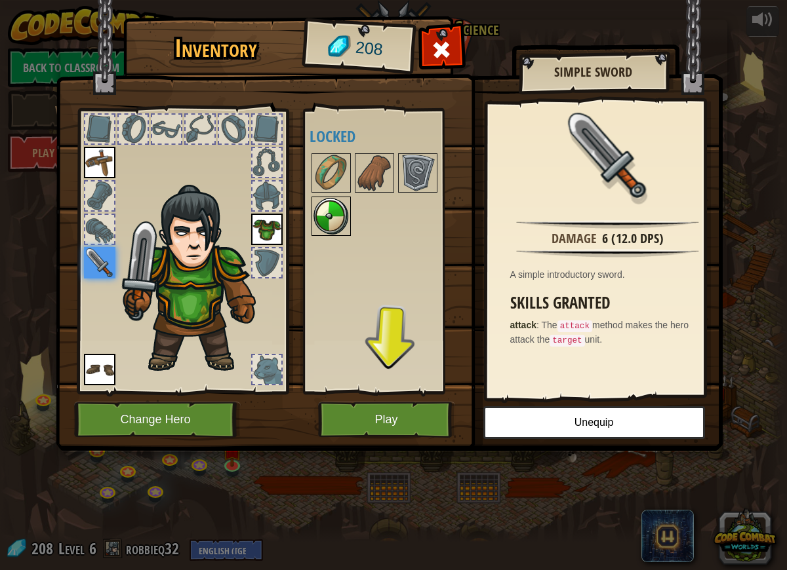
click at [336, 222] on img at bounding box center [331, 216] width 37 height 37
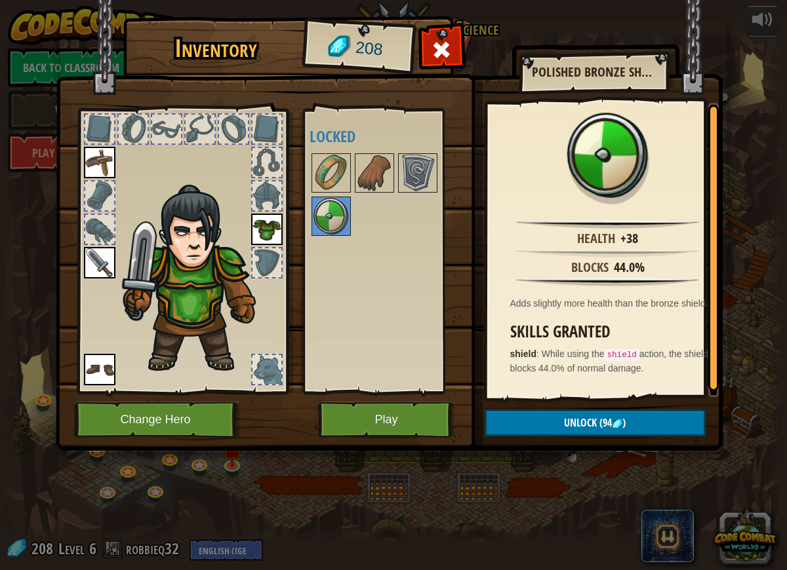
click at [330, 195] on div at bounding box center [392, 194] width 165 height 87
click at [332, 190] on img at bounding box center [331, 173] width 37 height 37
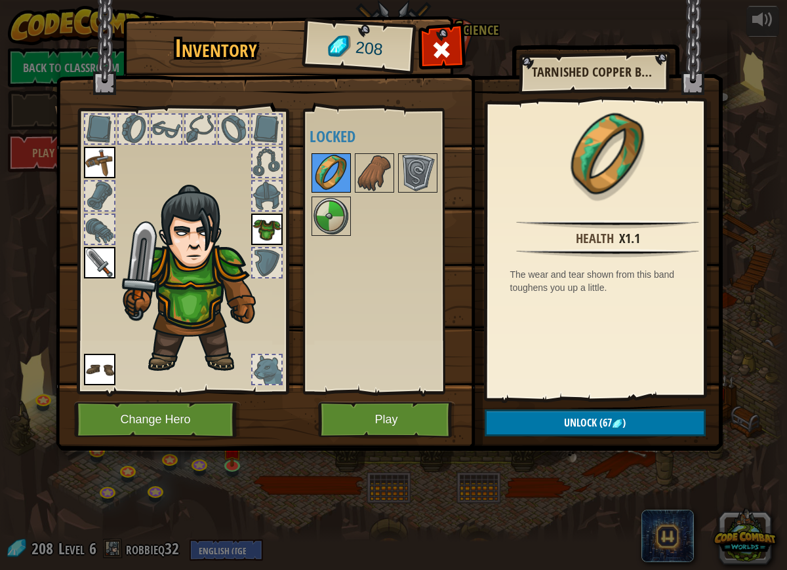
click at [333, 187] on img at bounding box center [331, 173] width 37 height 37
click at [323, 218] on img at bounding box center [331, 216] width 37 height 37
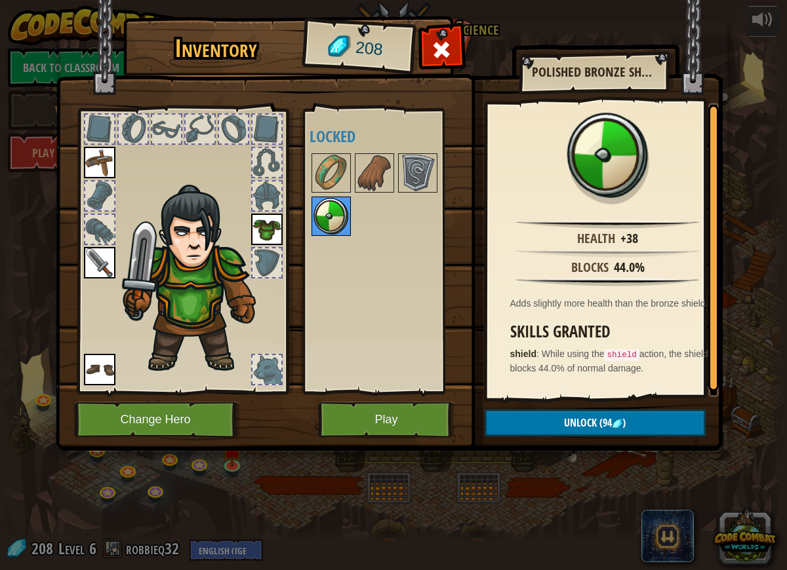
click at [323, 220] on img at bounding box center [331, 216] width 37 height 37
click at [262, 258] on div at bounding box center [266, 263] width 29 height 29
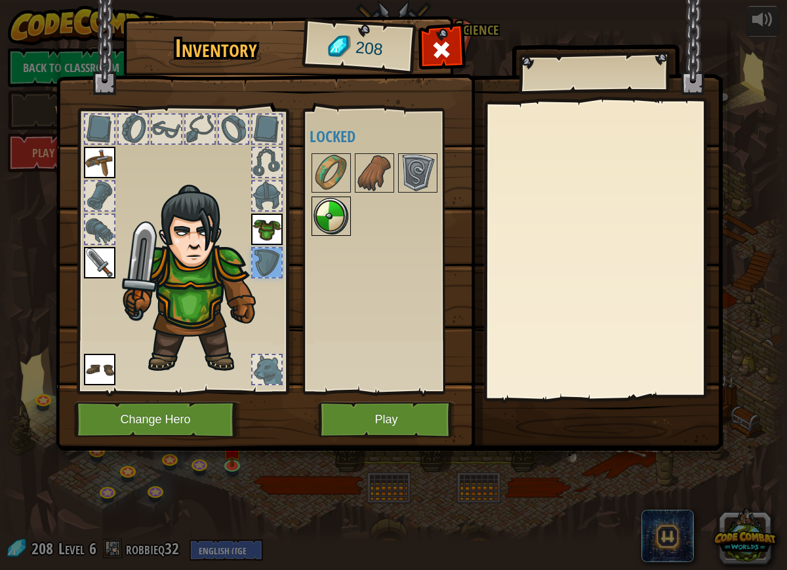
click at [337, 222] on img at bounding box center [331, 216] width 37 height 37
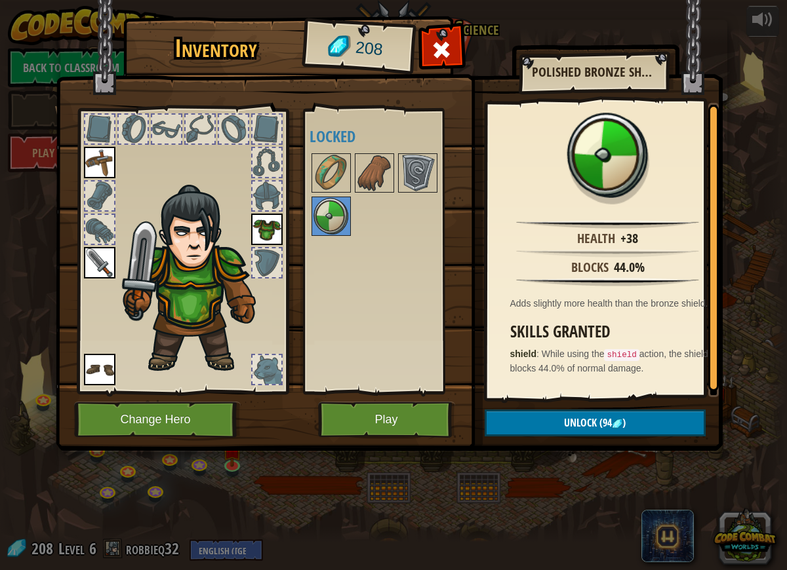
click at [384, 302] on div "Available Equip Equip Equip Equip (double-click to equip) Locked" at bounding box center [392, 251] width 165 height 273
click at [384, 301] on div "Available Equip Equip Equip Equip (double-click to equip) Locked" at bounding box center [392, 251] width 165 height 273
click at [385, 303] on div "Available Equip Equip Equip Equip (double-click to equip) Locked" at bounding box center [392, 251] width 165 height 273
click at [558, 424] on button "Unlock (94 )" at bounding box center [595, 423] width 221 height 27
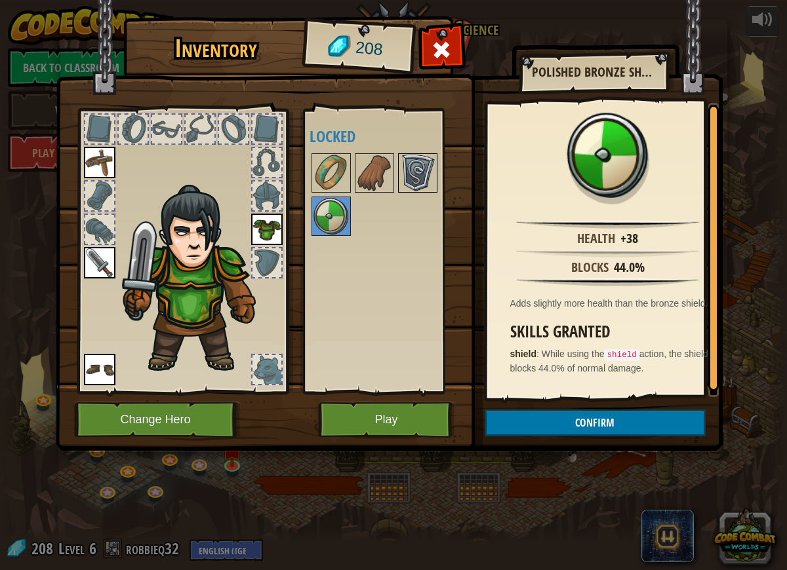
click at [410, 182] on img at bounding box center [417, 173] width 37 height 37
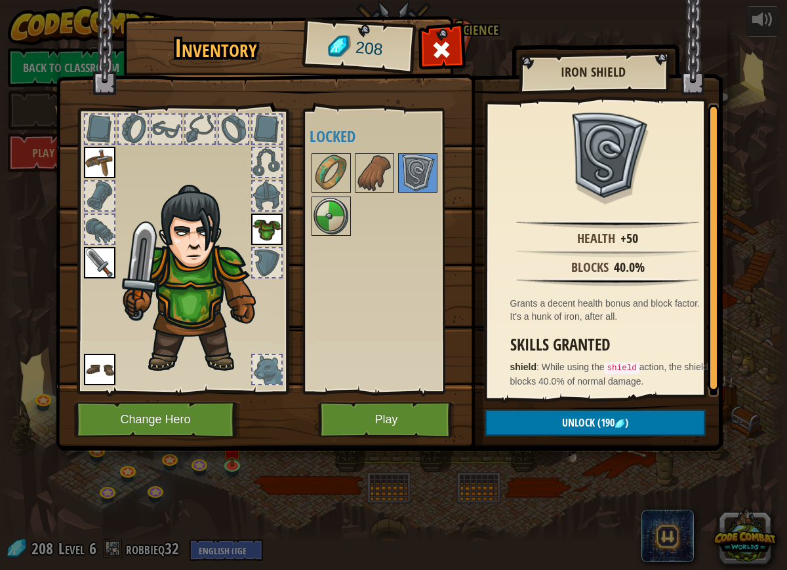
click at [416, 265] on div "Available Equip Equip Equip Equip (double-click to equip) Locked" at bounding box center [392, 251] width 165 height 273
click at [559, 424] on button "Unlock (190 )" at bounding box center [595, 423] width 221 height 27
click at [323, 204] on img at bounding box center [331, 216] width 37 height 37
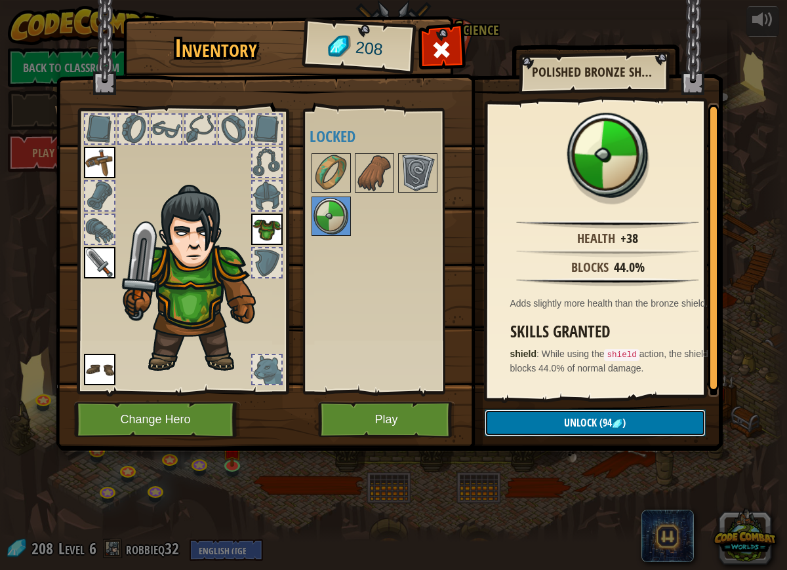
click at [593, 428] on span "Unlock" at bounding box center [580, 423] width 33 height 14
drag, startPoint x: 414, startPoint y: 184, endPoint x: 481, endPoint y: 254, distance: 97.4
click at [415, 184] on img at bounding box center [417, 173] width 37 height 37
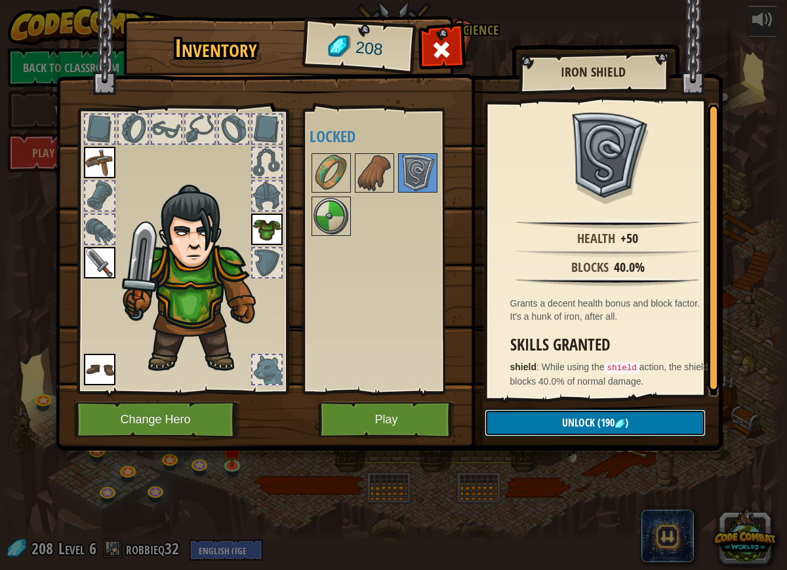
click at [604, 422] on span "(190" at bounding box center [605, 423] width 20 height 14
click at [327, 219] on img at bounding box center [331, 216] width 37 height 37
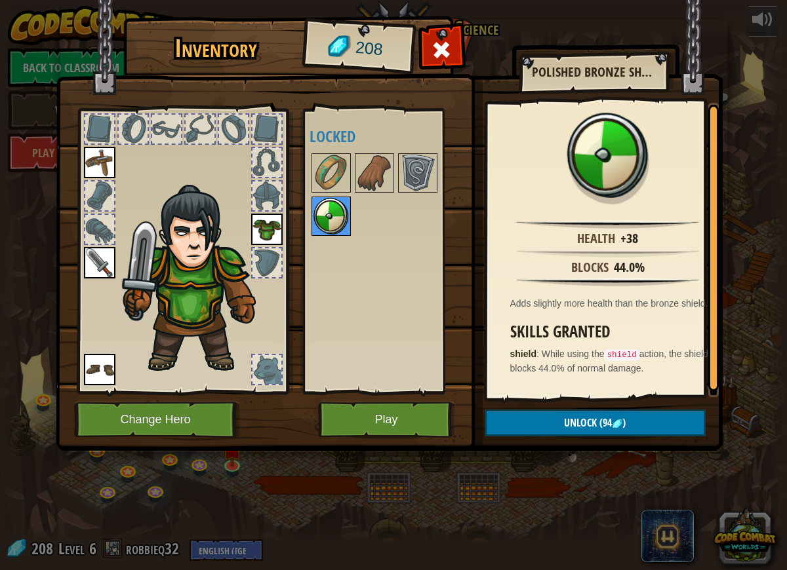
click at [327, 222] on img at bounding box center [331, 216] width 37 height 37
click at [443, 166] on div at bounding box center [392, 194] width 165 height 87
click at [433, 168] on div "Available Equip Equip Equip Equip (double-click to equip) Locked" at bounding box center [392, 251] width 165 height 273
click at [426, 171] on img at bounding box center [417, 173] width 37 height 37
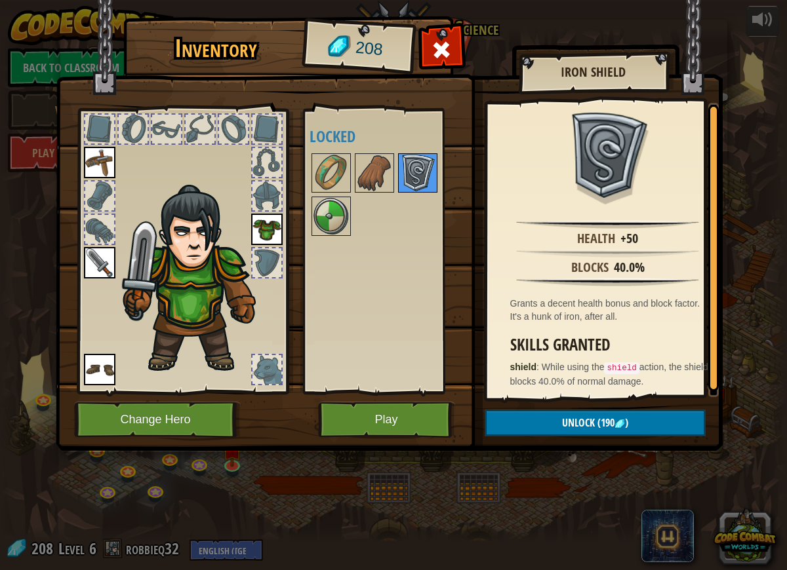
click at [421, 177] on img at bounding box center [417, 173] width 37 height 37
drag, startPoint x: 378, startPoint y: 262, endPoint x: 359, endPoint y: 258, distance: 19.3
click at [376, 261] on div "Available Equip Equip Equip Equip (double-click to equip) Locked" at bounding box center [392, 251] width 165 height 273
drag, startPoint x: 322, startPoint y: 226, endPoint x: 331, endPoint y: 224, distance: 9.4
click at [325, 226] on img at bounding box center [331, 216] width 37 height 37
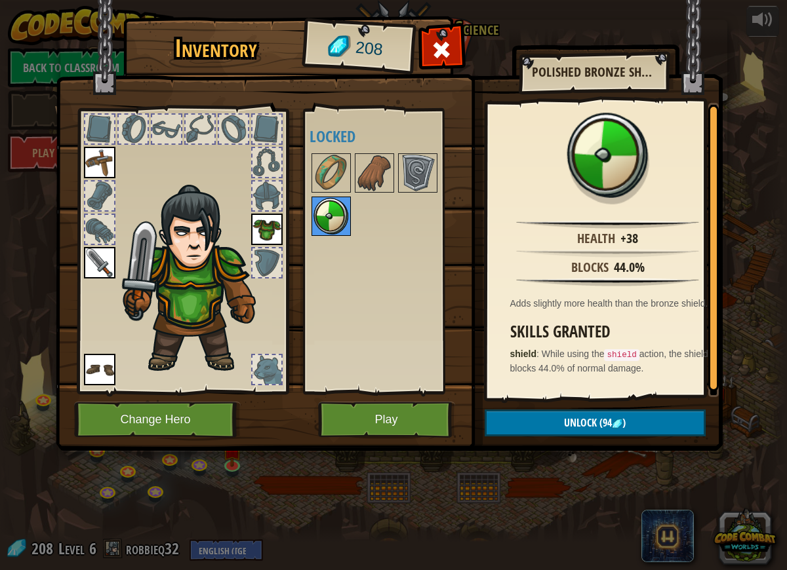
click at [331, 224] on img at bounding box center [331, 216] width 37 height 37
click at [392, 237] on div at bounding box center [392, 194] width 165 height 87
click at [420, 172] on img at bounding box center [417, 173] width 37 height 37
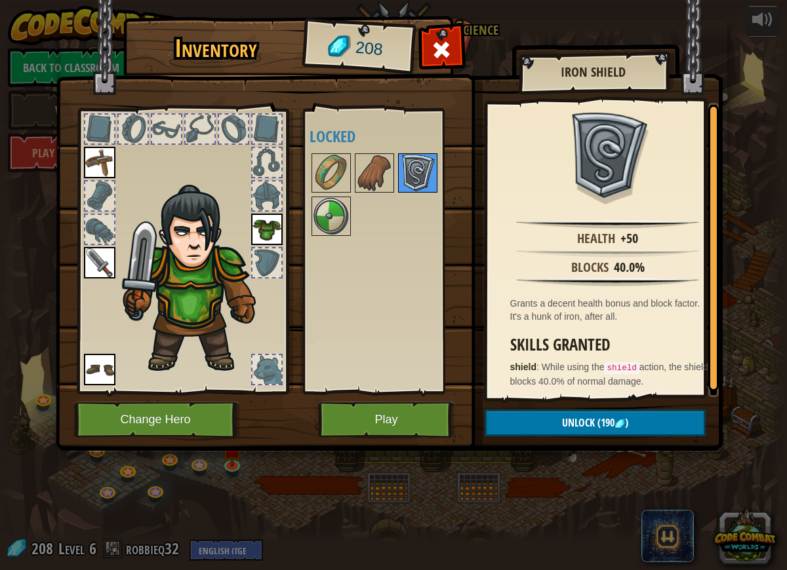
click at [420, 172] on img at bounding box center [417, 173] width 37 height 37
click at [419, 172] on img at bounding box center [417, 173] width 37 height 37
click at [321, 222] on img at bounding box center [331, 216] width 37 height 37
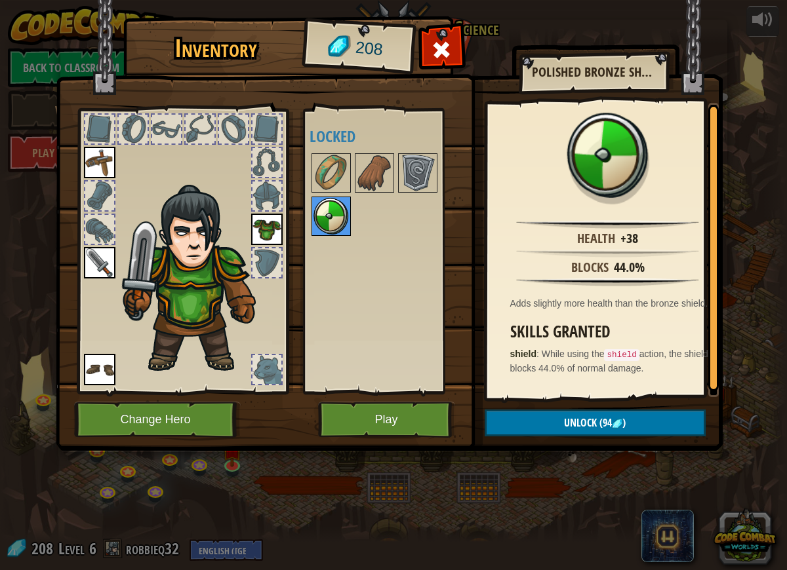
click at [321, 222] on img at bounding box center [331, 216] width 37 height 37
click at [321, 224] on img at bounding box center [331, 216] width 37 height 37
click at [427, 179] on img at bounding box center [417, 173] width 37 height 37
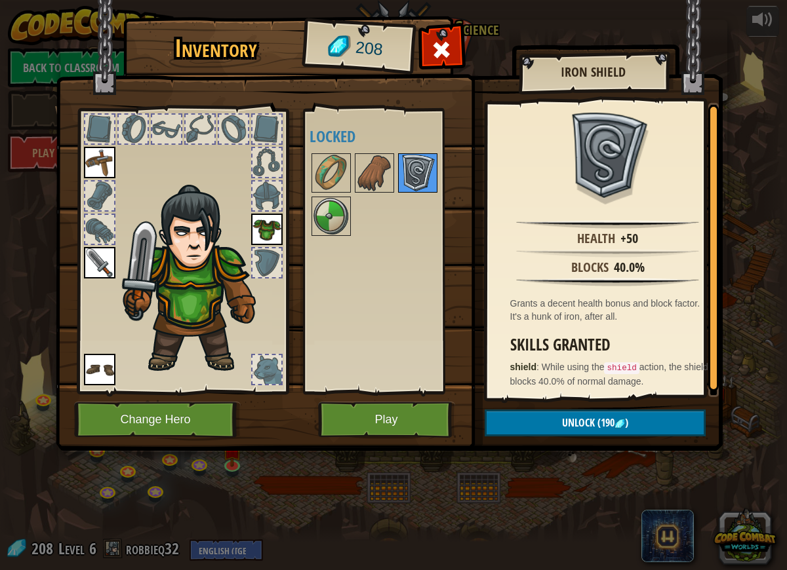
click at [427, 178] on img at bounding box center [417, 173] width 37 height 37
click at [174, 412] on button "Change Hero" at bounding box center [157, 420] width 167 height 36
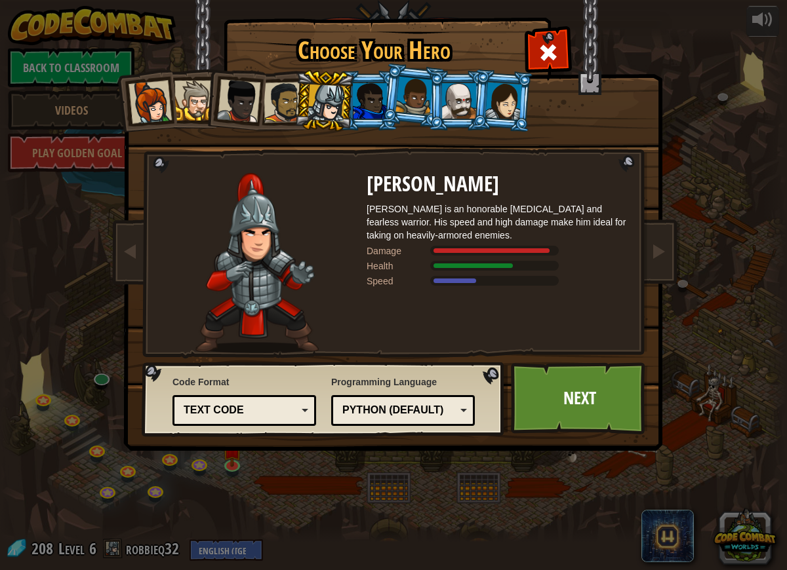
drag, startPoint x: 638, startPoint y: 61, endPoint x: 619, endPoint y: 45, distance: 25.1
click at [631, 54] on img at bounding box center [396, 217] width 568 height 470
click at [554, 48] on span at bounding box center [548, 52] width 21 height 21
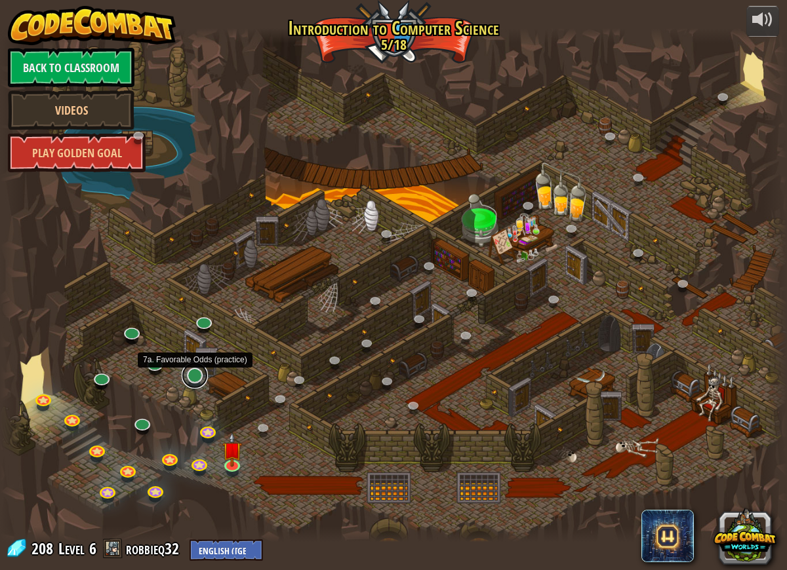
click at [189, 382] on link at bounding box center [195, 376] width 26 height 26
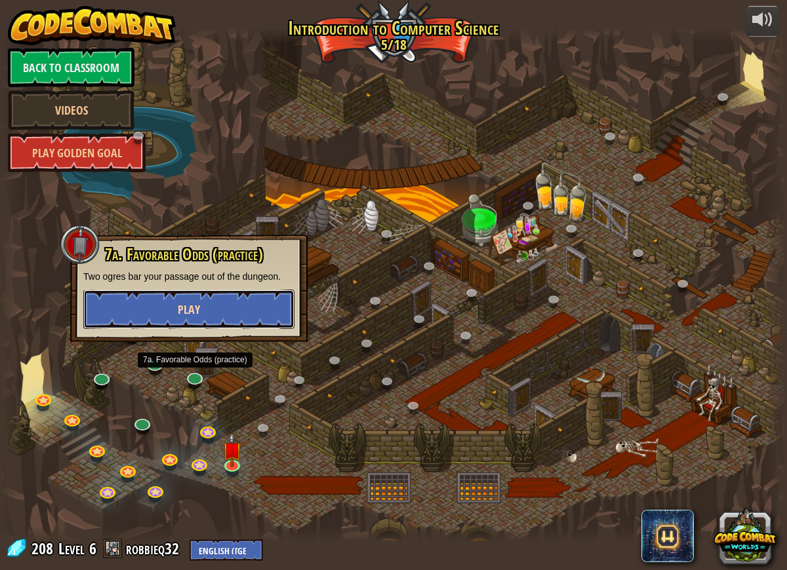
click at [228, 306] on button "Play" at bounding box center [188, 309] width 211 height 39
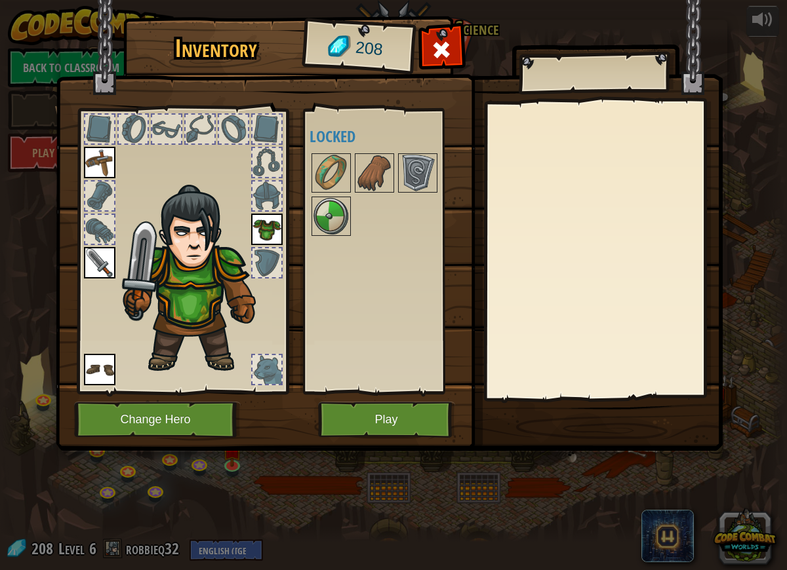
drag, startPoint x: 330, startPoint y: 212, endPoint x: 355, endPoint y: 223, distance: 27.9
click at [342, 219] on img at bounding box center [331, 216] width 37 height 37
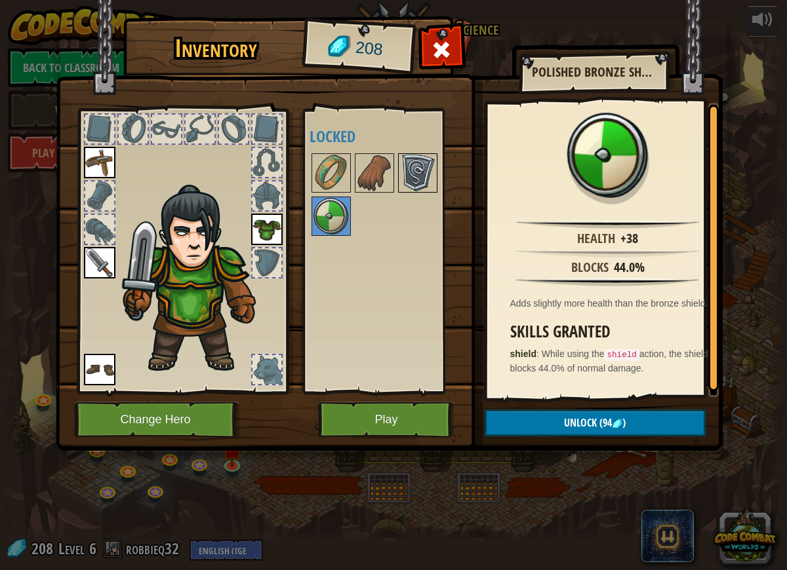
click at [420, 174] on img at bounding box center [417, 173] width 37 height 37
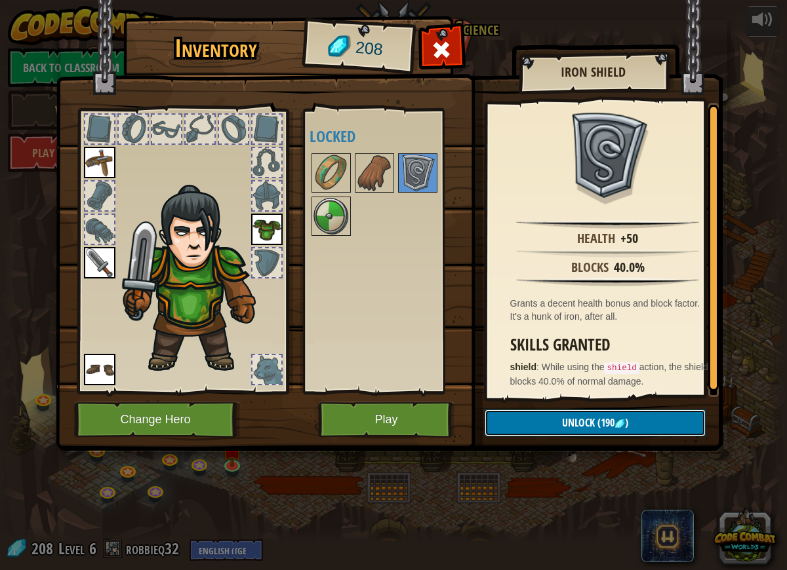
click at [618, 429] on button "Unlock (190 )" at bounding box center [595, 423] width 221 height 27
click at [613, 424] on button "Confirm" at bounding box center [595, 423] width 221 height 27
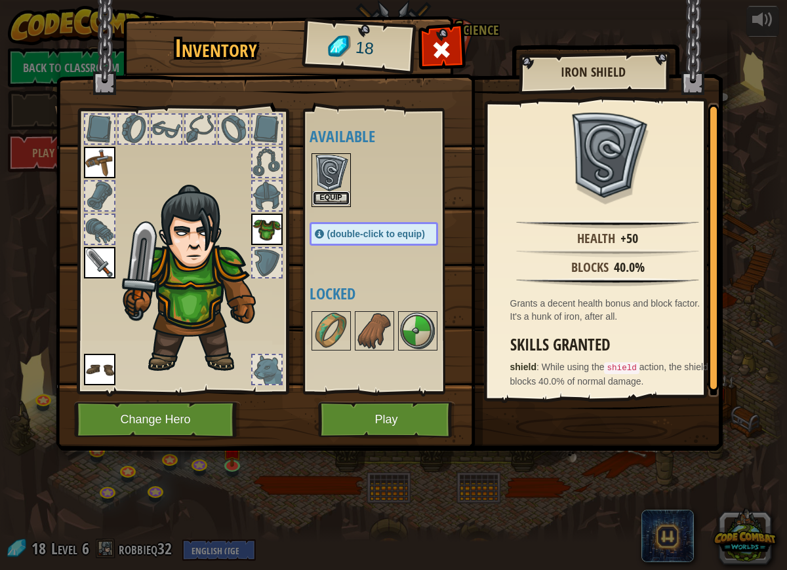
click at [340, 199] on button "Equip" at bounding box center [331, 198] width 37 height 14
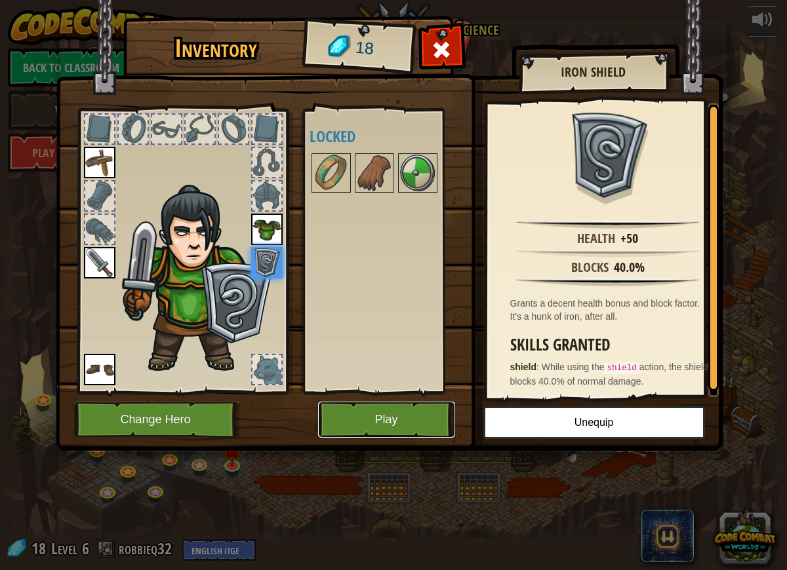
click at [392, 430] on button "Play" at bounding box center [386, 420] width 137 height 36
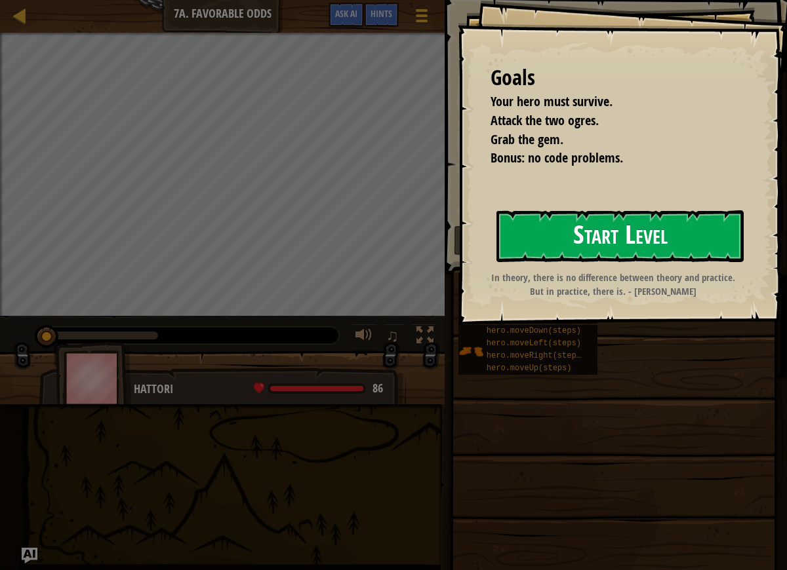
click at [506, 261] on button "Start Level" at bounding box center [619, 236] width 247 height 52
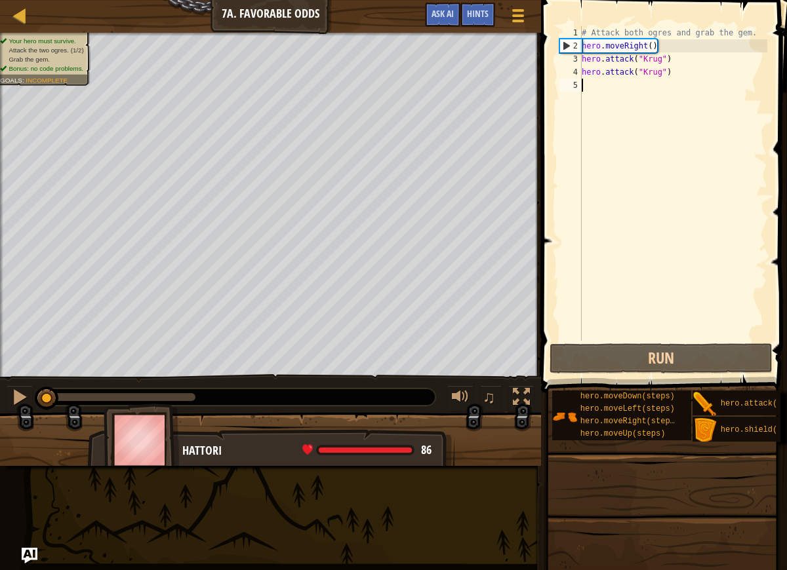
type textarea "u"
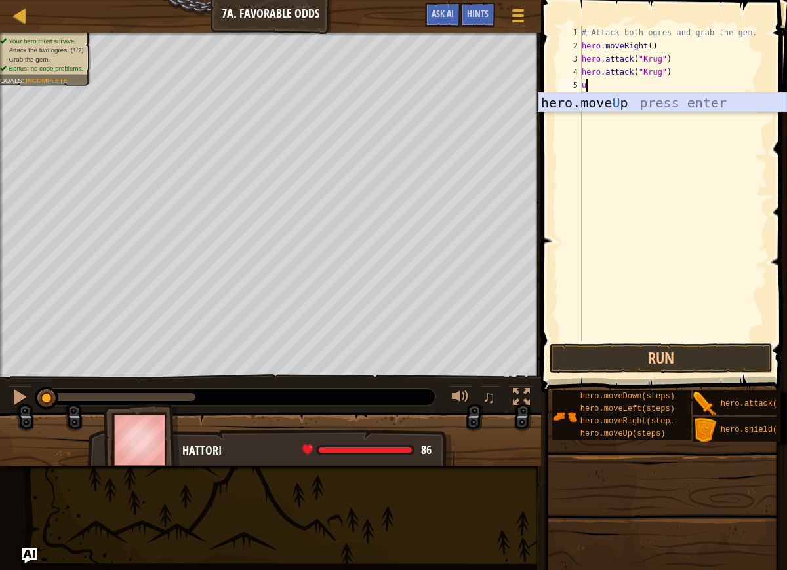
click at [624, 106] on div "hero.move U p press enter" at bounding box center [662, 122] width 248 height 59
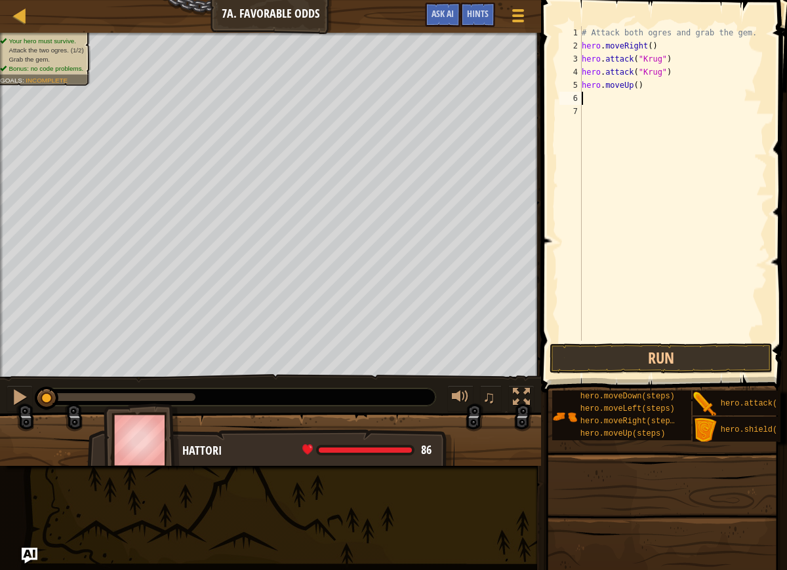
type textarea "r"
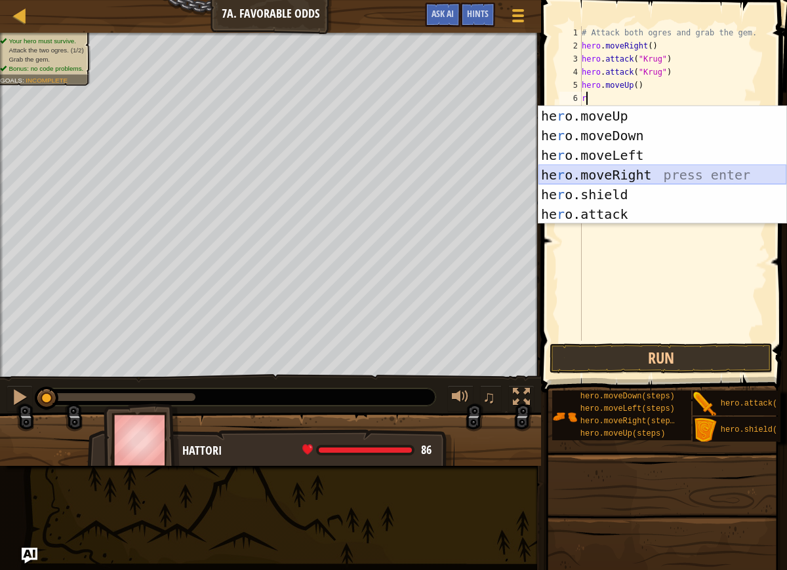
click at [645, 174] on div "he r o.moveUp press enter he r o.moveDown press enter he r o.moveLeft press ent…" at bounding box center [662, 184] width 248 height 157
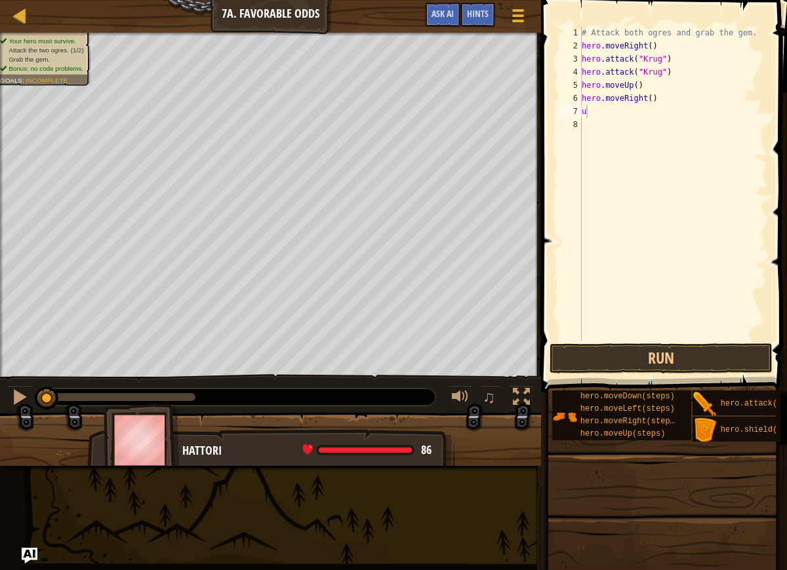
click at [646, 0] on body "Map Introduction to Computer Science 7a. Favorable Odds Game Menu Done Hints As…" at bounding box center [393, 0] width 787 height 0
drag, startPoint x: 607, startPoint y: 117, endPoint x: 608, endPoint y: 130, distance: 13.1
click at [608, 118] on div "# Attack both ogres and grab the gem. hero . moveRight ( ) hero . attack ( "[PE…" at bounding box center [673, 196] width 188 height 341
type textarea "u"
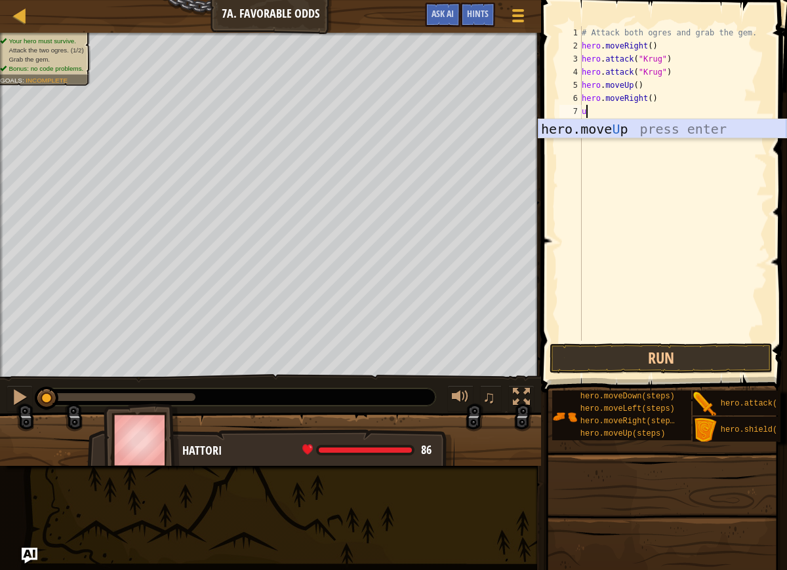
click at [658, 125] on div "hero.move U p press enter" at bounding box center [662, 148] width 248 height 59
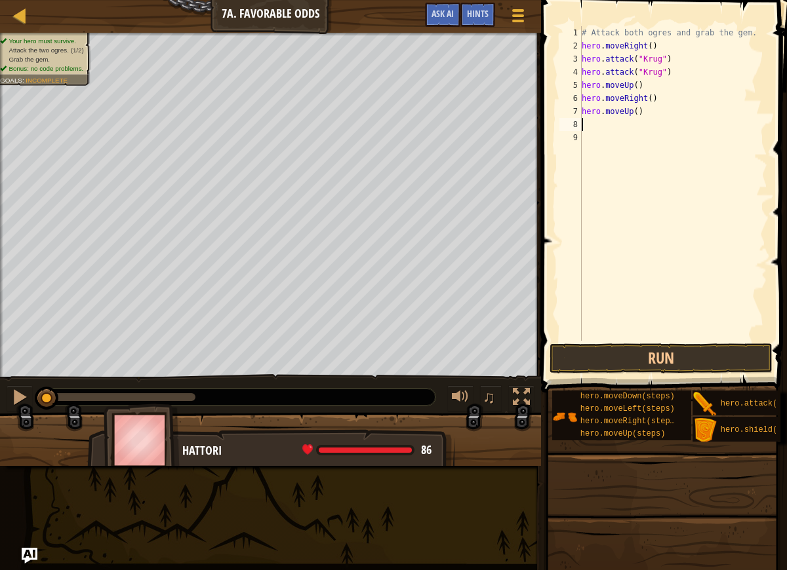
type textarea "l"
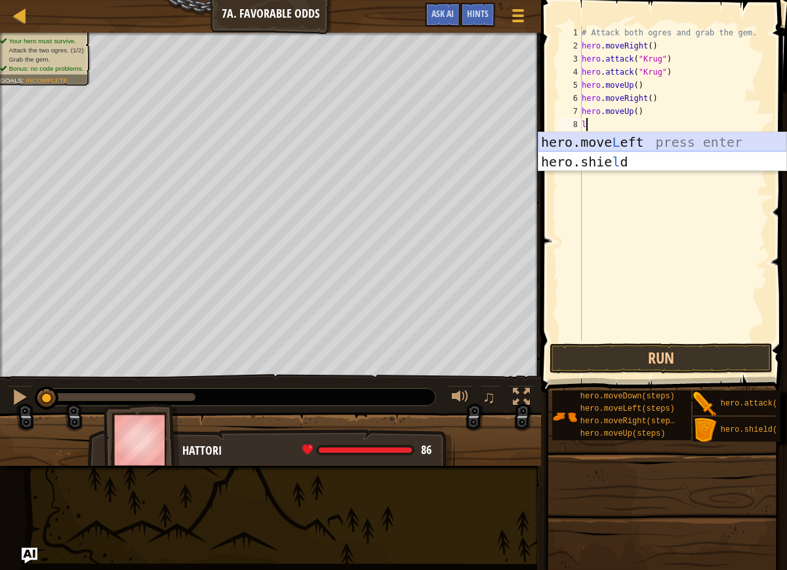
click at [652, 144] on div "hero.move L eft press enter hero.[PERSON_NAME] press enter" at bounding box center [662, 171] width 248 height 79
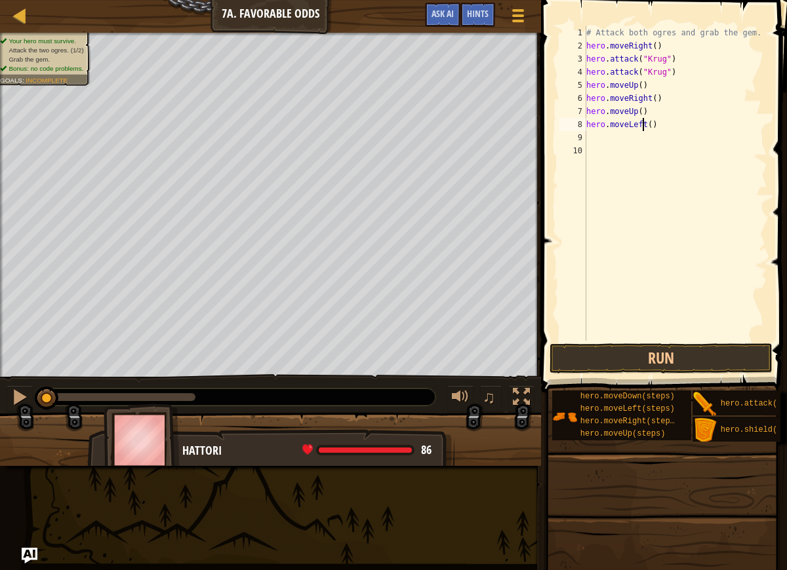
click at [642, 127] on div "# Attack both ogres and grab the gem. hero . moveRight ( ) hero . attack ( "[PE…" at bounding box center [676, 196] width 184 height 341
type textarea "hero.moveLeft()"
click at [632, 140] on div "# Attack both ogres and grab the gem. hero . moveRight ( ) hero . attack ( "[PE…" at bounding box center [676, 196] width 184 height 341
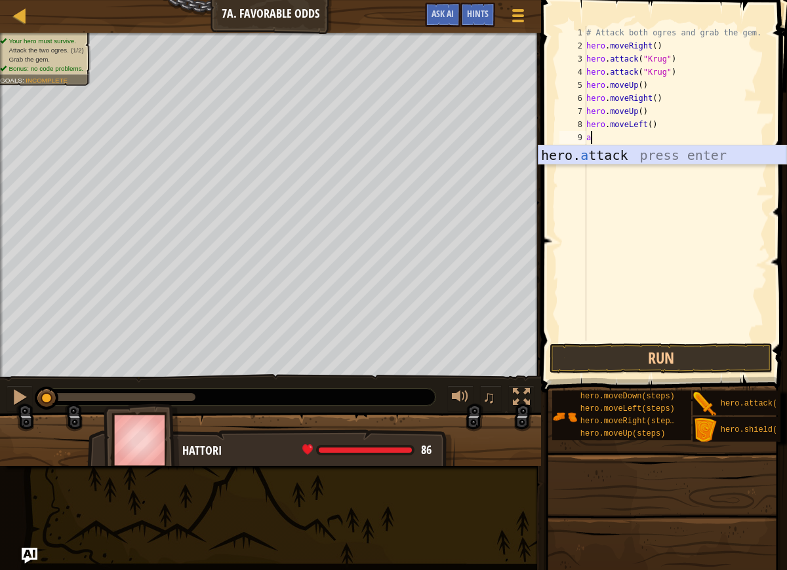
click at [626, 155] on div "hero. a ttack press enter" at bounding box center [662, 175] width 248 height 59
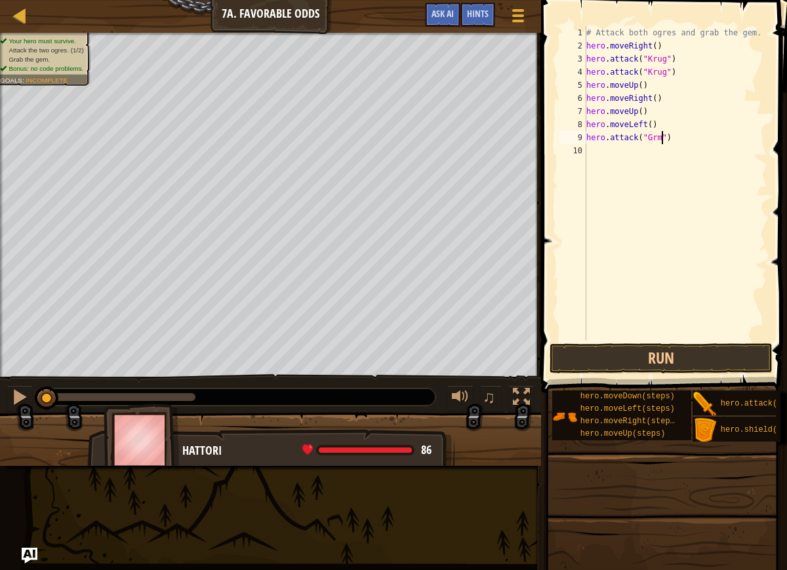
scroll to position [6, 7]
type textarea "hero.attack("Grump")"
click at [631, 161] on div "# Attack both ogres and grab the gem. hero . moveRight ( ) hero . attack ( "[PE…" at bounding box center [676, 196] width 184 height 341
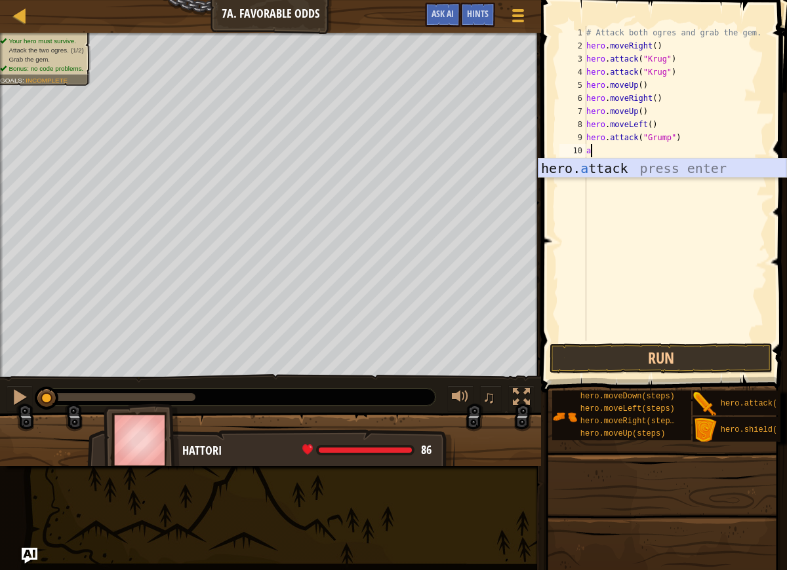
click at [626, 166] on div "hero. a ttack press enter" at bounding box center [662, 188] width 248 height 59
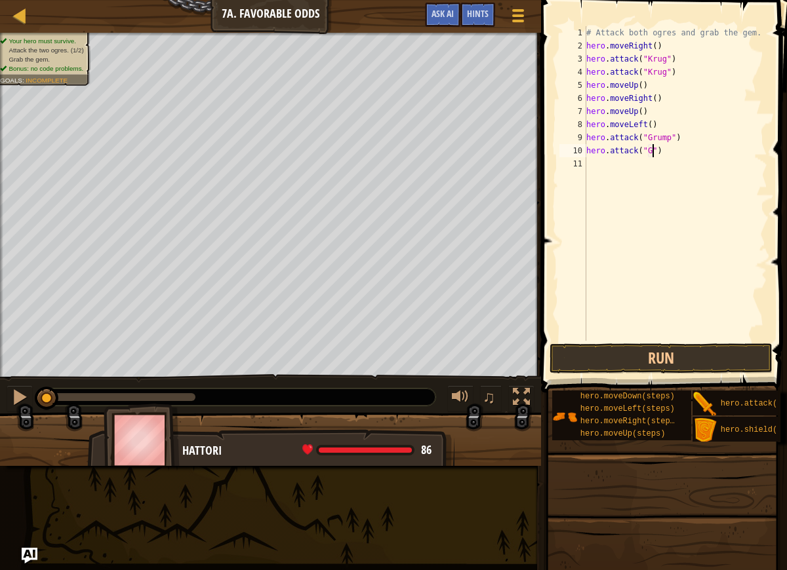
scroll to position [6, 6]
type textarea "hero.attack("Grump")"
click at [635, 171] on div "# Attack both ogres and grab the gem. hero . moveRight ( ) hero . attack ( "[PE…" at bounding box center [676, 196] width 184 height 341
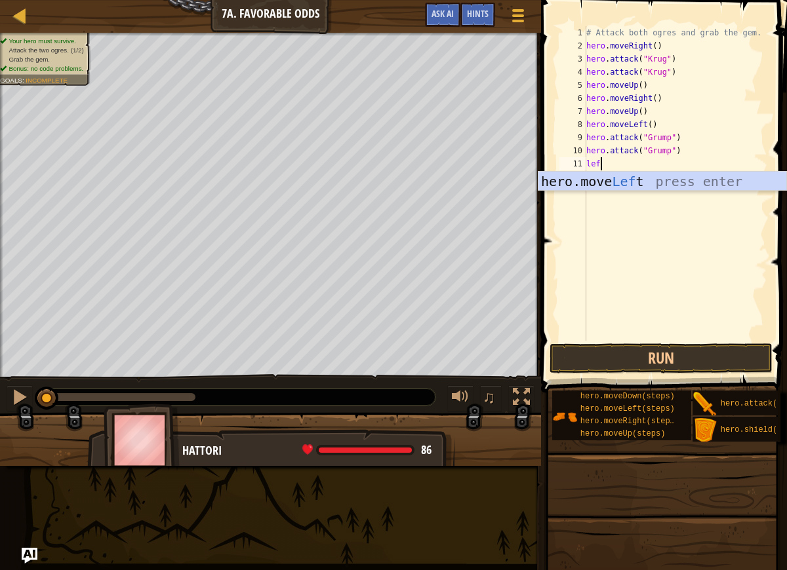
scroll to position [6, 1]
type textarea "left"
click at [635, 180] on div "hero.move Left press enter" at bounding box center [662, 201] width 248 height 59
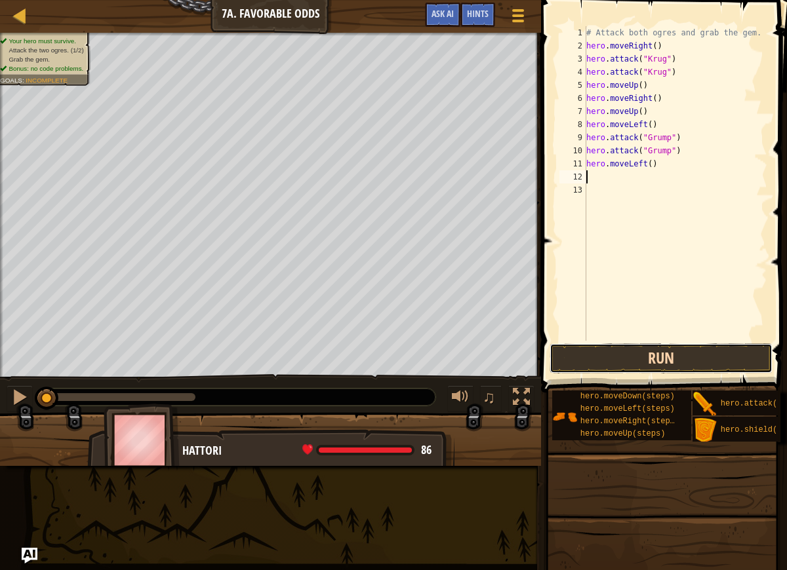
click at [654, 363] on button "Run" at bounding box center [661, 359] width 223 height 30
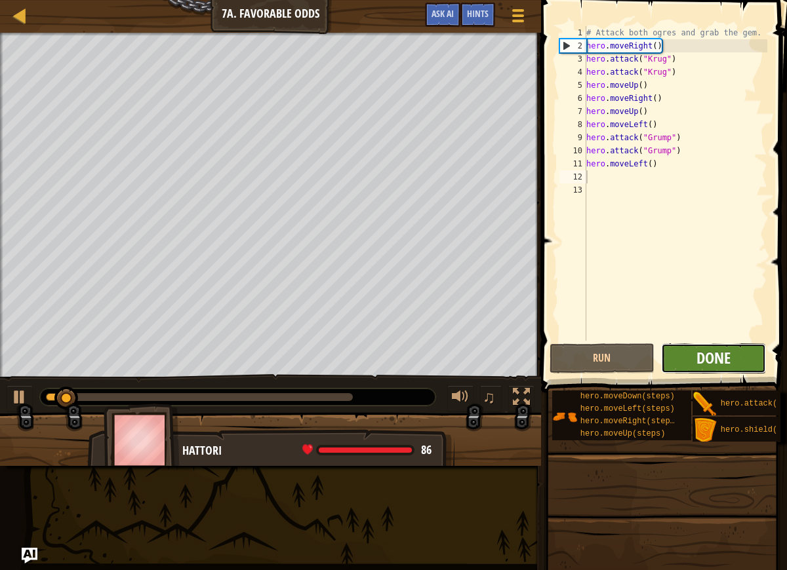
click at [708, 365] on span "Done" at bounding box center [713, 358] width 34 height 21
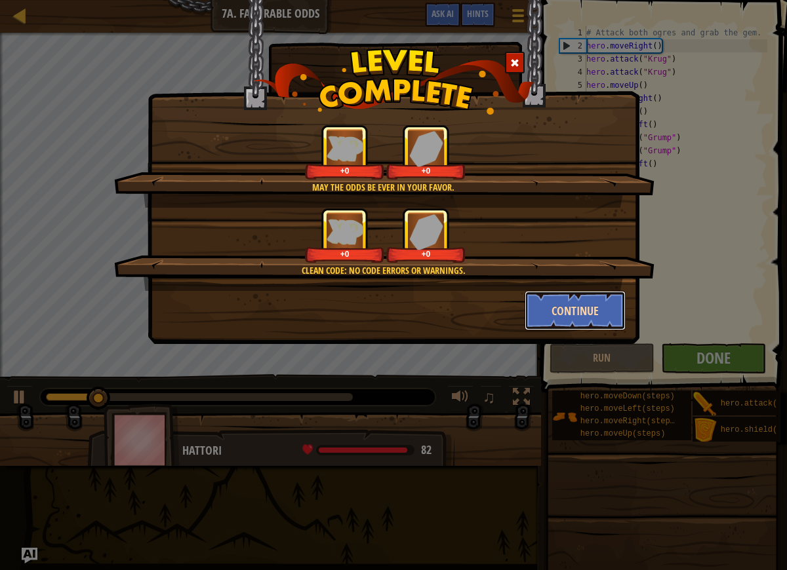
click at [549, 303] on button "Continue" at bounding box center [576, 310] width 102 height 39
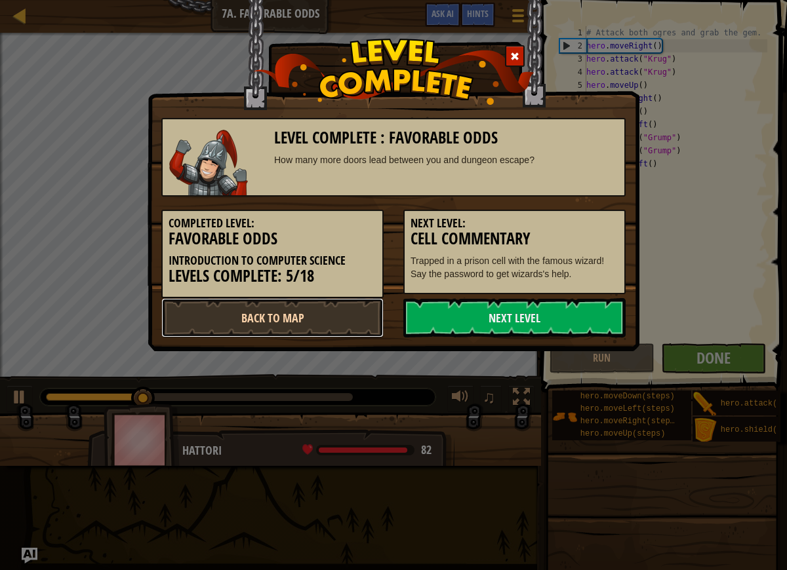
click at [355, 311] on link "Back to Map" at bounding box center [272, 317] width 222 height 39
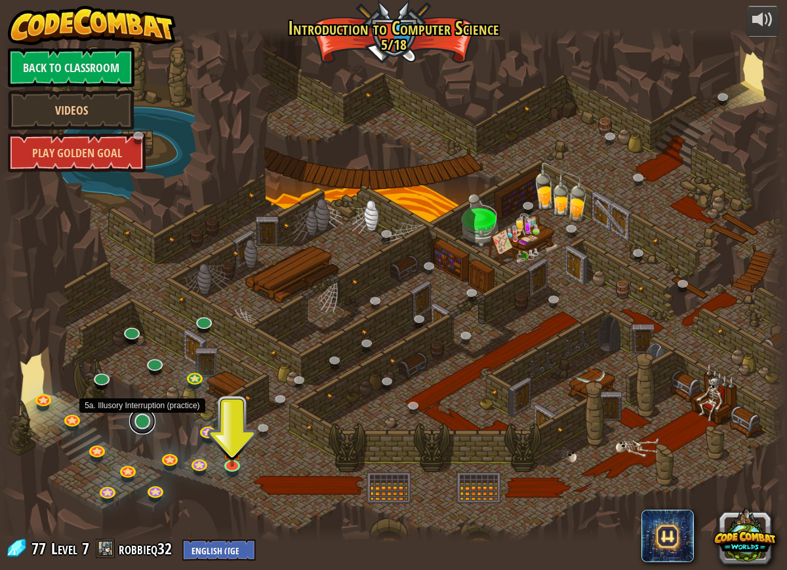
click at [139, 428] on link at bounding box center [142, 422] width 26 height 26
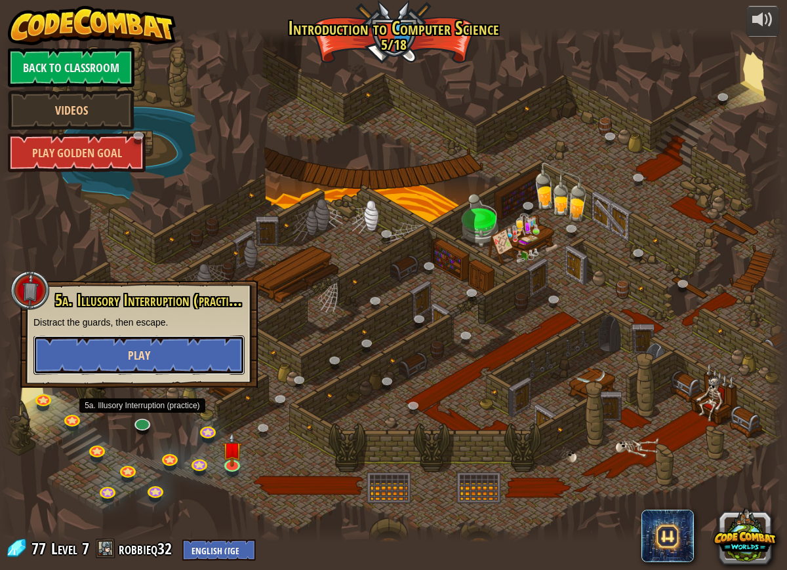
click at [178, 358] on button "Play" at bounding box center [138, 355] width 211 height 39
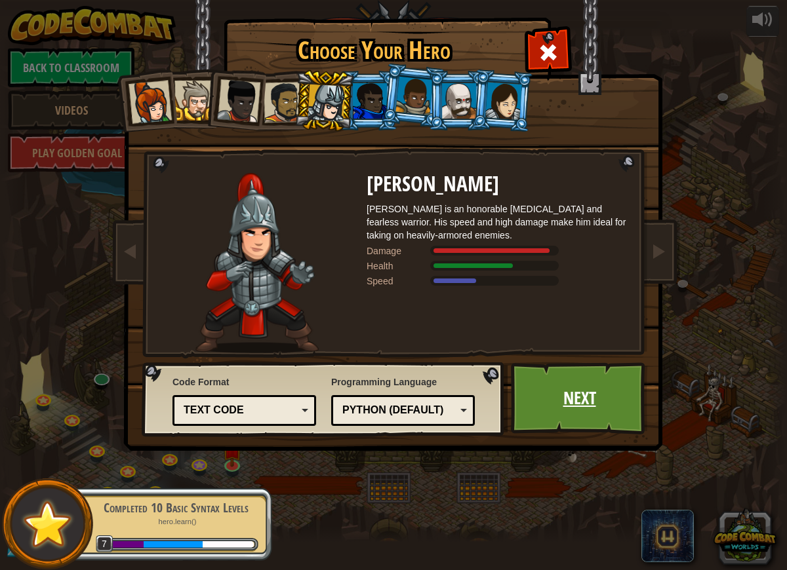
click at [532, 401] on link "Next" at bounding box center [579, 399] width 137 height 72
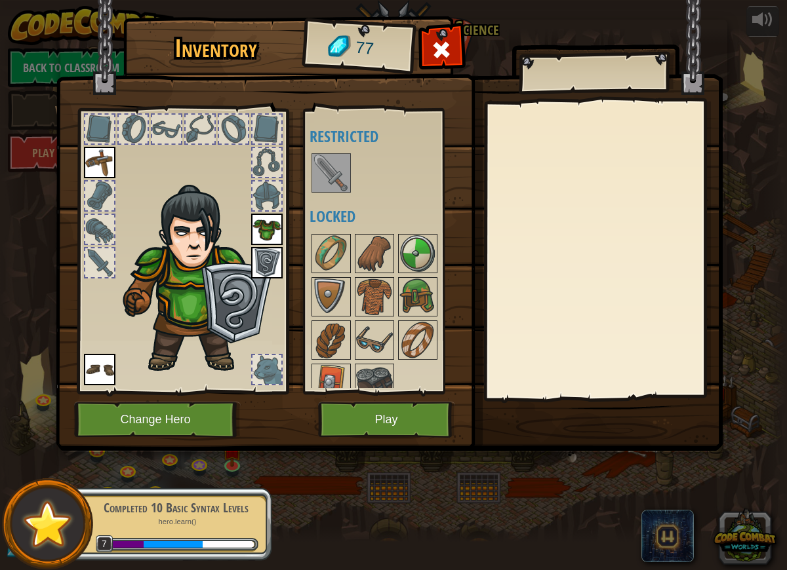
scroll to position [3, 0]
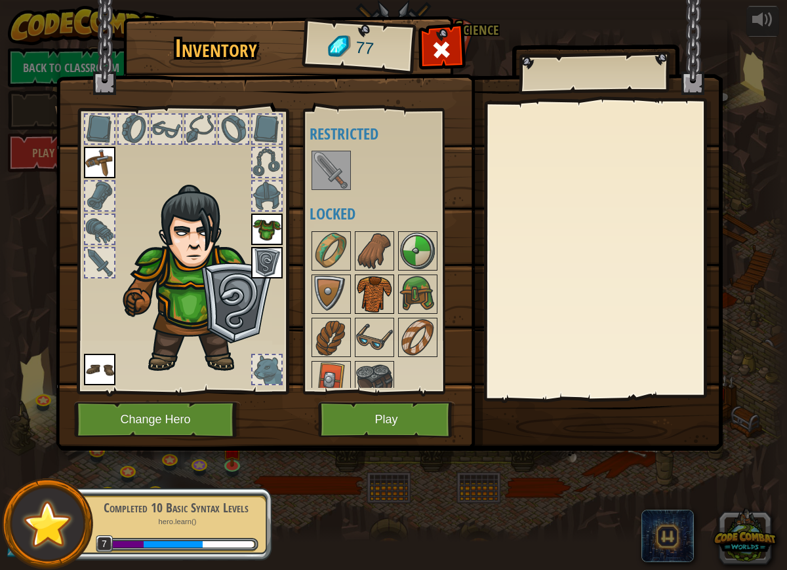
click at [383, 290] on img at bounding box center [374, 294] width 37 height 37
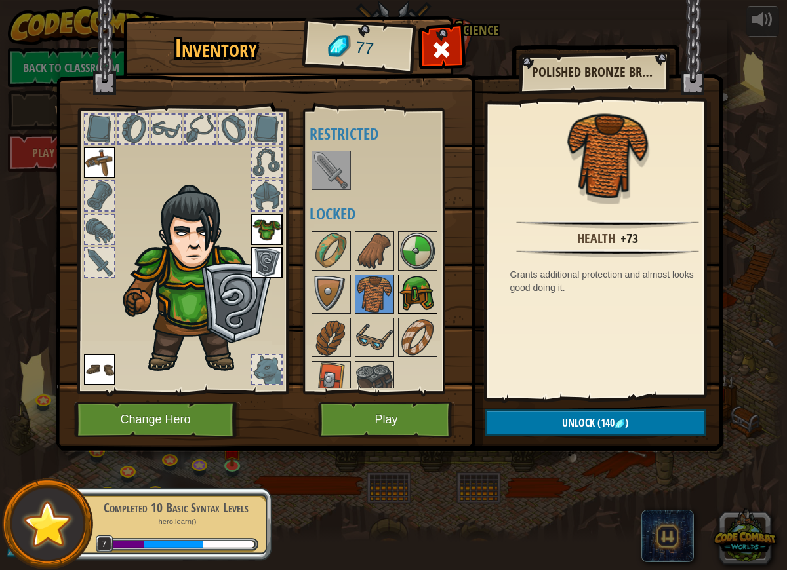
click at [411, 300] on img at bounding box center [417, 294] width 37 height 37
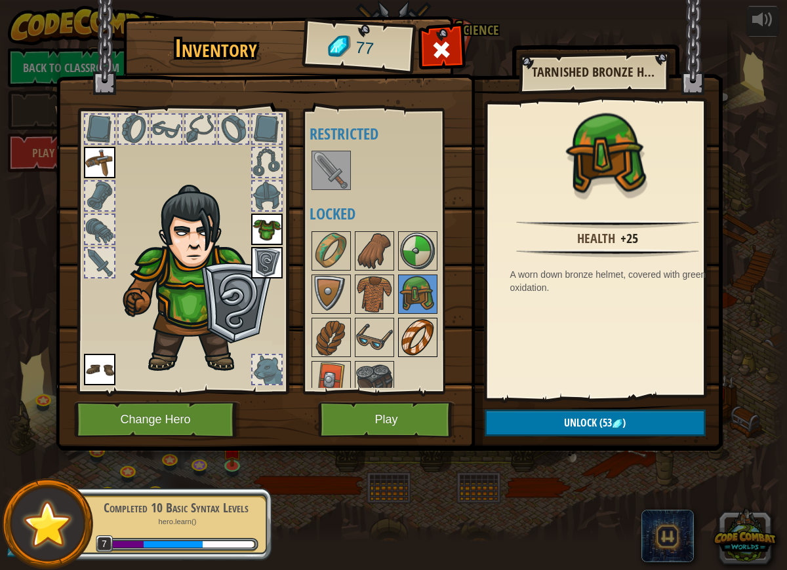
click at [404, 332] on img at bounding box center [417, 337] width 37 height 37
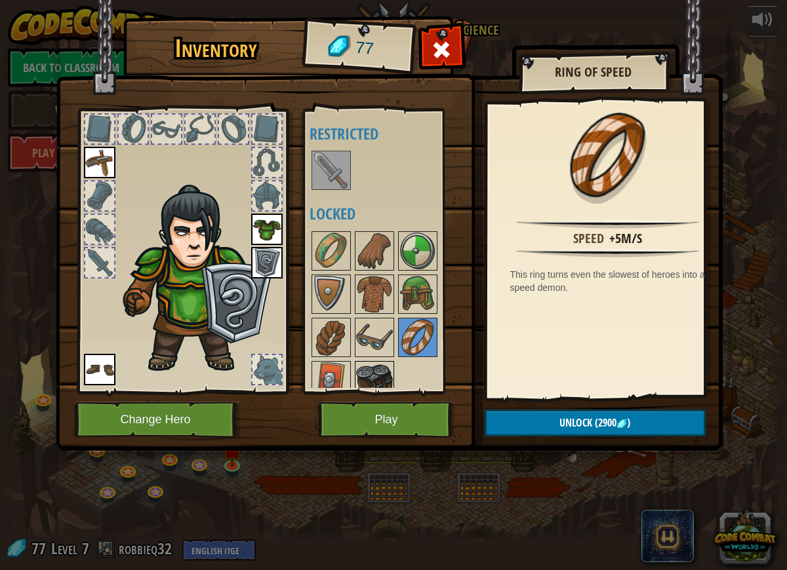
click at [382, 376] on img at bounding box center [374, 381] width 37 height 37
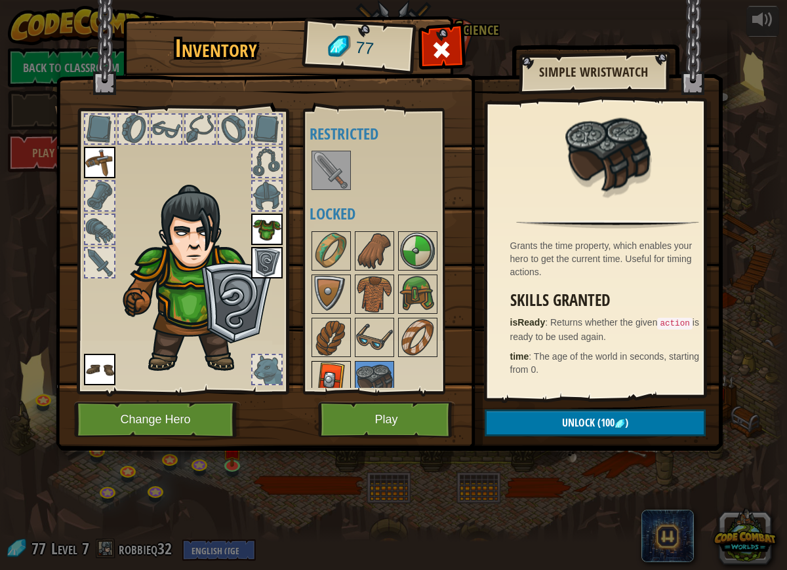
click at [330, 369] on img at bounding box center [331, 381] width 37 height 37
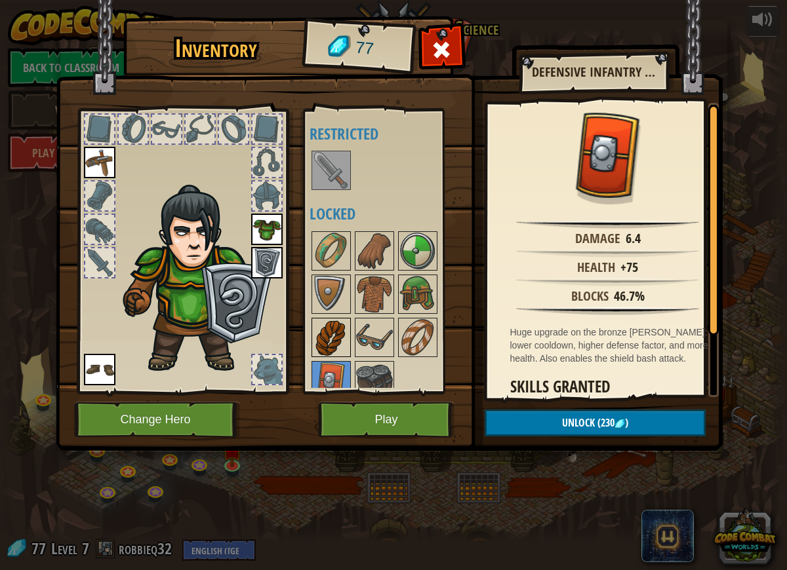
drag, startPoint x: 310, startPoint y: 343, endPoint x: 322, endPoint y: 340, distance: 12.7
click at [310, 343] on div at bounding box center [392, 316] width 165 height 173
click at [335, 340] on img at bounding box center [331, 337] width 37 height 37
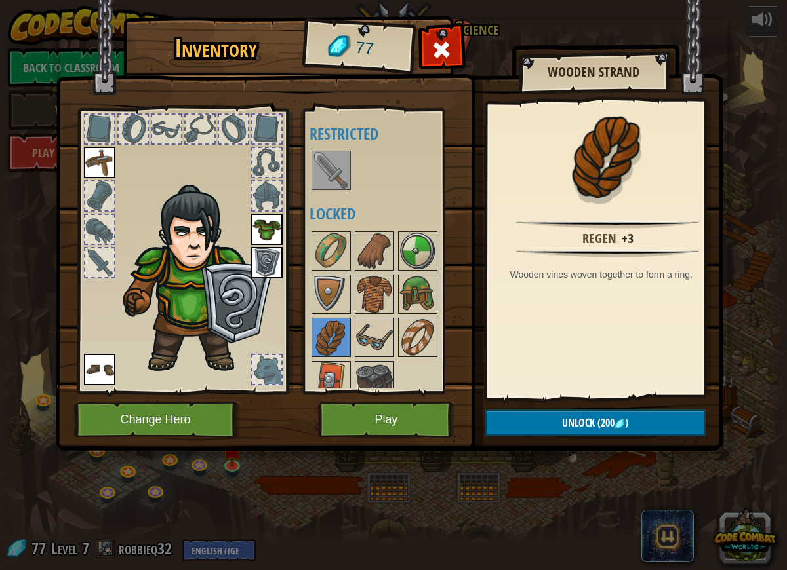
drag, startPoint x: 422, startPoint y: 372, endPoint x: 389, endPoint y: 345, distance: 42.4
click at [422, 371] on div at bounding box center [392, 316] width 165 height 173
click at [327, 297] on img at bounding box center [331, 294] width 37 height 37
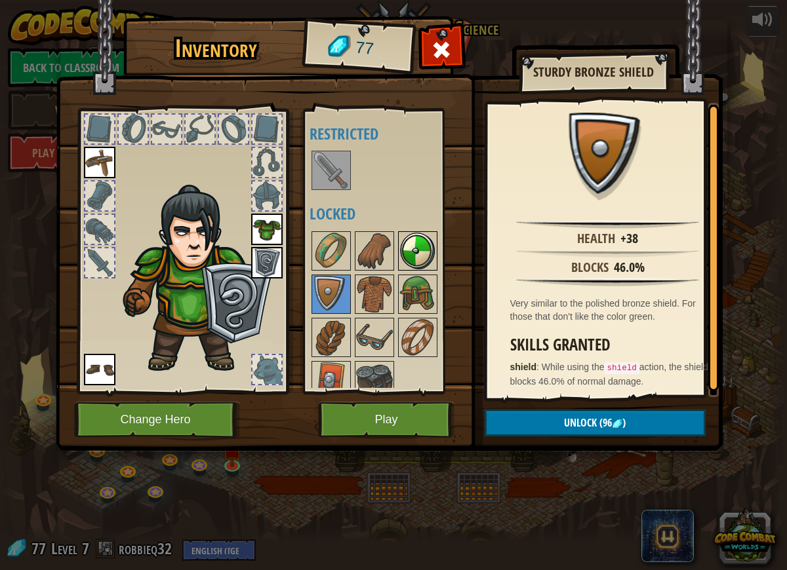
click at [407, 255] on img at bounding box center [417, 251] width 37 height 37
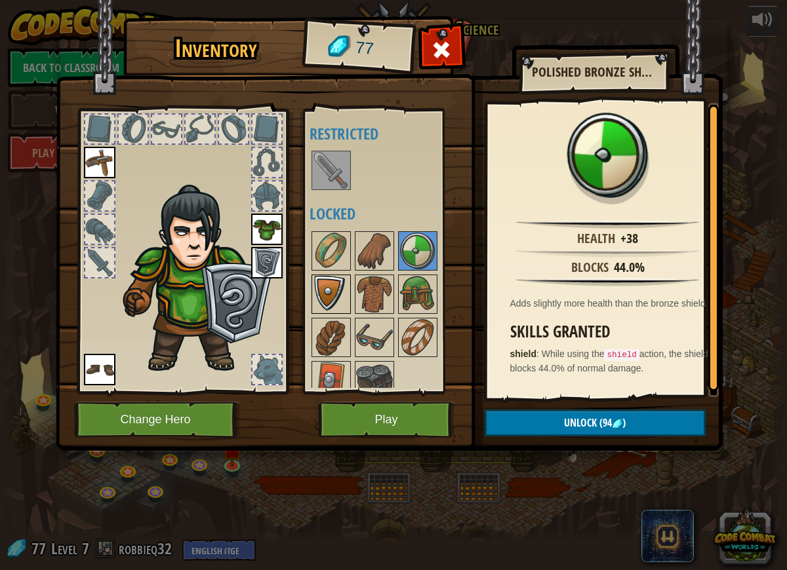
click at [318, 298] on img at bounding box center [331, 294] width 37 height 37
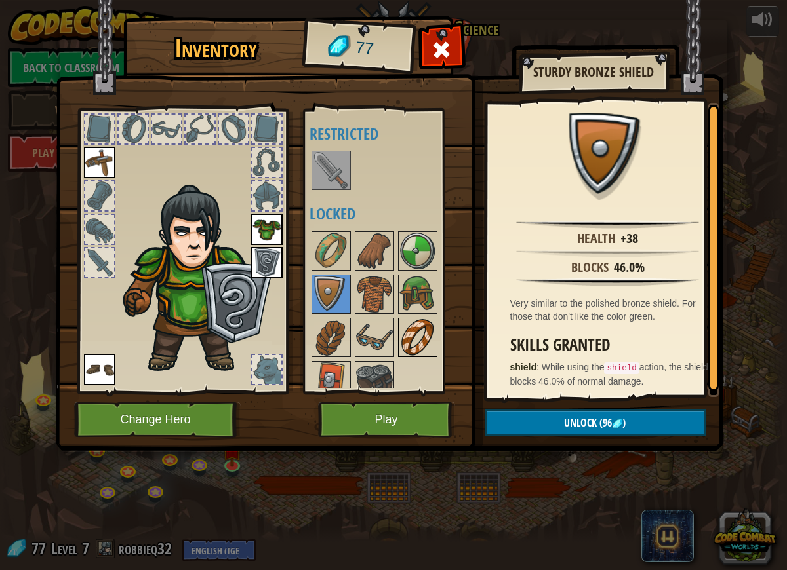
click at [416, 340] on img at bounding box center [417, 337] width 37 height 37
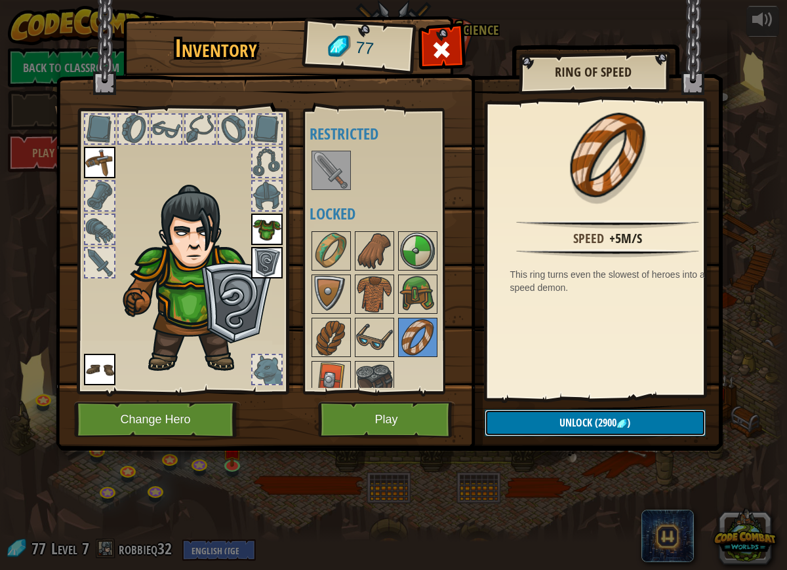
click at [567, 417] on span "Unlock" at bounding box center [575, 423] width 33 height 14
drag, startPoint x: 567, startPoint y: 417, endPoint x: 562, endPoint y: 424, distance: 8.0
click at [563, 423] on span "Unlock" at bounding box center [575, 423] width 33 height 14
click at [562, 426] on span "Unlock" at bounding box center [575, 423] width 33 height 14
click at [561, 427] on span "Unlock" at bounding box center [575, 423] width 33 height 14
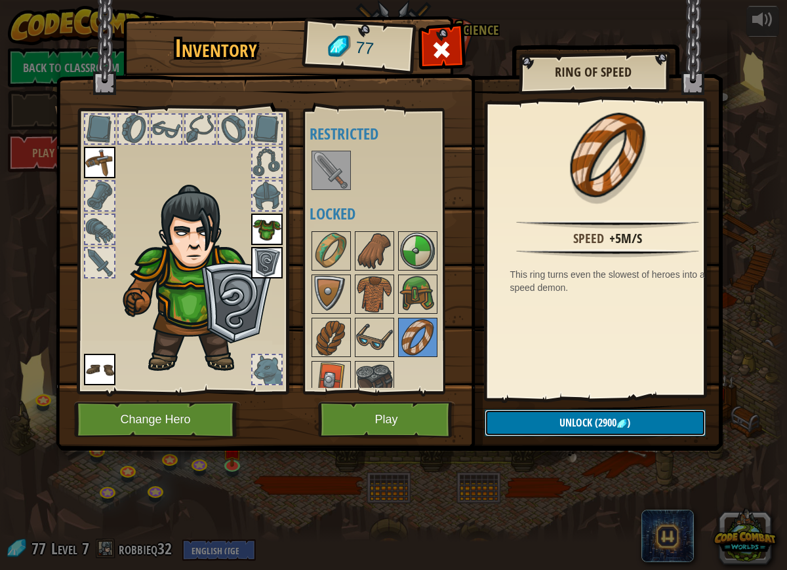
click at [561, 427] on span "Unlock" at bounding box center [575, 423] width 33 height 14
click at [560, 427] on span "Unlock" at bounding box center [575, 423] width 33 height 14
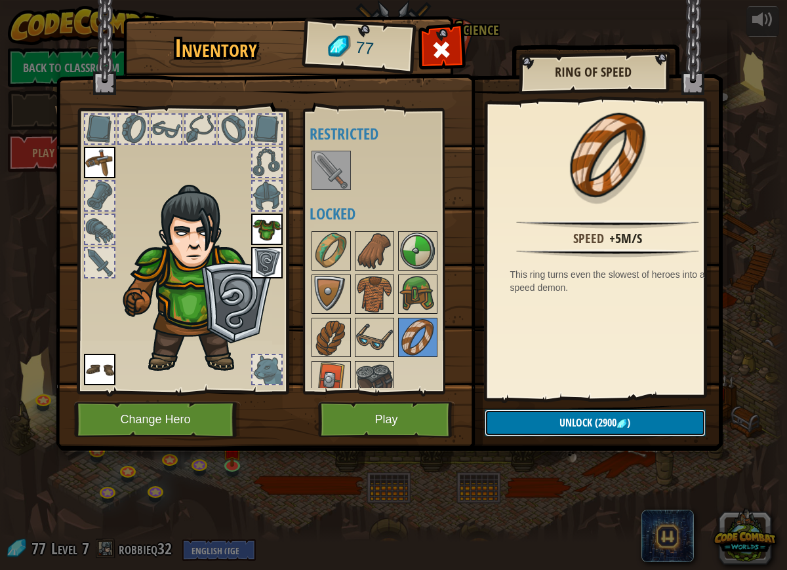
click at [560, 427] on span "Unlock" at bounding box center [575, 423] width 33 height 14
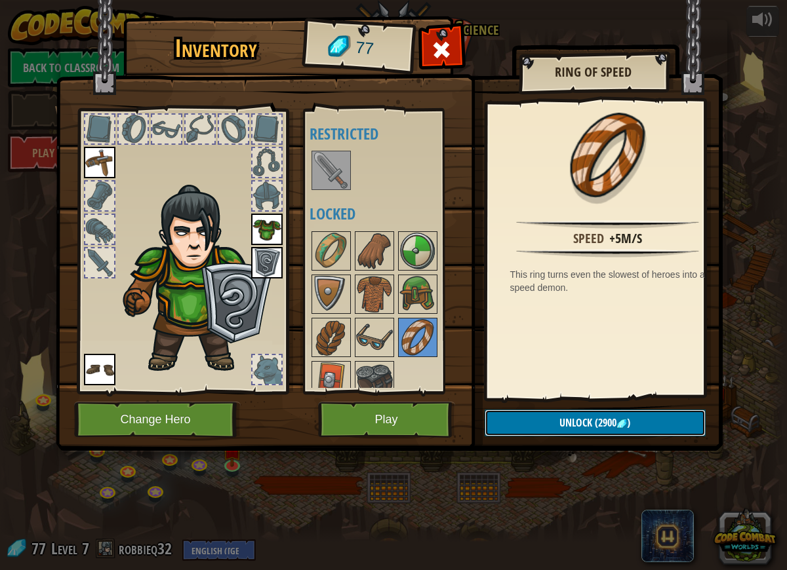
click at [560, 427] on span "Unlock" at bounding box center [575, 423] width 33 height 14
click at [561, 426] on span "Unlock" at bounding box center [575, 423] width 33 height 14
click at [561, 424] on span "Unlock" at bounding box center [575, 423] width 33 height 14
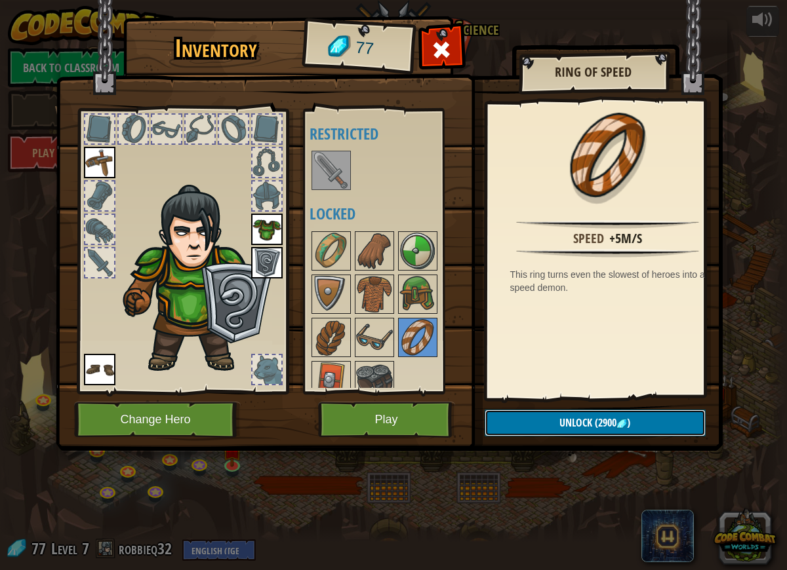
click at [560, 424] on span "Unlock" at bounding box center [575, 423] width 33 height 14
click at [338, 384] on img at bounding box center [331, 381] width 37 height 37
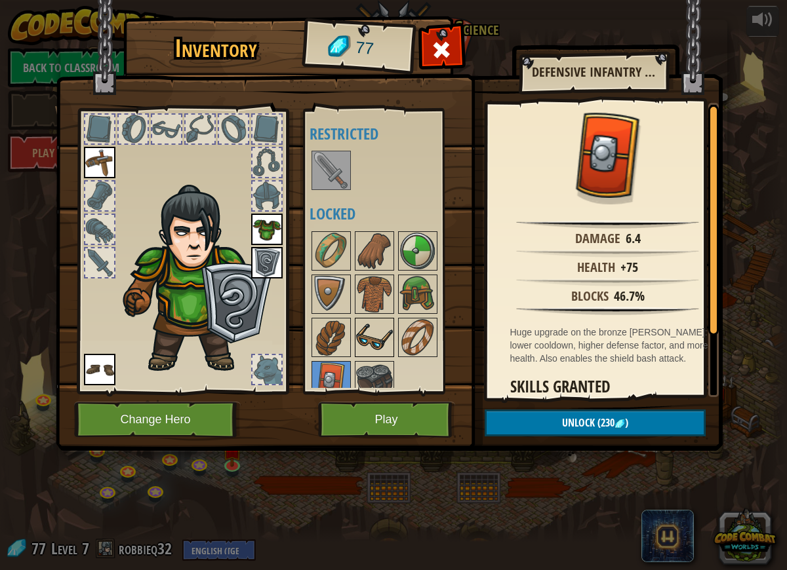
click at [382, 352] on img at bounding box center [374, 337] width 37 height 37
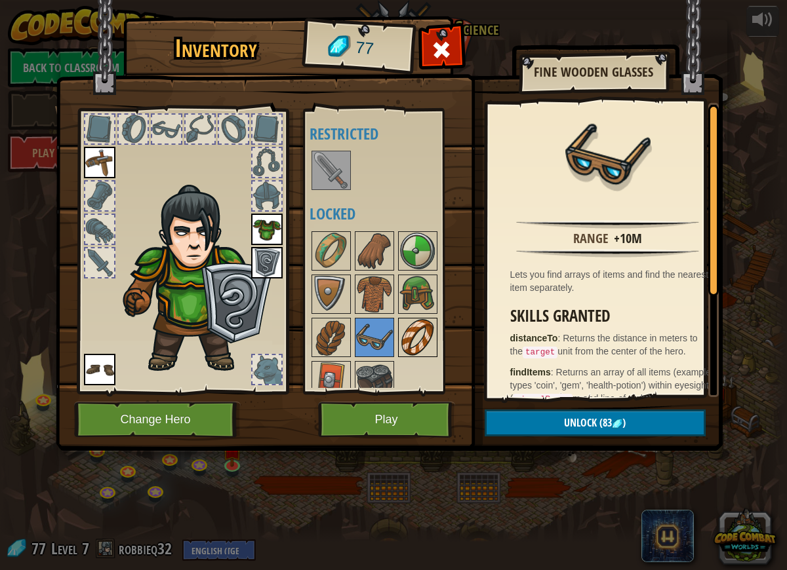
drag, startPoint x: 411, startPoint y: 351, endPoint x: 409, endPoint y: 342, distance: 10.2
click at [333, 235] on img at bounding box center [331, 251] width 37 height 37
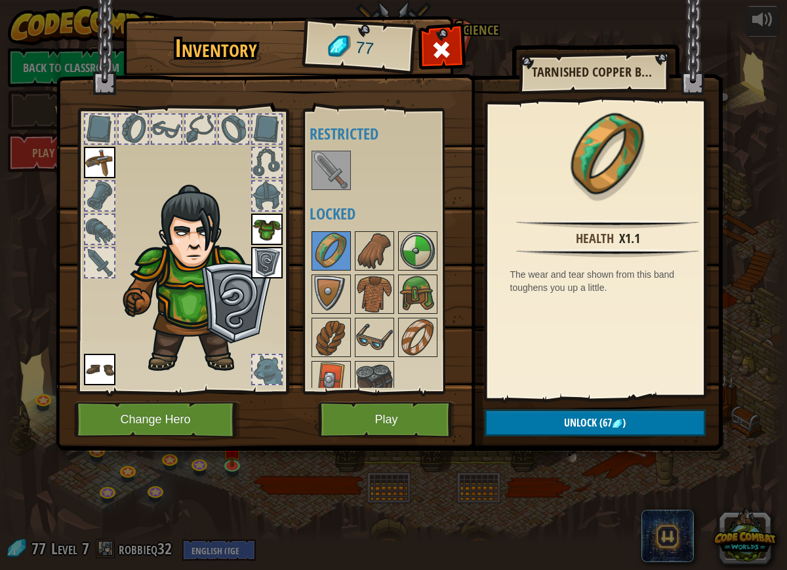
click at [390, 209] on h4 "Locked" at bounding box center [392, 213] width 165 height 17
drag, startPoint x: 414, startPoint y: 330, endPoint x: 412, endPoint y: 308, distance: 22.4
click at [414, 330] on img at bounding box center [417, 337] width 37 height 37
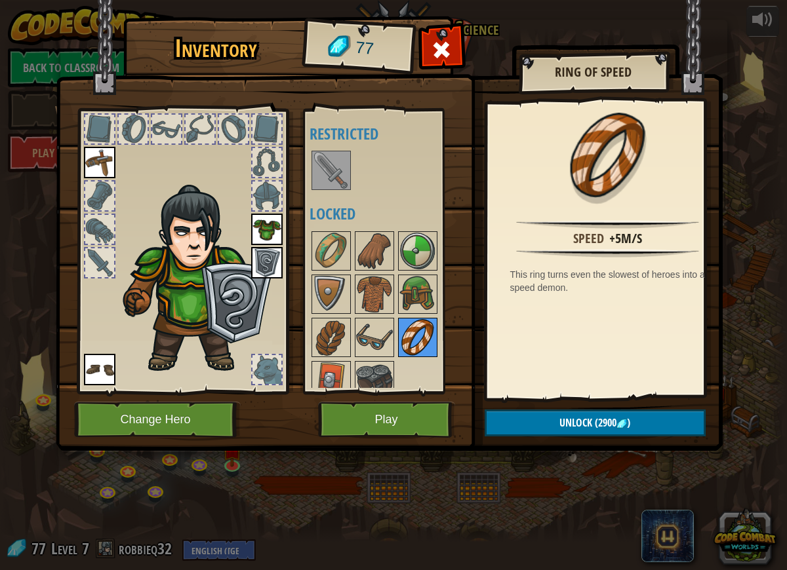
drag, startPoint x: 419, startPoint y: 199, endPoint x: 424, endPoint y: 343, distance: 143.7
click at [419, 199] on div "Available Equip Equip Equip Equip (double-click to equip) Restricted Locked" at bounding box center [392, 251] width 165 height 273
click at [426, 422] on button "Play" at bounding box center [386, 420] width 137 height 36
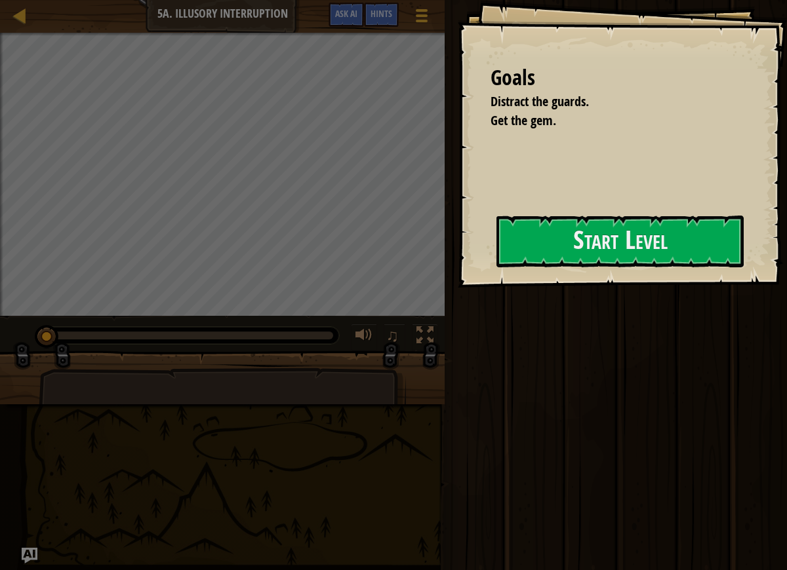
click at [510, 277] on div "Goals Distract the guards. Get the gem. Start Level Error loading from server. …" at bounding box center [622, 144] width 329 height 288
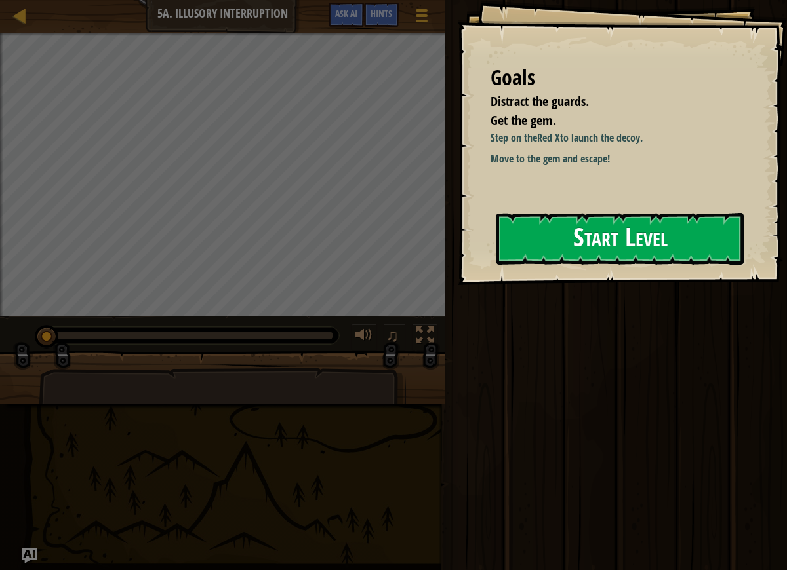
click at [546, 256] on button "Start Level" at bounding box center [619, 239] width 247 height 52
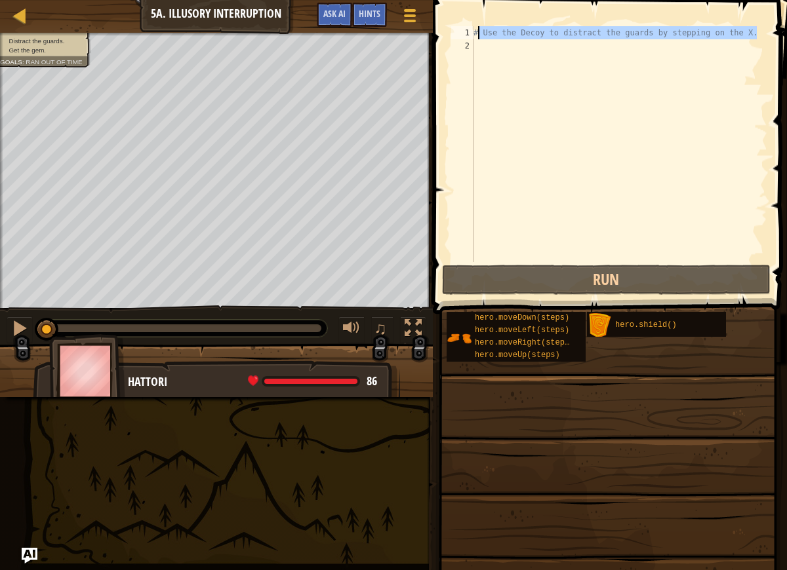
drag, startPoint x: 765, startPoint y: 37, endPoint x: 477, endPoint y: 39, distance: 287.9
click at [477, 39] on div "# Use the Decoy to distract the guards by stepping on the X." at bounding box center [619, 157] width 296 height 262
type textarea "#"
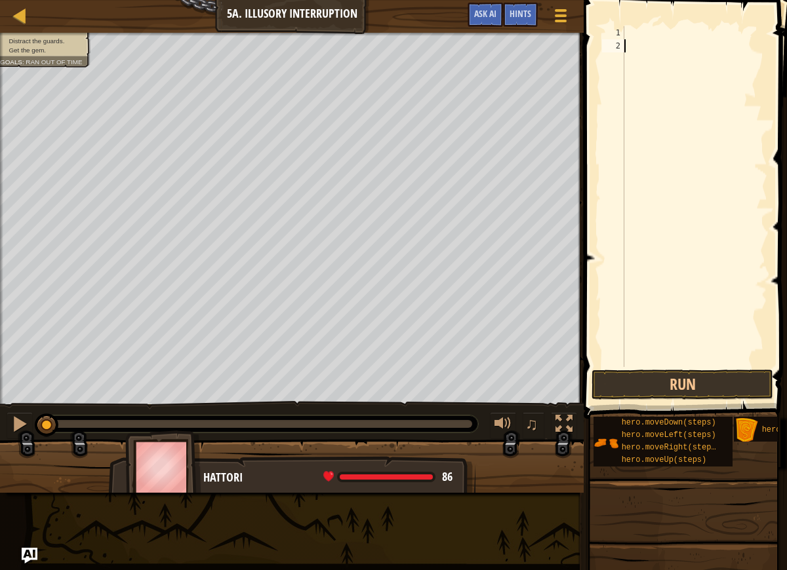
click at [644, 65] on div at bounding box center [695, 209] width 146 height 367
type textarea "r"
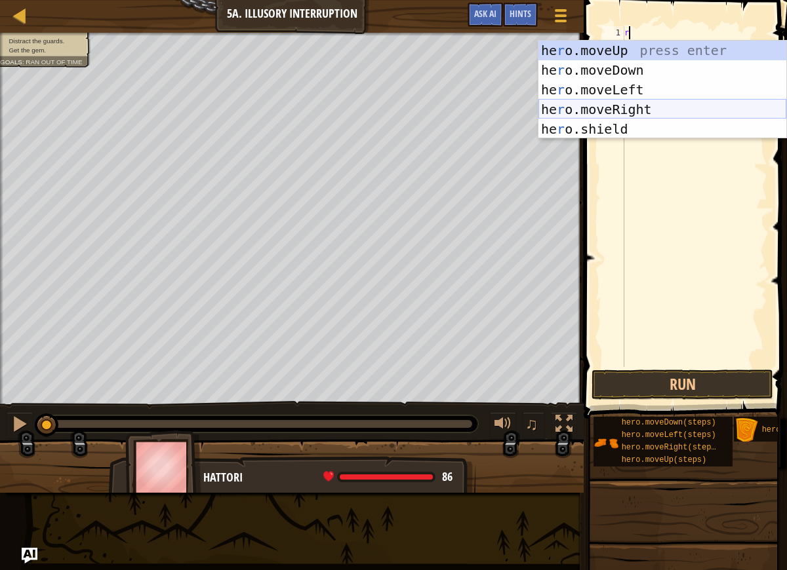
click at [651, 108] on div "he r o.moveUp press enter he r o.moveDown press enter he r o.moveLeft press ent…" at bounding box center [662, 110] width 248 height 138
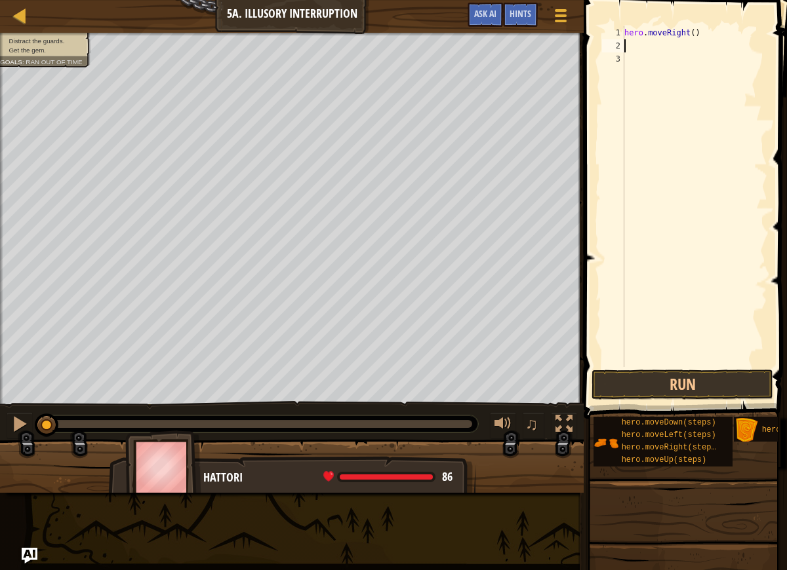
type textarea "d"
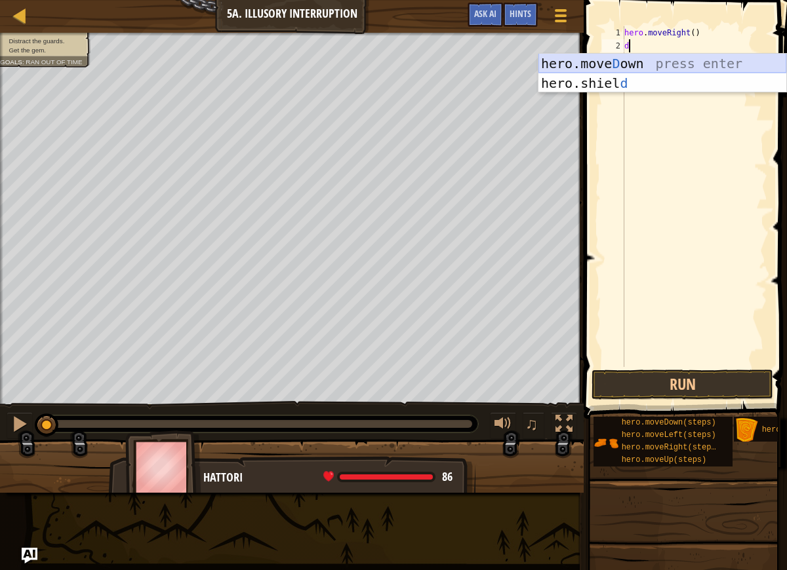
click at [649, 69] on div "hero.[PERSON_NAME] own press enter hero.[PERSON_NAME] d press enter" at bounding box center [662, 93] width 248 height 79
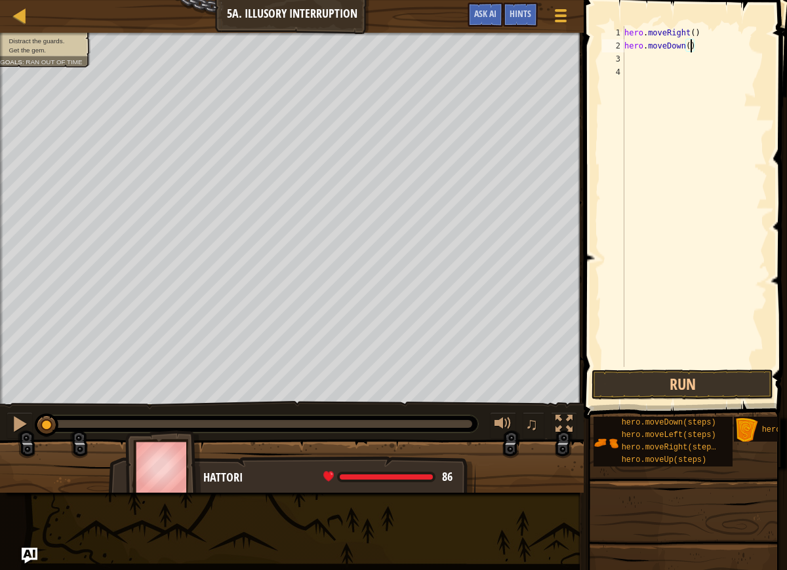
click at [689, 45] on div "hero . moveRight ( ) hero . moveDown ( )" at bounding box center [695, 209] width 146 height 367
type textarea "hero.moveDown(2)"
click at [650, 62] on div "hero . moveRight ( ) hero . moveDown ( 2 )" at bounding box center [695, 209] width 146 height 367
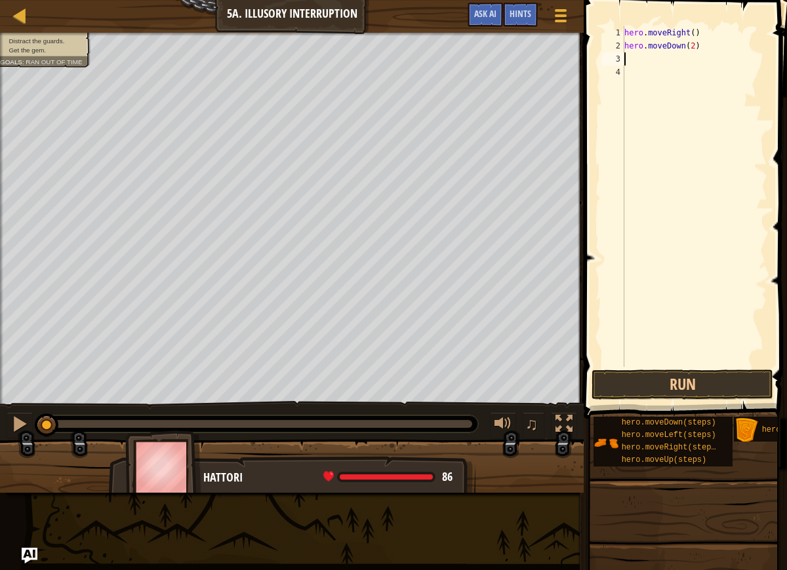
type textarea "u"
click at [654, 73] on div "hero.move U p press enter" at bounding box center [662, 96] width 248 height 59
click at [682, 58] on div "hero . moveRight ( ) hero . moveDown ( 2 ) hero . moveUp ( )" at bounding box center [695, 209] width 146 height 367
type textarea "hero.moveUp(2)"
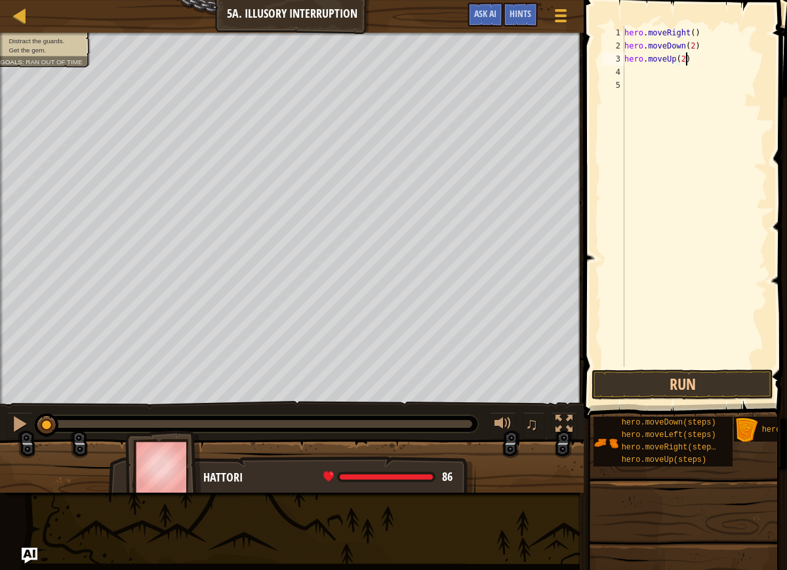
click at [664, 81] on div "hero . moveRight ( ) hero . moveDown ( 2 ) hero . moveUp ( 2 )" at bounding box center [695, 209] width 146 height 367
click at [664, 79] on div "hero . moveRight ( ) hero . moveDown ( 2 ) hero . moveUp ( 2 )" at bounding box center [695, 209] width 146 height 367
click at [658, 69] on div "hero . moveRight ( ) hero . moveDown ( 2 ) hero . moveUp ( 2 )" at bounding box center [695, 209] width 146 height 367
type textarea "t"
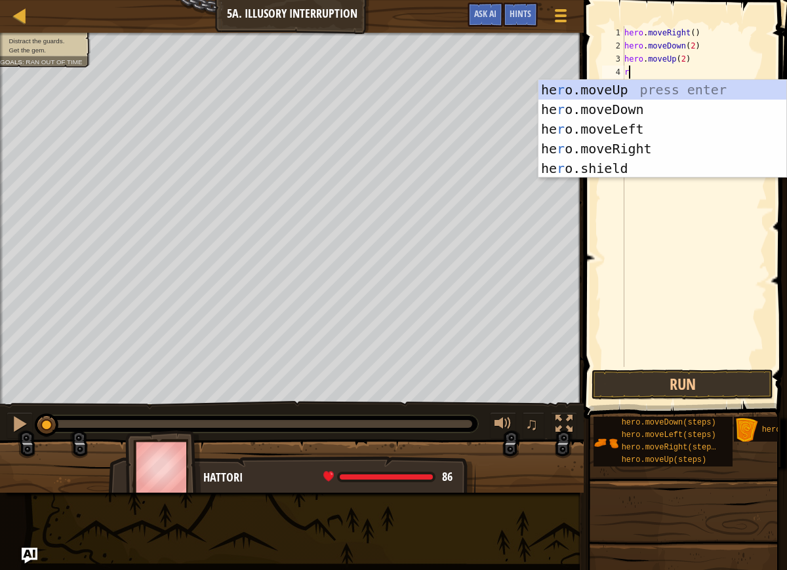
type textarea "ri"
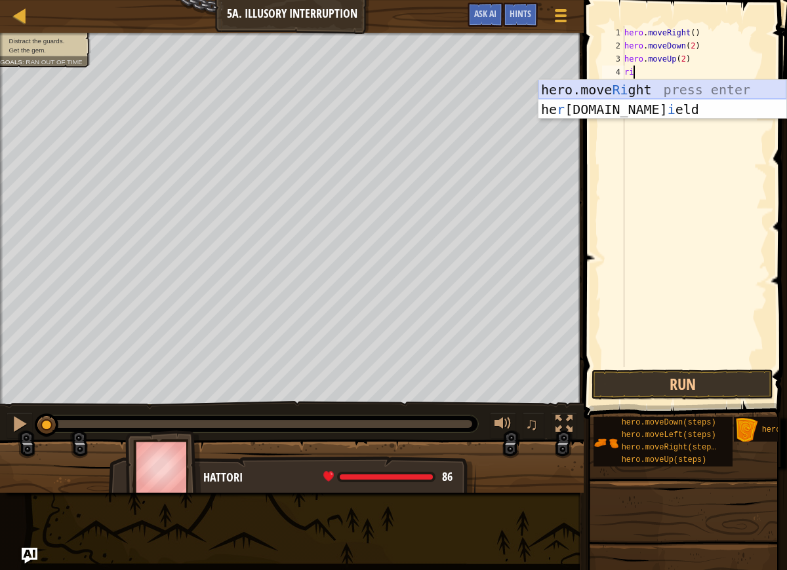
click at [661, 85] on div "hero.move Ri ght press enter he r [DOMAIN_NAME] i eld press enter" at bounding box center [662, 119] width 248 height 79
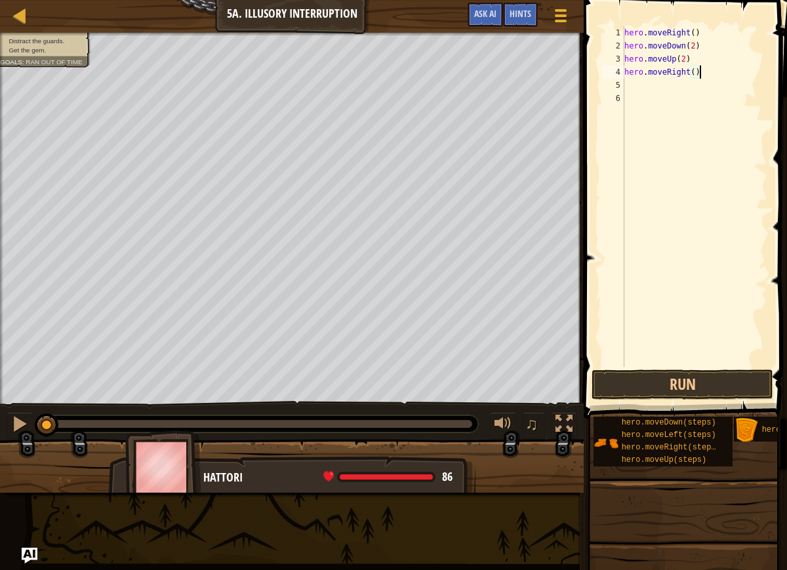
click at [700, 74] on div "hero . moveRight ( ) hero . moveDown ( 2 ) hero . moveUp ( 2 ) hero . moveRight…" at bounding box center [695, 209] width 146 height 367
click at [695, 75] on div "hero . moveRight ( ) hero . moveDown ( 2 ) hero . moveUp ( 2 ) hero . moveRight…" at bounding box center [695, 209] width 146 height 367
type textarea "hero.moveRight(3)"
click at [714, 377] on button "Run" at bounding box center [682, 385] width 182 height 30
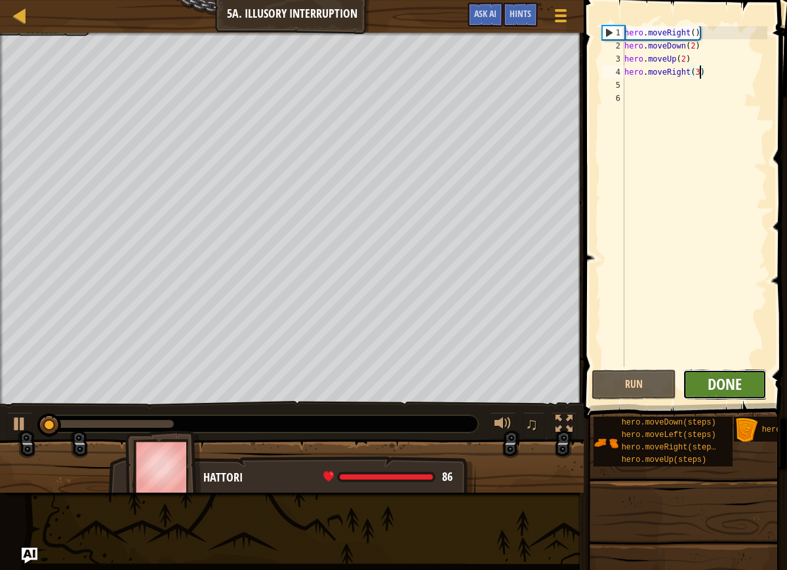
click at [723, 381] on span "Done" at bounding box center [725, 384] width 34 height 21
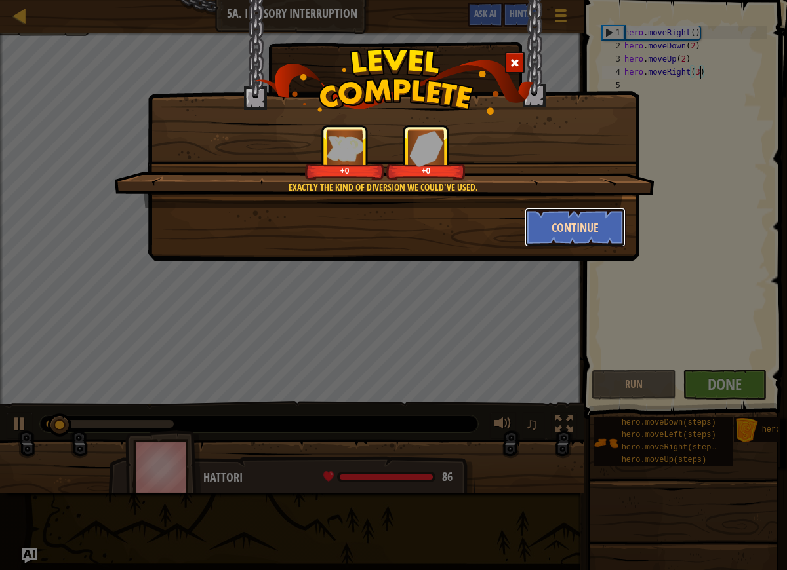
click at [588, 226] on button "Continue" at bounding box center [576, 227] width 102 height 39
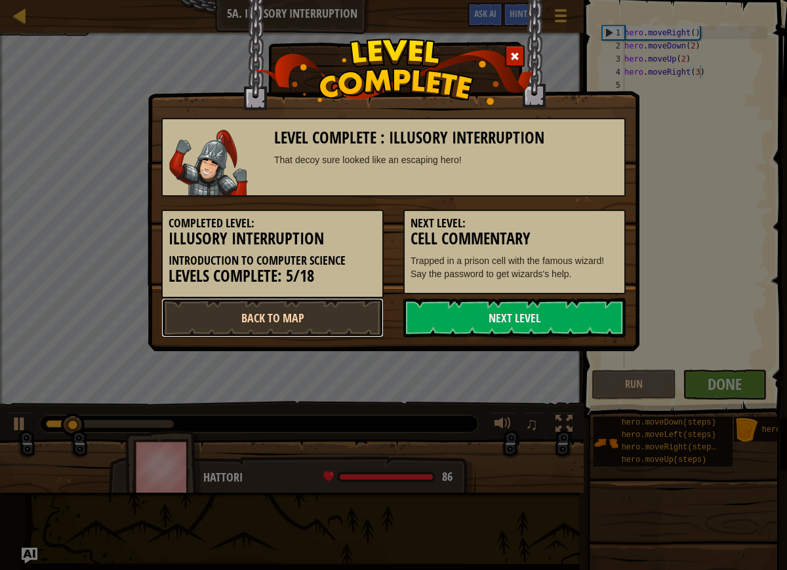
click at [346, 317] on link "Back to Map" at bounding box center [272, 317] width 222 height 39
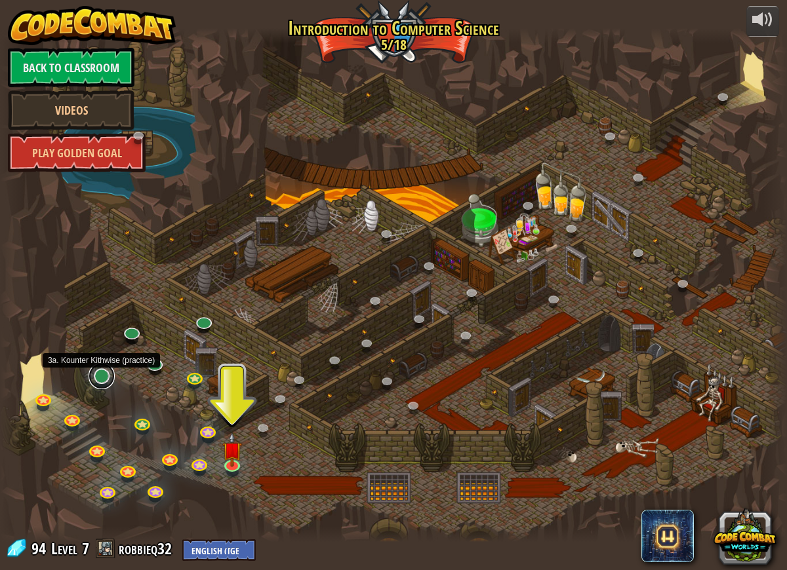
click at [105, 378] on link at bounding box center [102, 376] width 26 height 26
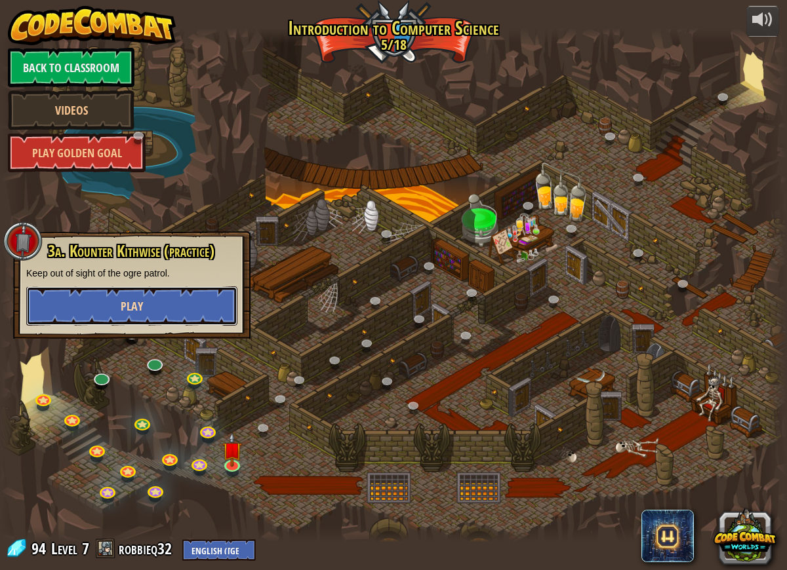
click at [184, 315] on button "Play" at bounding box center [131, 306] width 211 height 39
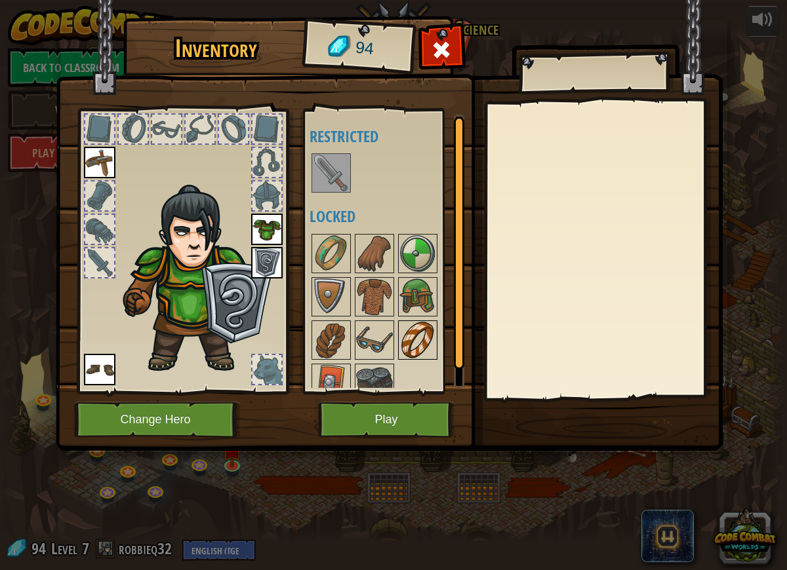
click at [421, 332] on img at bounding box center [417, 340] width 37 height 37
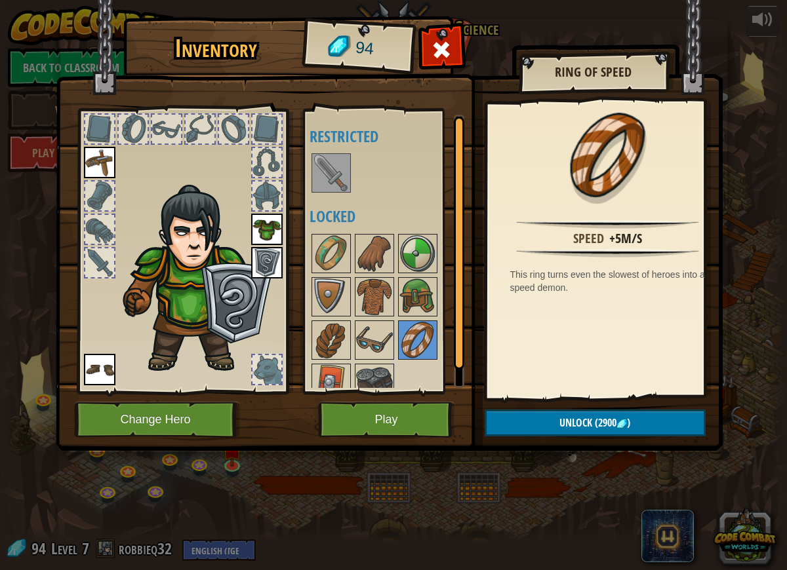
click at [408, 380] on div at bounding box center [392, 318] width 165 height 173
click at [363, 416] on button "Play" at bounding box center [386, 420] width 137 height 36
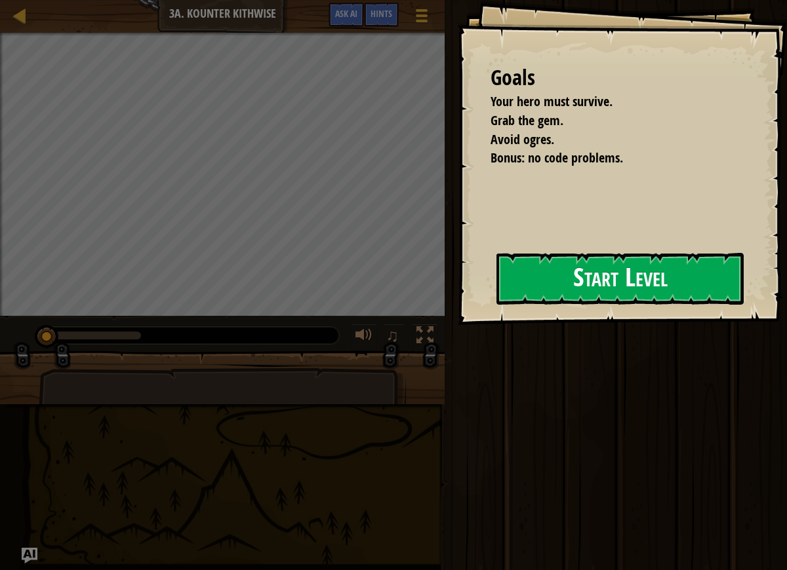
click at [526, 288] on button "Start Level" at bounding box center [619, 279] width 247 height 52
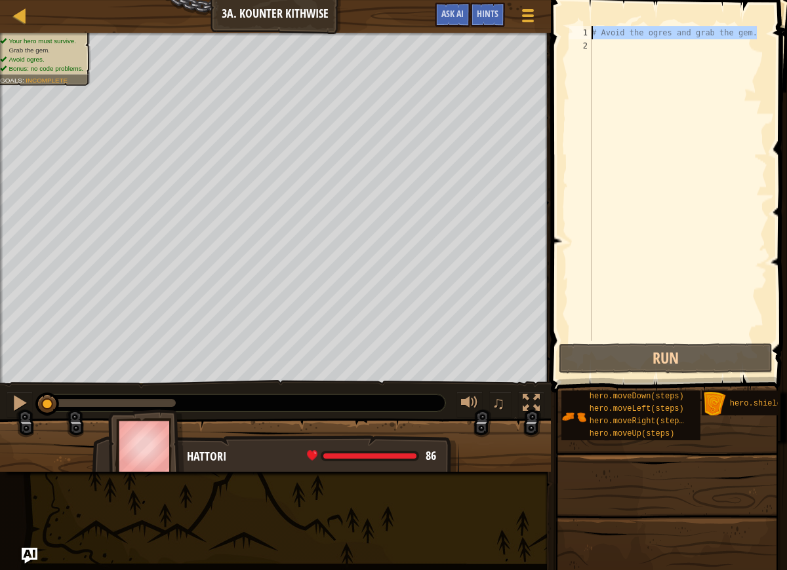
drag, startPoint x: 759, startPoint y: 37, endPoint x: 591, endPoint y: 35, distance: 167.2
click at [586, 37] on div "1 2 # Avoid the ogres and grab the gem. ההההההההההההההההההההההההההההההההההההההה…" at bounding box center [667, 183] width 201 height 315
type textarea "# Avoid the ogres and grab the gem."
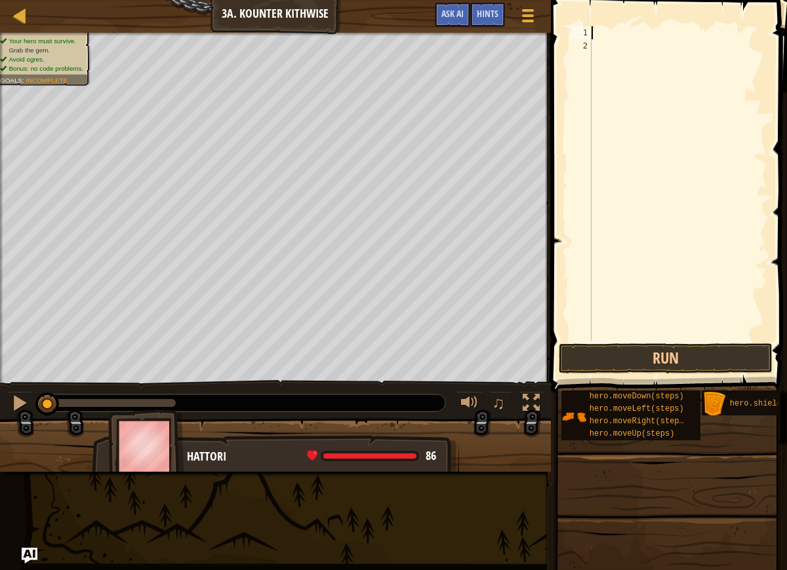
click at [652, 60] on div at bounding box center [678, 196] width 178 height 341
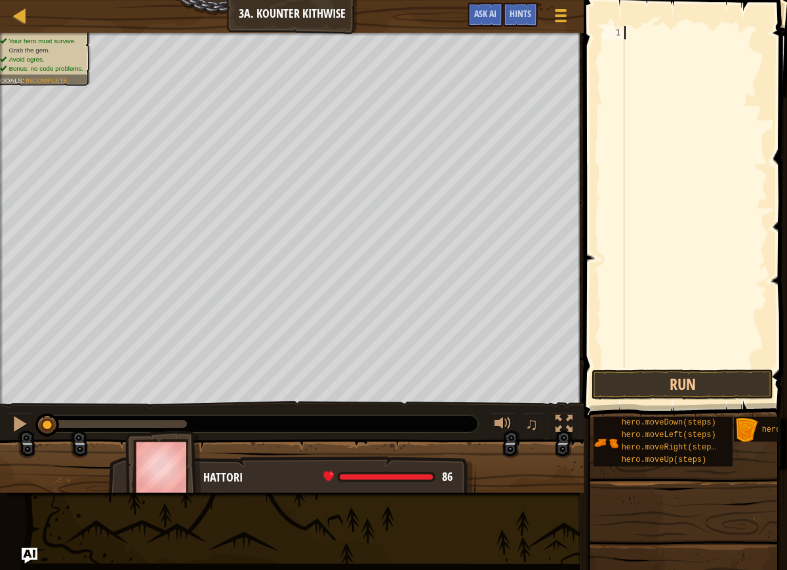
type textarea "d"
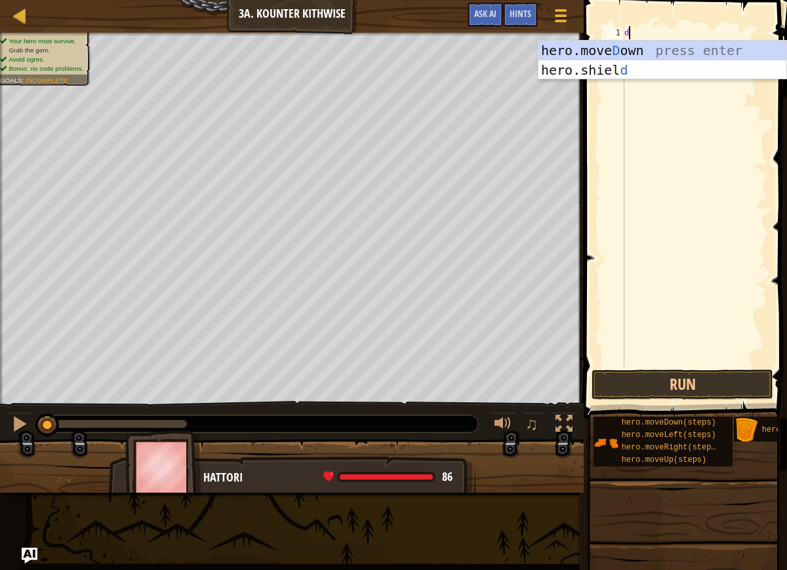
scroll to position [6, 0]
click at [679, 47] on div "hero.[PERSON_NAME] own press enter hero.[PERSON_NAME] d press enter" at bounding box center [662, 80] width 248 height 79
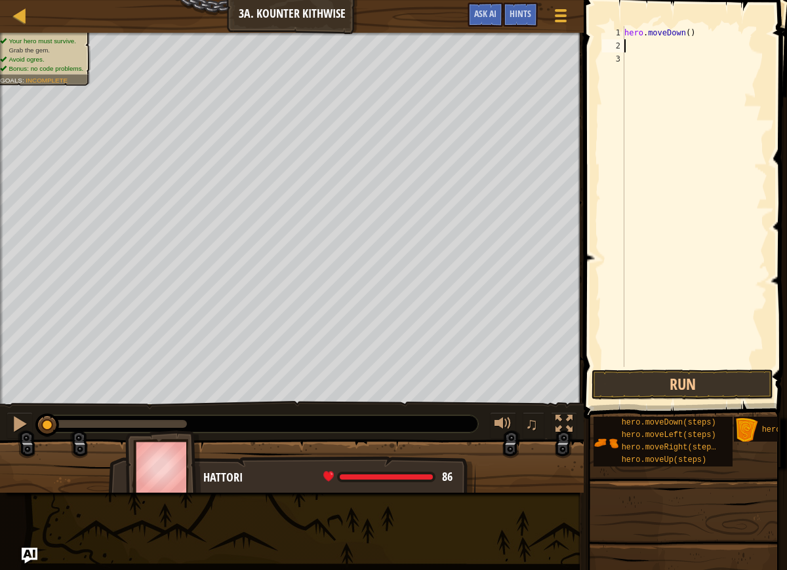
type textarea "r"
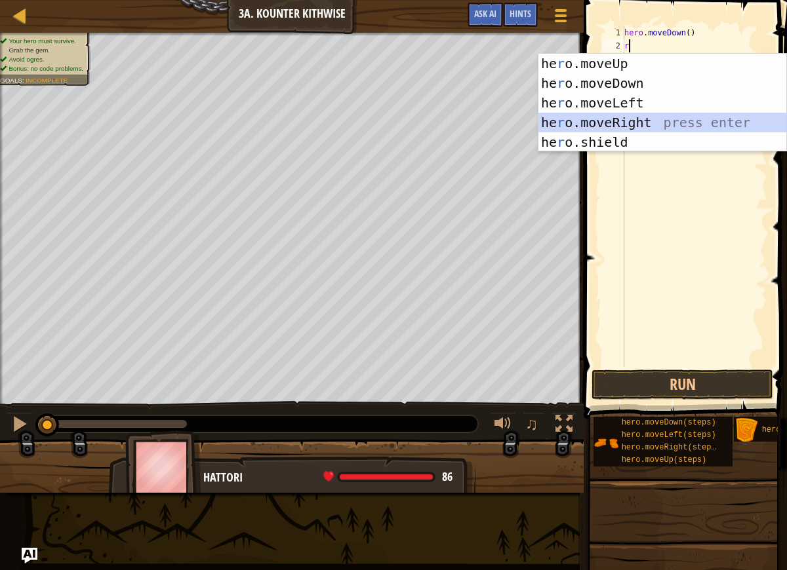
click at [641, 125] on div "he r o.moveUp press enter he r o.moveDown press enter he r o.moveLeft press ent…" at bounding box center [662, 123] width 248 height 138
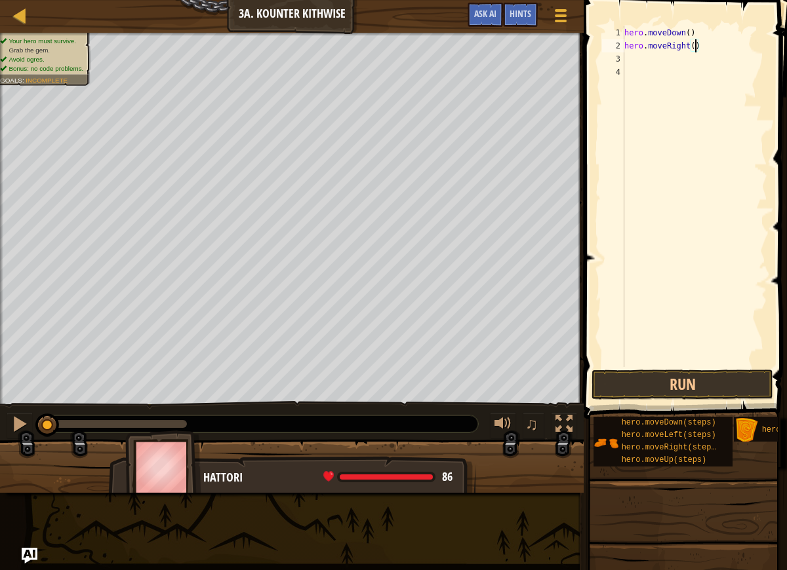
click at [696, 50] on div "hero . moveDown ( ) hero . moveRight ( )" at bounding box center [695, 209] width 146 height 367
click at [636, 388] on button "Run" at bounding box center [682, 385] width 182 height 30
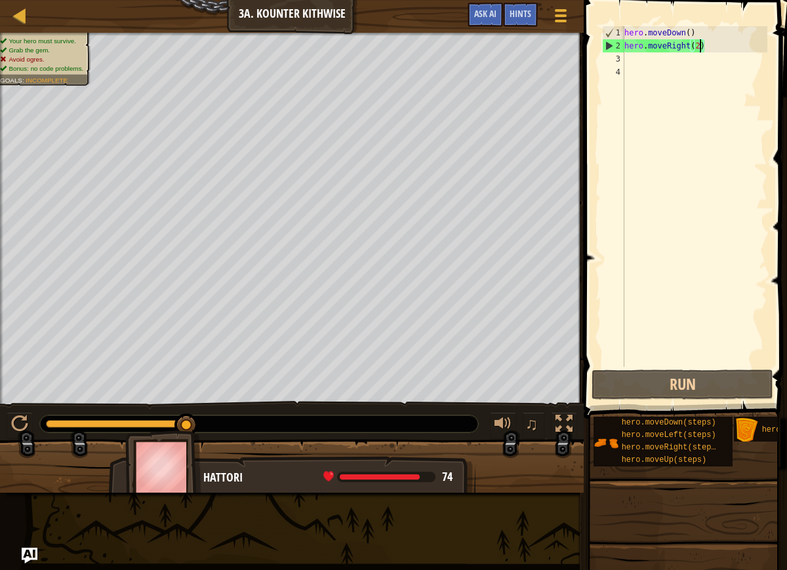
click at [704, 39] on div "hero . moveDown ( ) hero . moveRight ( 2 )" at bounding box center [695, 209] width 146 height 367
click at [711, 28] on div "hero . moveDown ( ) hero . moveRight ( 2 )" at bounding box center [695, 209] width 146 height 367
type textarea "hero.moveDown()"
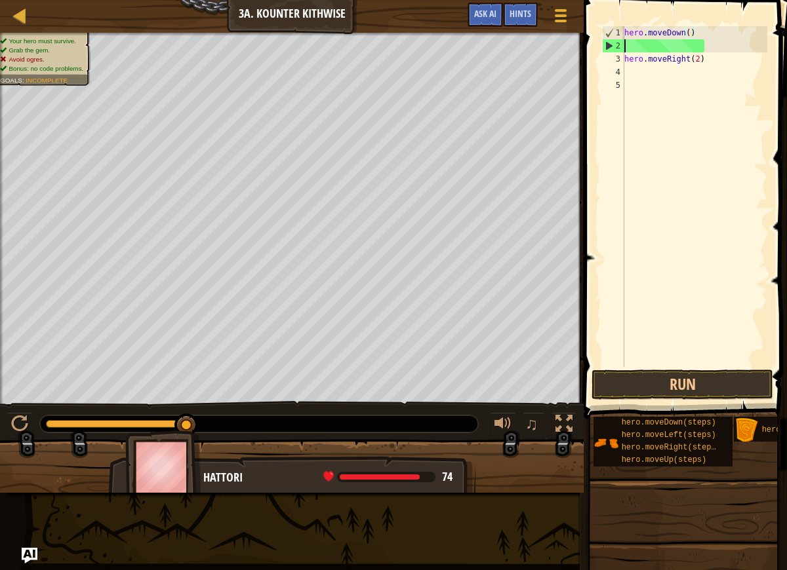
scroll to position [6, 0]
type textarea "c"
type textarea "s"
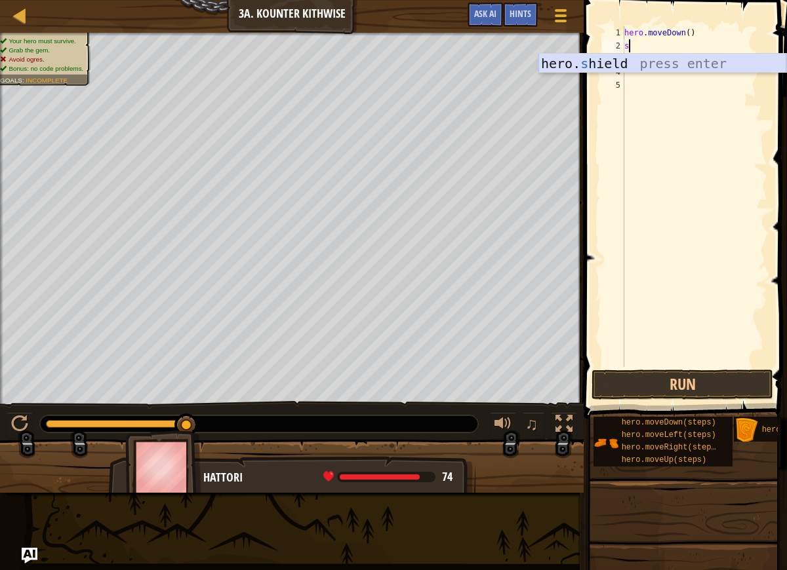
click at [654, 59] on div "hero. s hield press enter" at bounding box center [662, 83] width 248 height 59
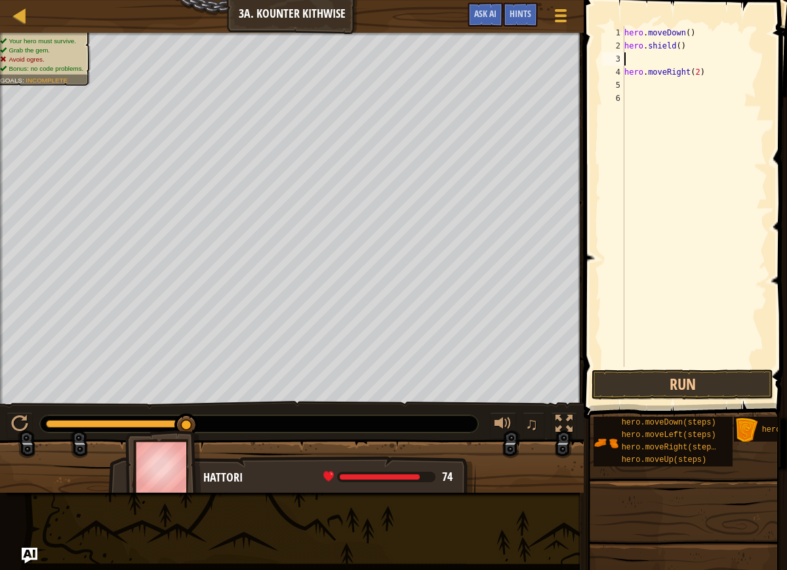
click at [681, 47] on div "hero . moveDown ( ) hero . shield ( ) hero . moveRight ( 2 )" at bounding box center [695, 209] width 146 height 367
type textarea "hero.shield(3)"
click at [704, 391] on button "Run" at bounding box center [682, 385] width 182 height 30
